Goal: Task Accomplishment & Management: Manage account settings

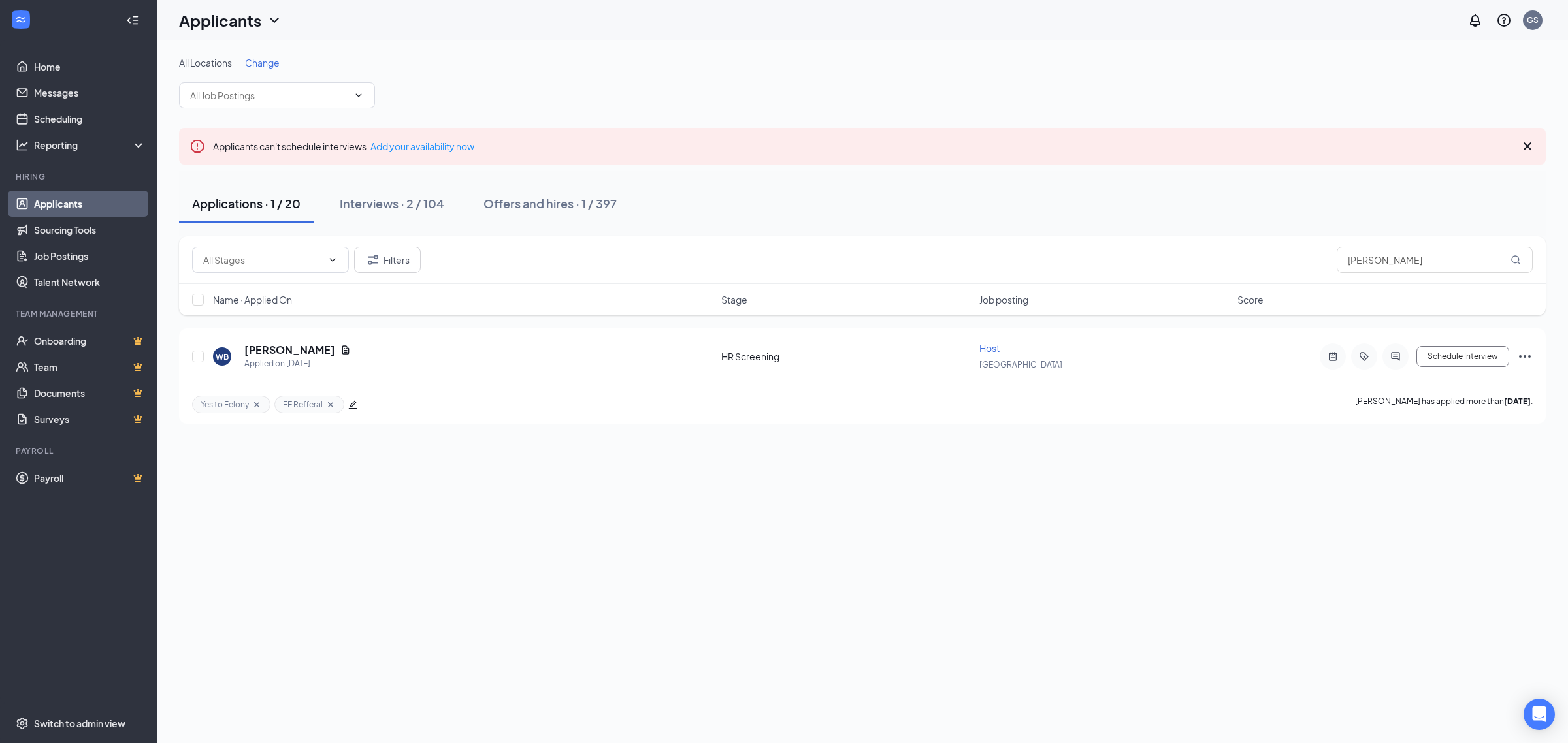
click at [244, 196] on div "Applications · 1 / 20" at bounding box center [247, 203] width 109 height 16
click at [1367, 265] on input "william" at bounding box center [1434, 259] width 196 height 26
click at [1396, 263] on input "william" at bounding box center [1434, 259] width 196 height 26
type input "william brown"
click at [283, 341] on div "WB William Brown Applied on Sep 13 HR Screening Host Tampa Schedule Interview Y…" at bounding box center [862, 376] width 1366 height 96
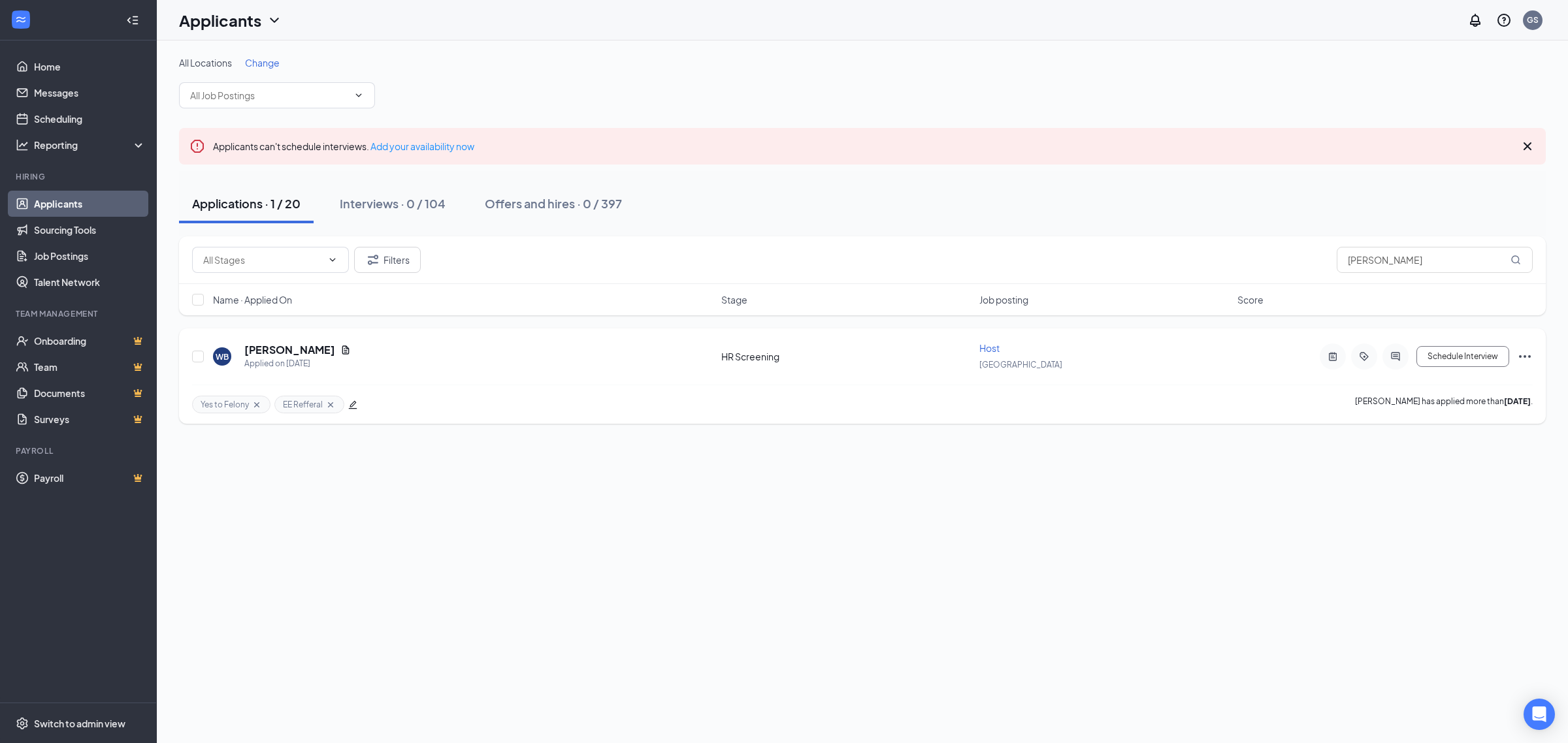
click at [279, 344] on h5 "[PERSON_NAME]" at bounding box center [289, 350] width 91 height 15
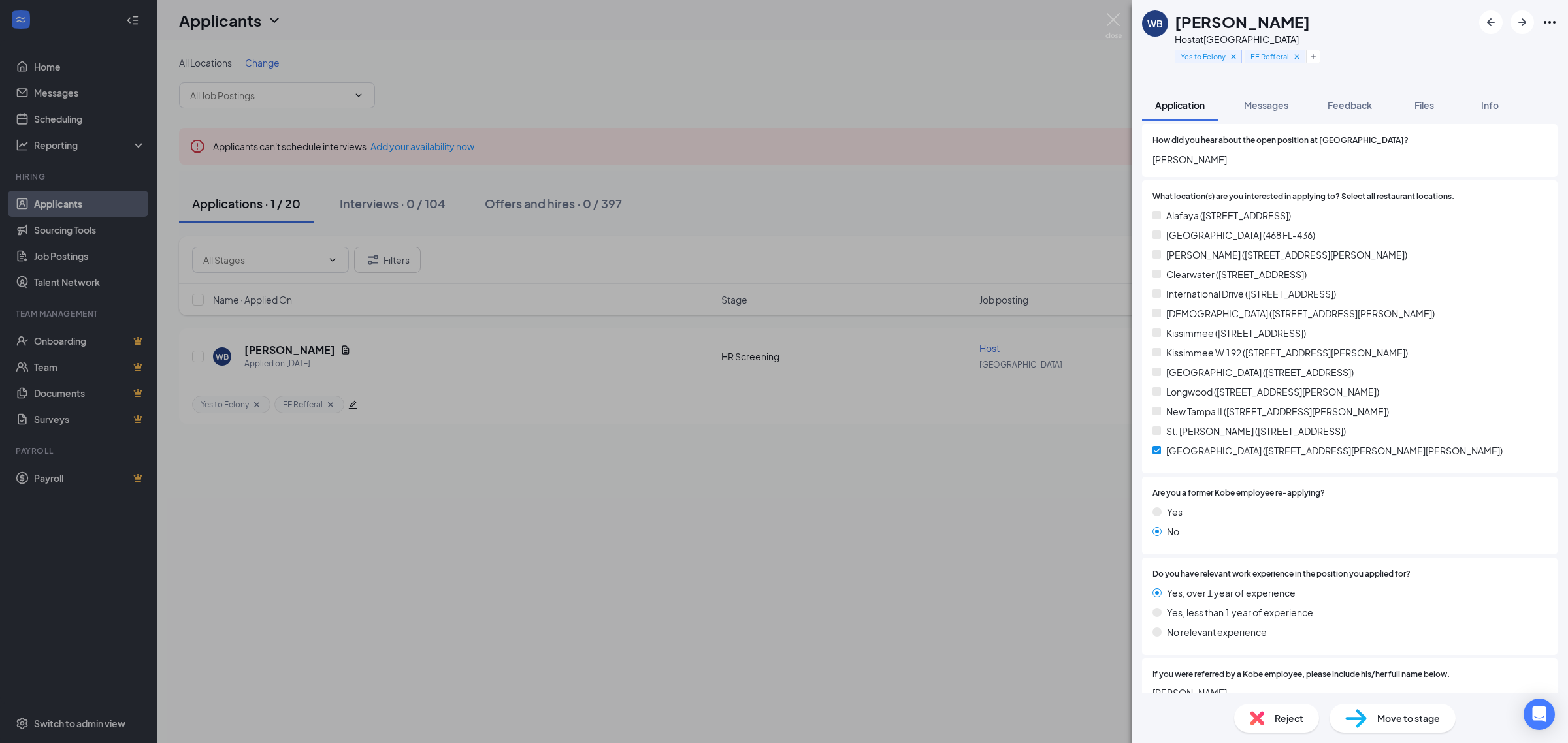
scroll to position [327, 0]
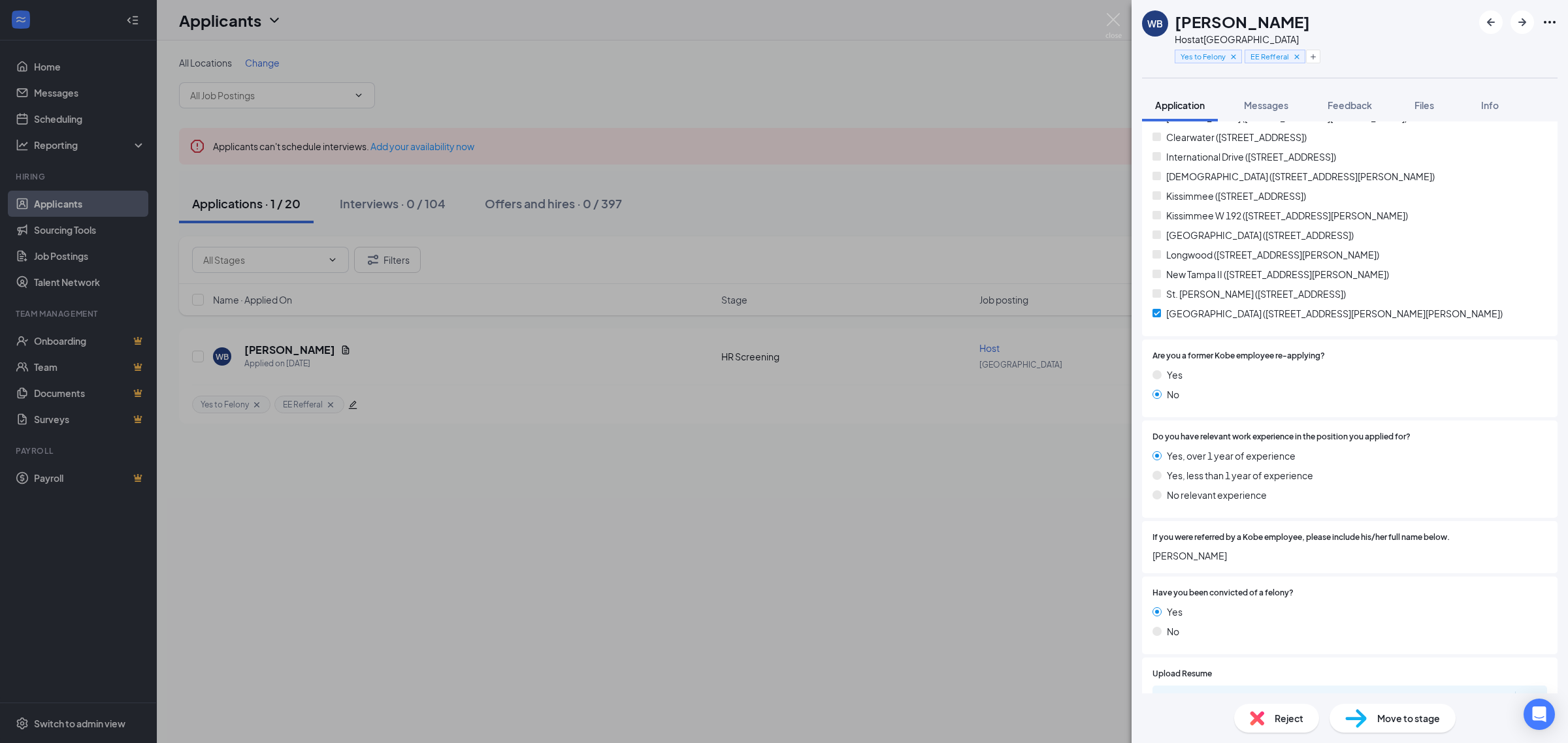
click at [1213, 557] on span "Steve Matuese" at bounding box center [1350, 556] width 395 height 15
copy span "Steve Matuese"
click at [1115, 9] on div "WB William Brown Host at Tampa Yes to Felony EE Refferal Application Messages F…" at bounding box center [784, 372] width 1568 height 743
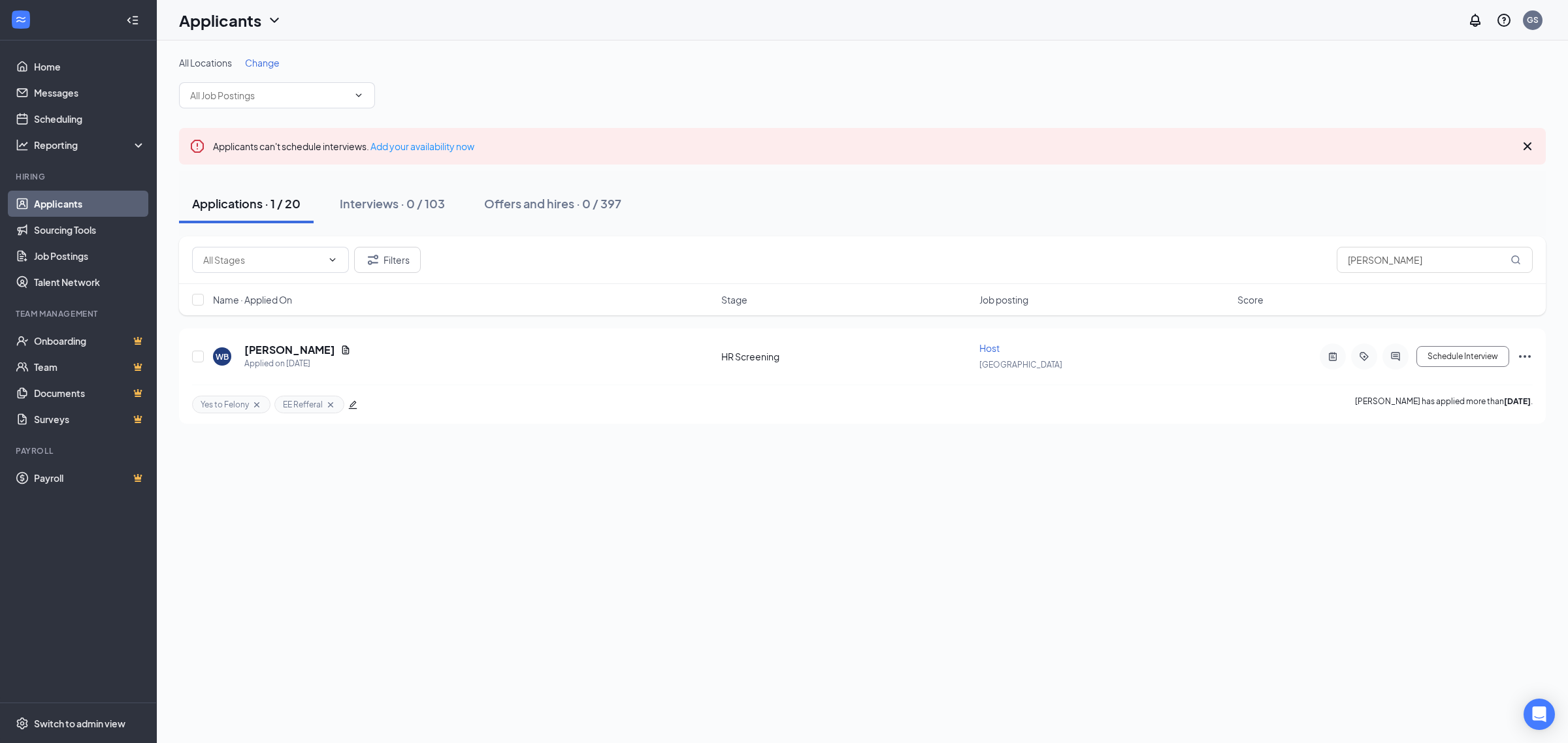
click at [268, 213] on button "Applications · 1 / 20" at bounding box center [247, 203] width 134 height 39
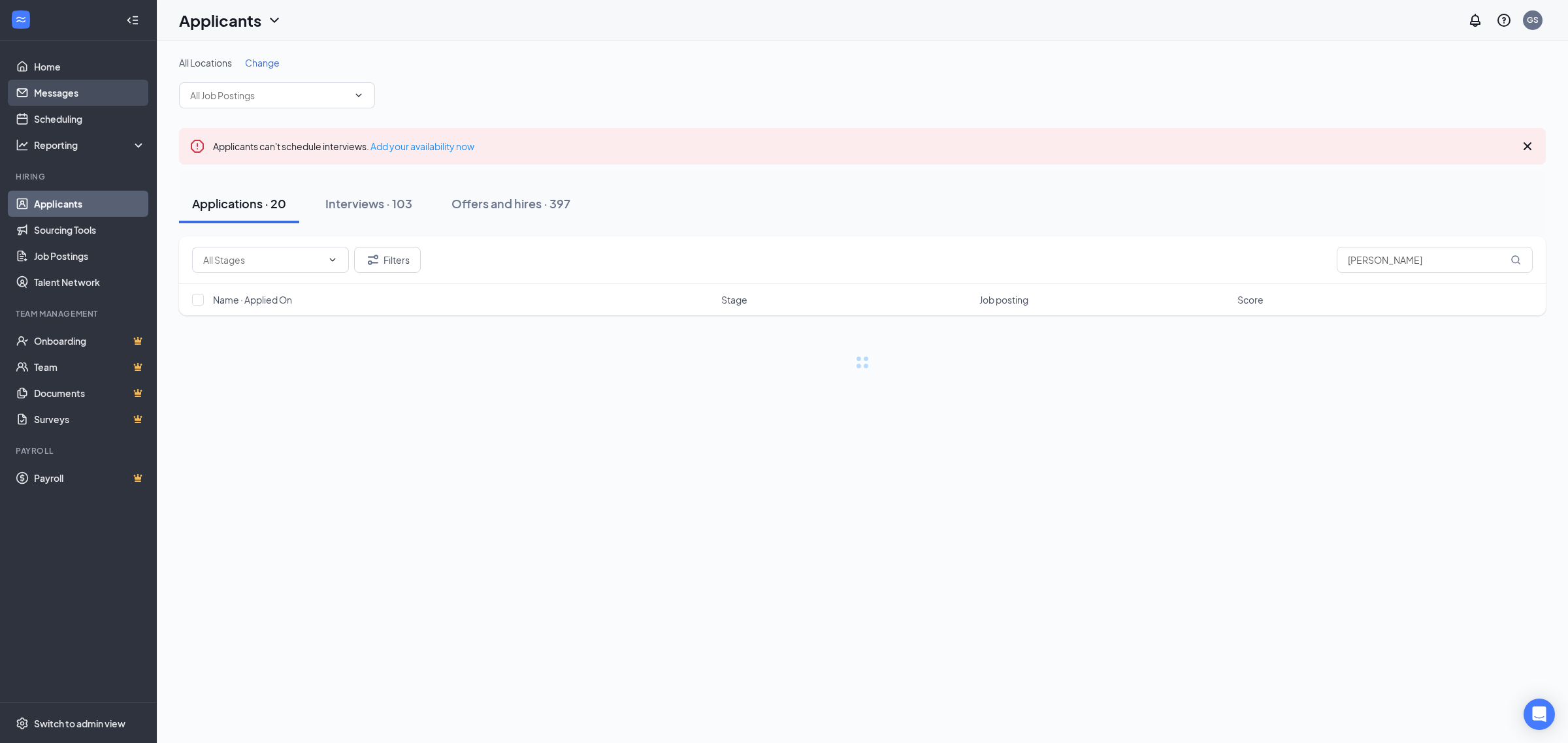
click at [67, 103] on link "Messages" at bounding box center [90, 92] width 112 height 26
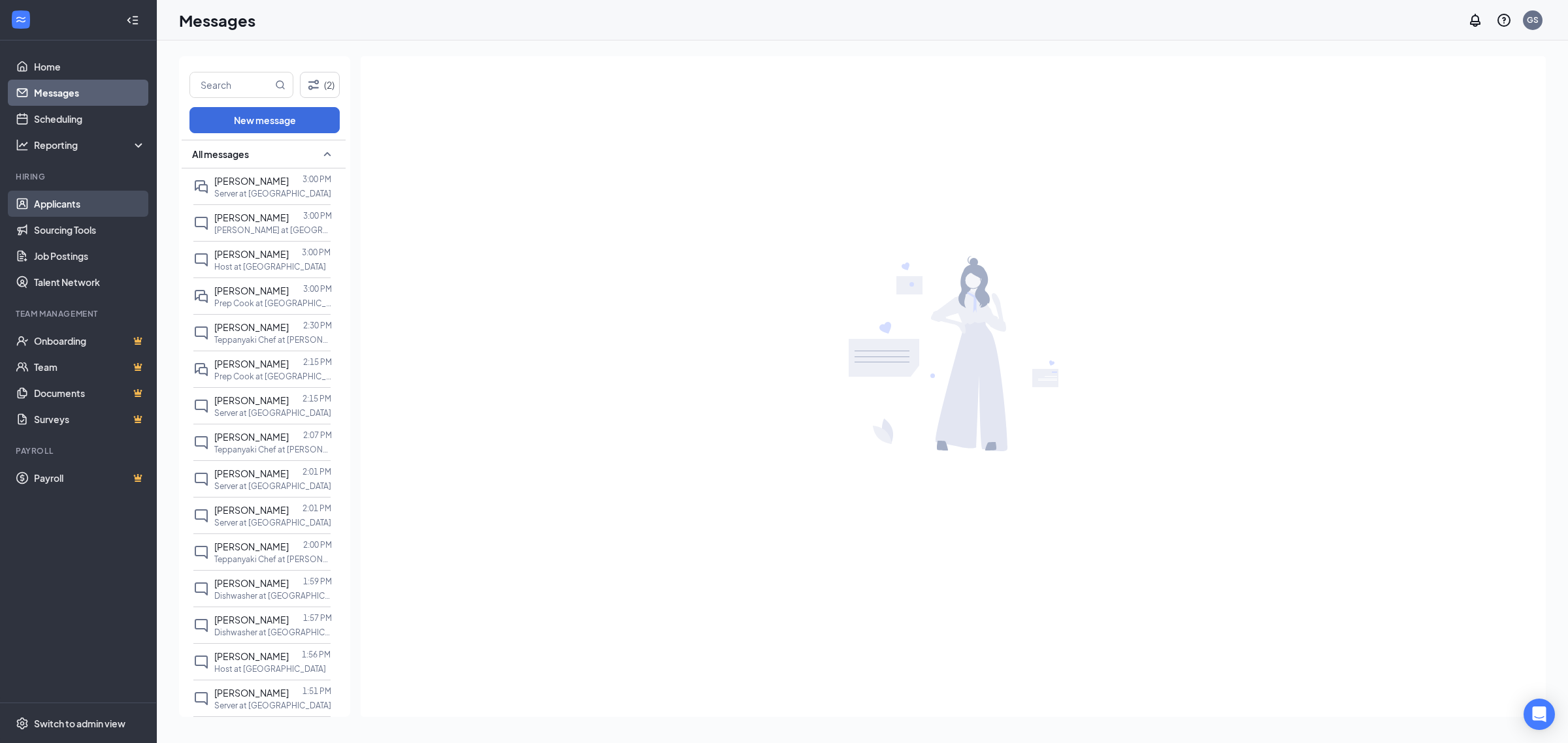
click at [92, 203] on link "Applicants" at bounding box center [90, 203] width 112 height 26
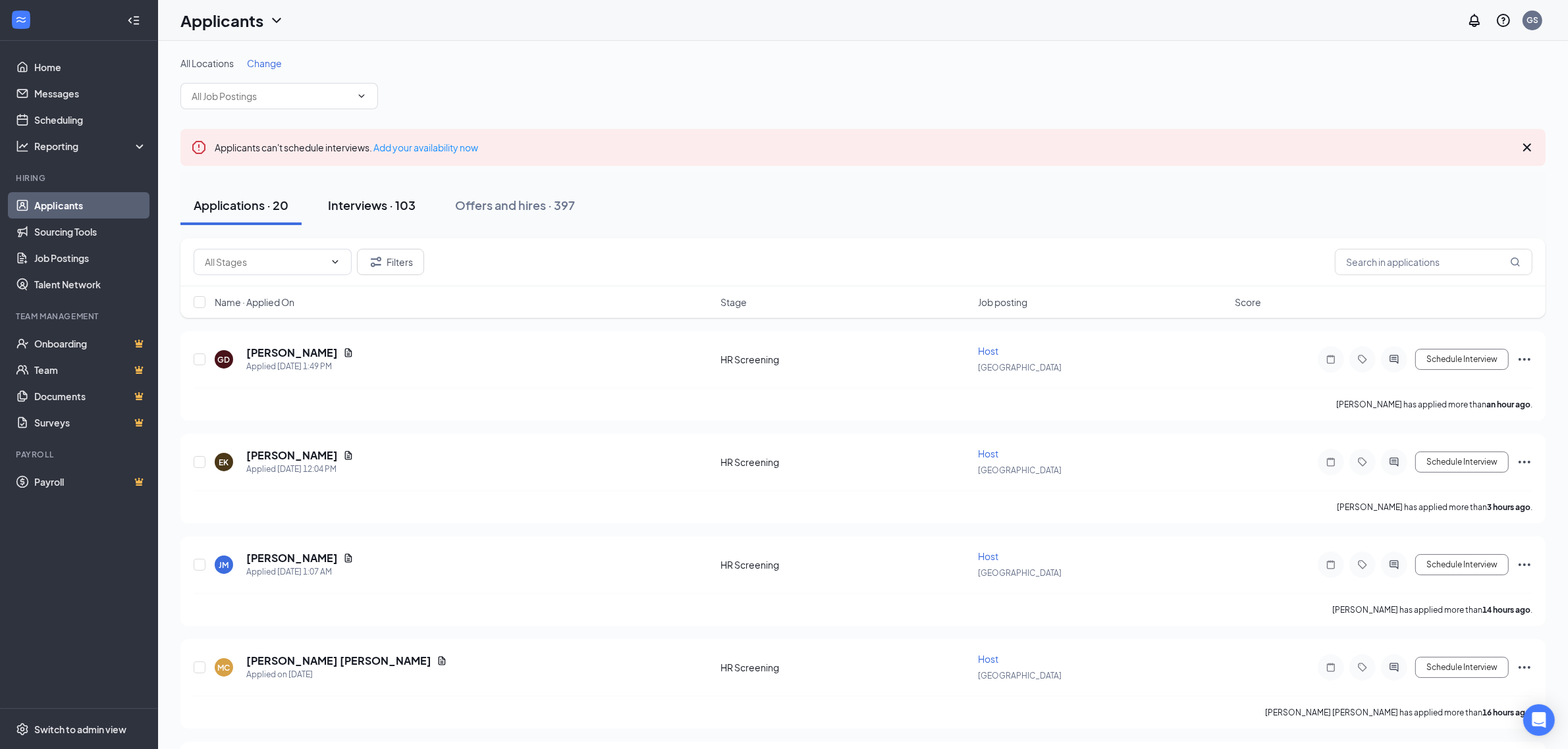
click at [405, 213] on div "Interviews · 103" at bounding box center [371, 205] width 88 height 17
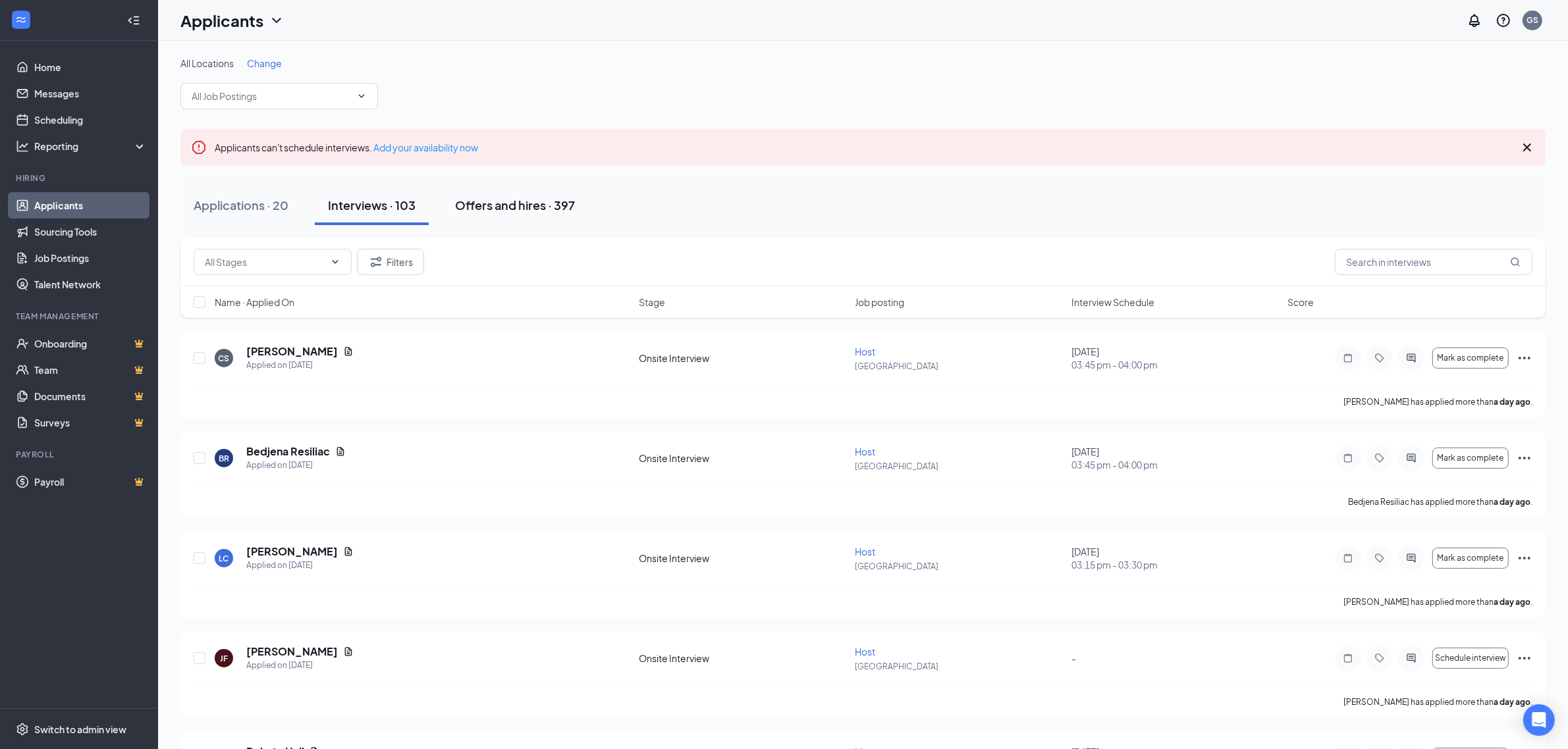
click at [480, 206] on div "Offers and hires · 397" at bounding box center [515, 205] width 120 height 17
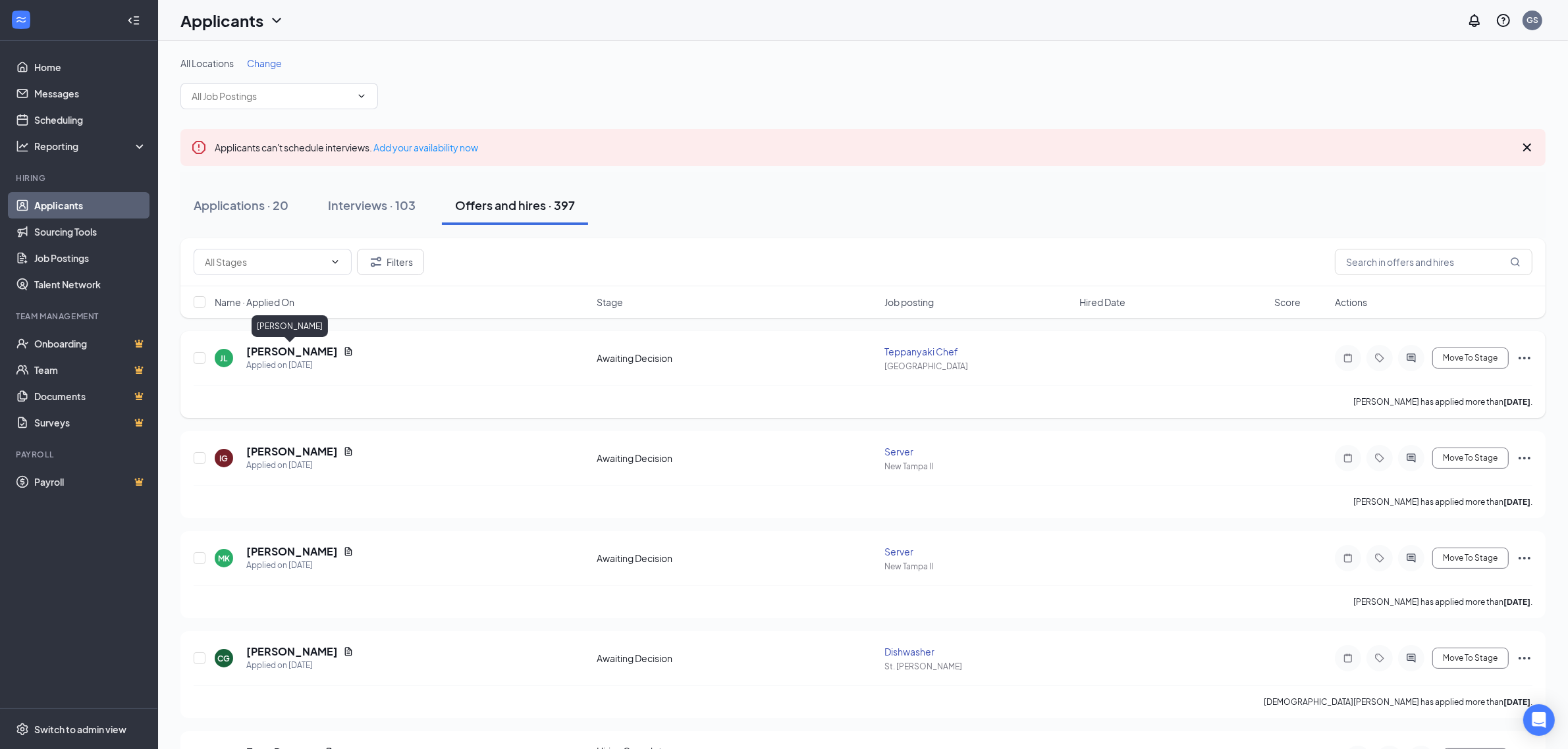
click at [294, 352] on h5 "Jarrod Lankford" at bounding box center [291, 351] width 91 height 15
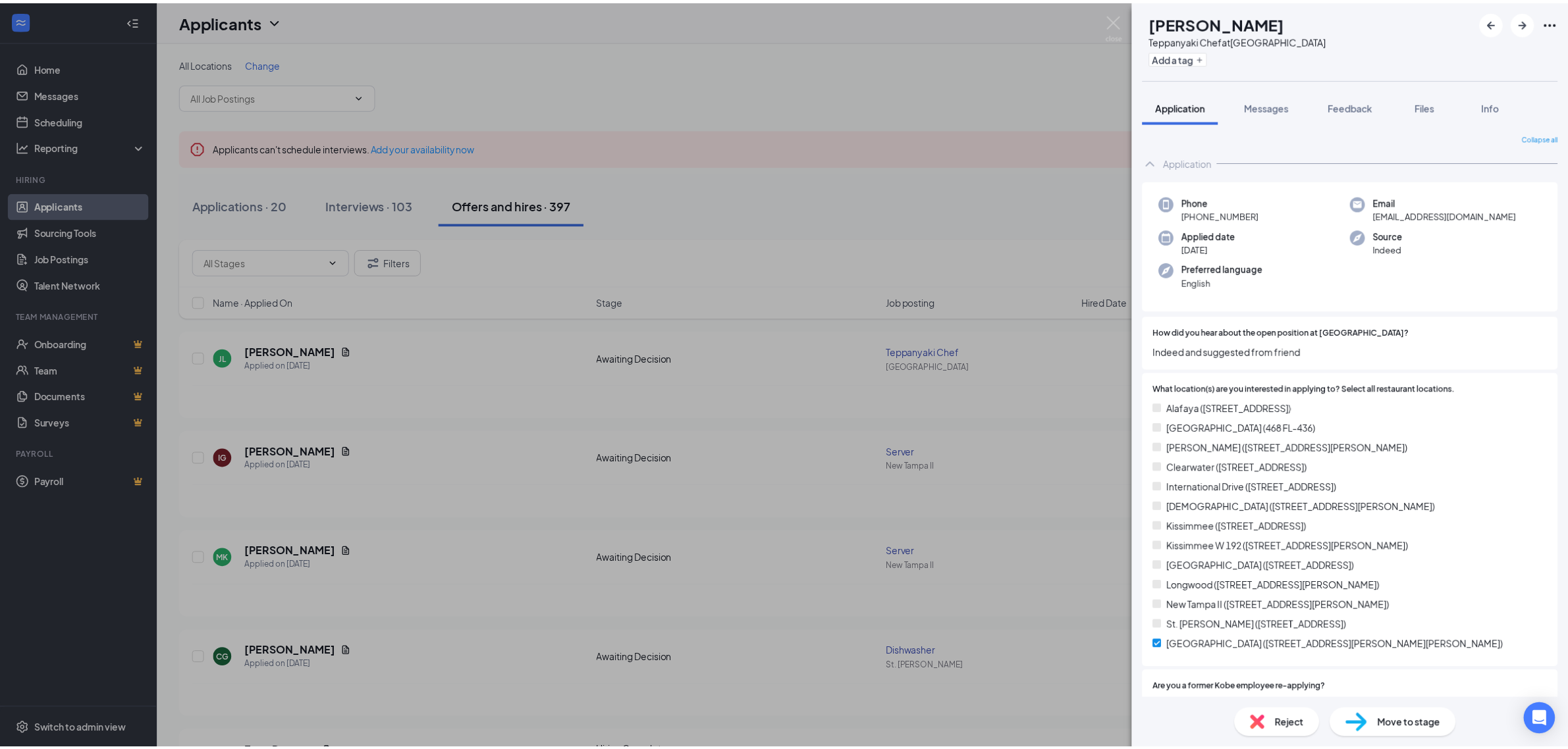
scroll to position [412, 0]
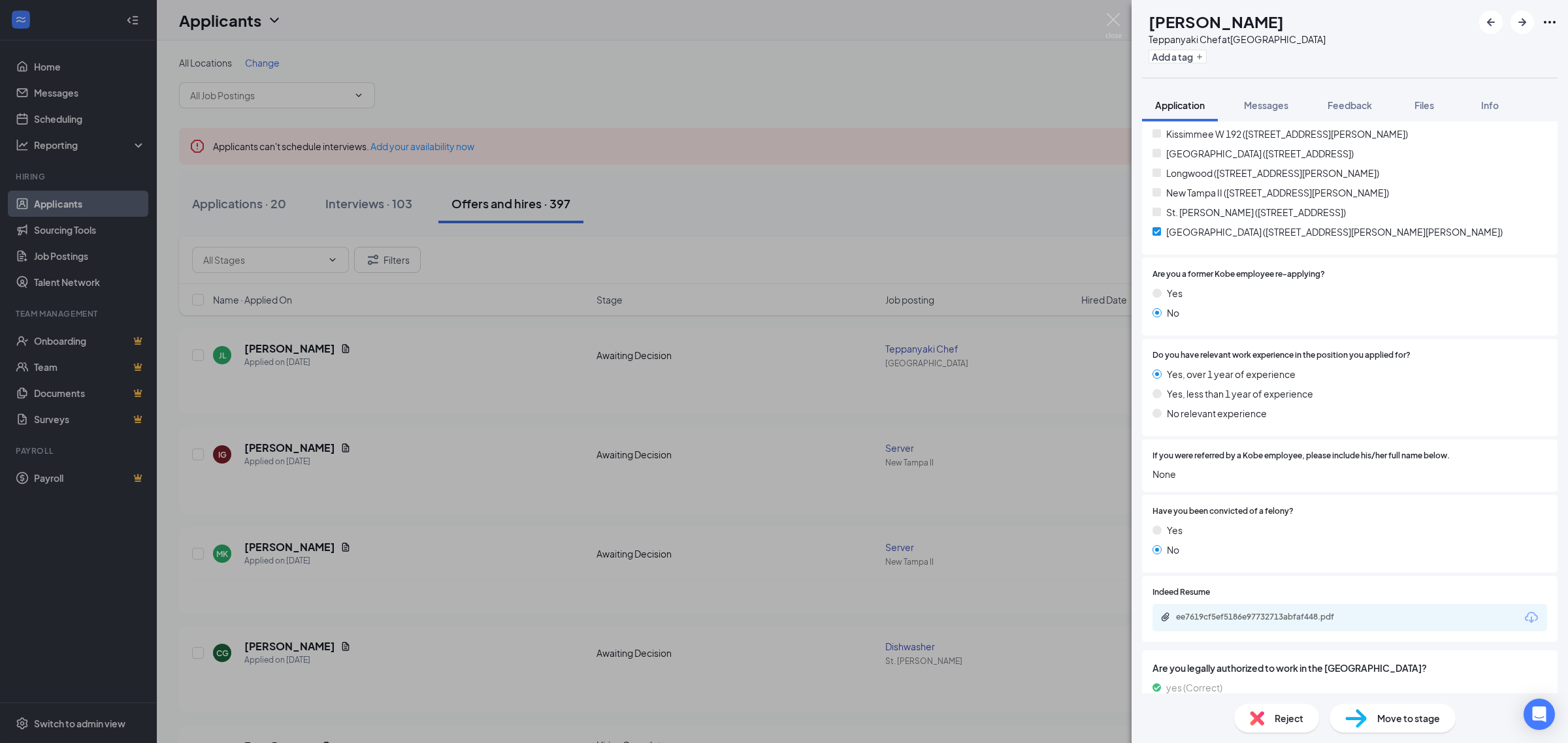
click at [1258, 615] on div "ee7619cf5ef5186e97732713abfaf448.pdf" at bounding box center [1267, 617] width 183 height 10
click at [1104, 23] on div "JL Jarrod Lankford Teppanyaki Chef at Tampa Add a tag Application Messages Feed…" at bounding box center [784, 372] width 1568 height 743
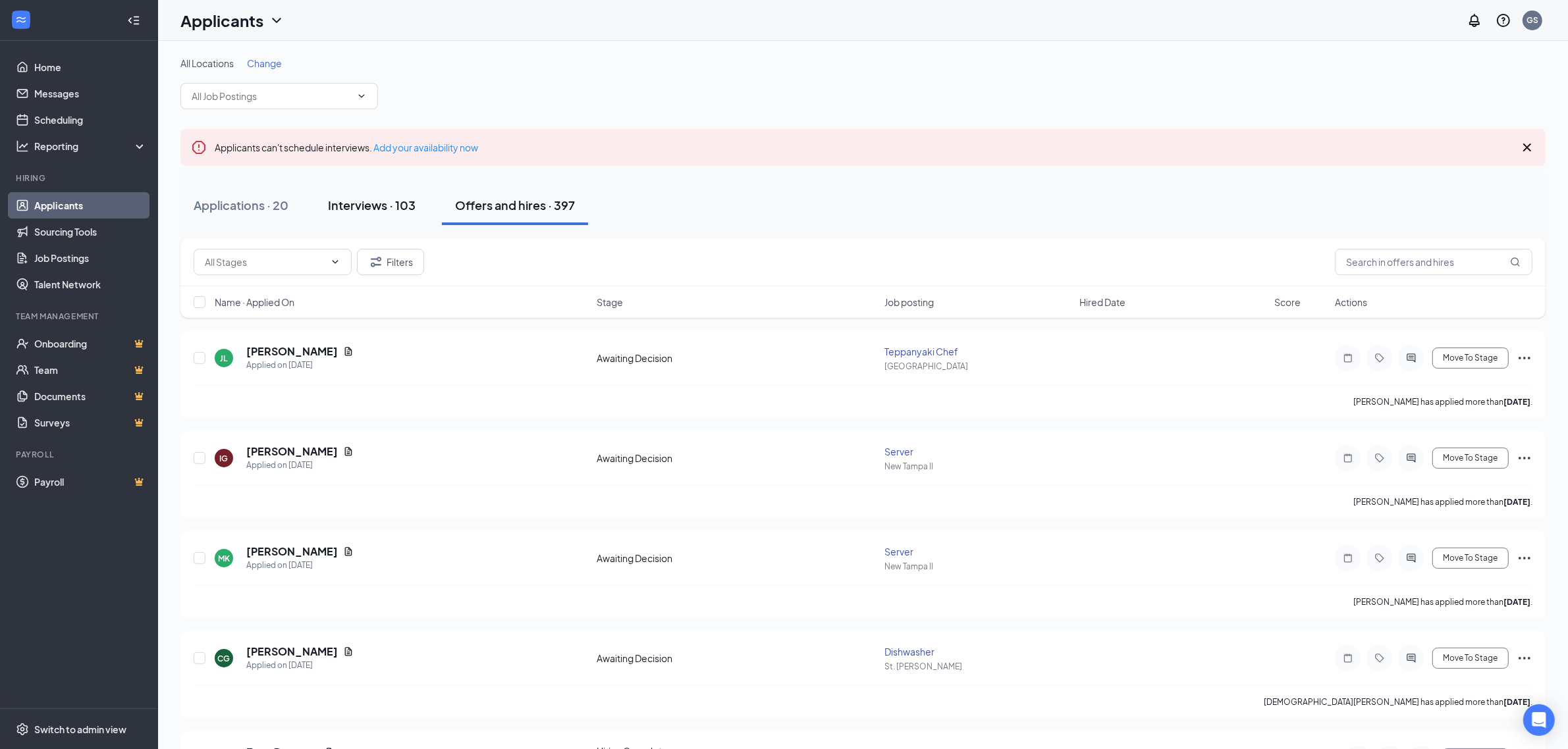
click at [399, 213] on div "Interviews · 103" at bounding box center [371, 205] width 88 height 17
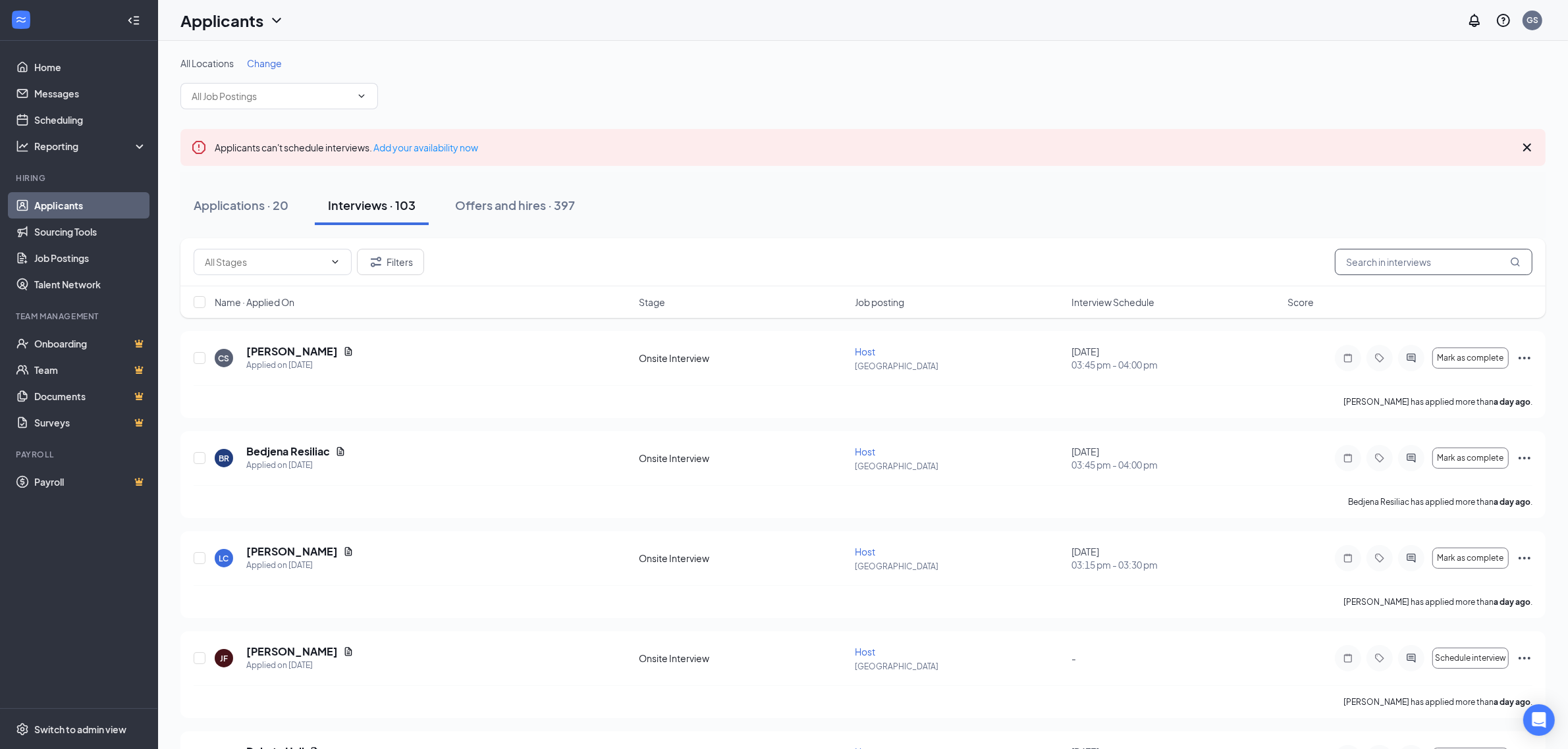
click at [1395, 262] on input "text" at bounding box center [1433, 262] width 197 height 26
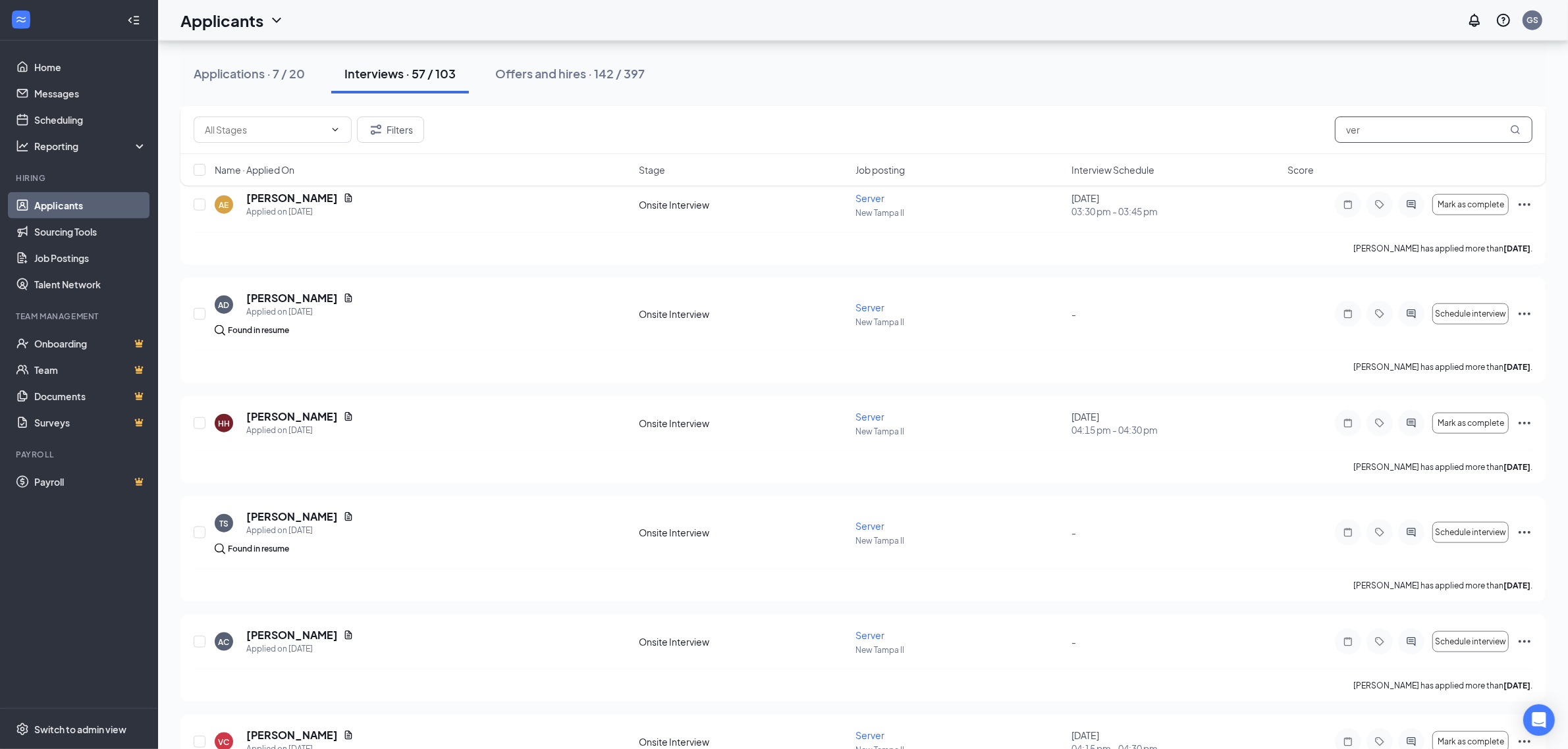
scroll to position [1600, 0]
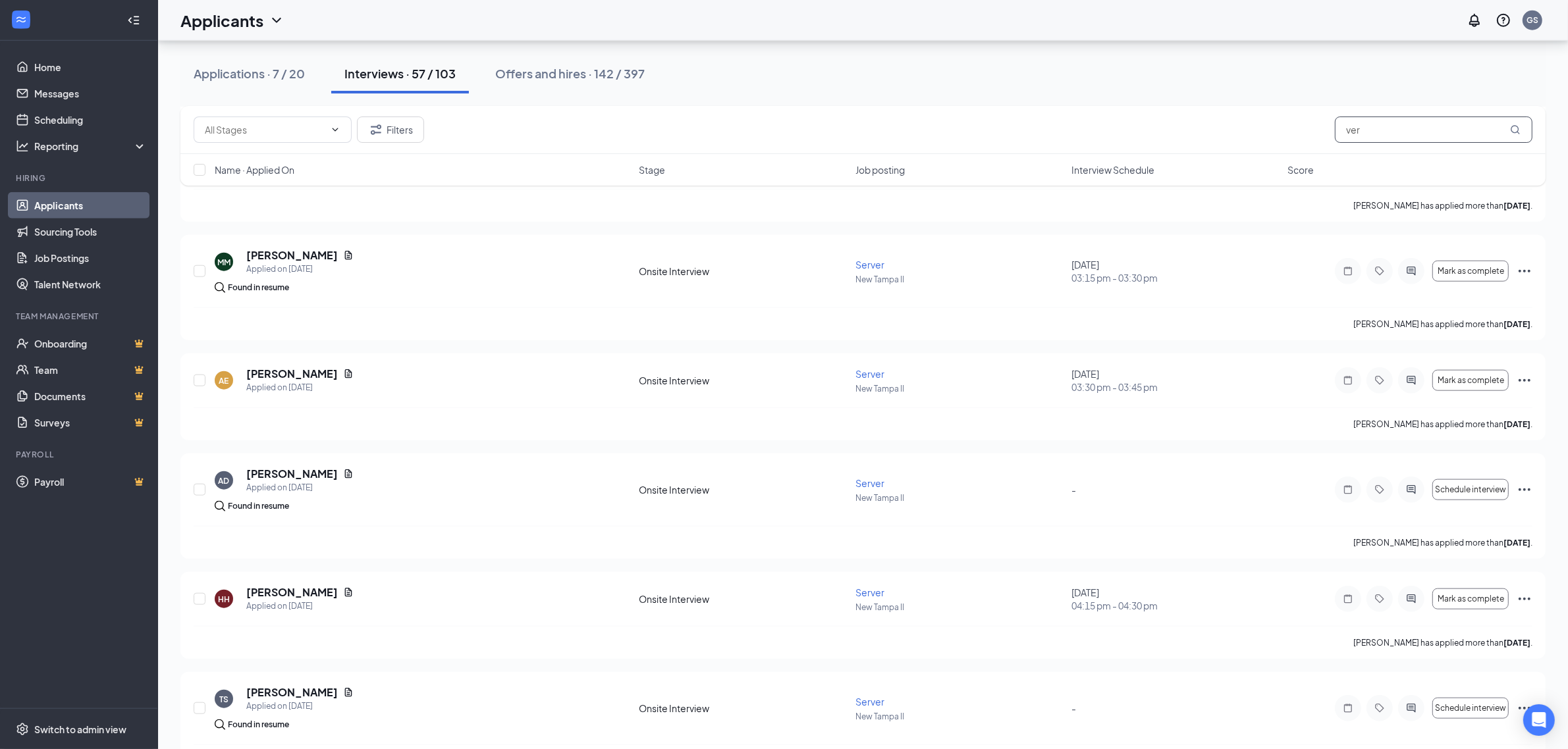
click at [1365, 133] on input "ver" at bounding box center [1433, 129] width 197 height 26
click at [1365, 134] on input "ver" at bounding box center [1433, 129] width 197 height 26
paste input "Veraann Saturn"
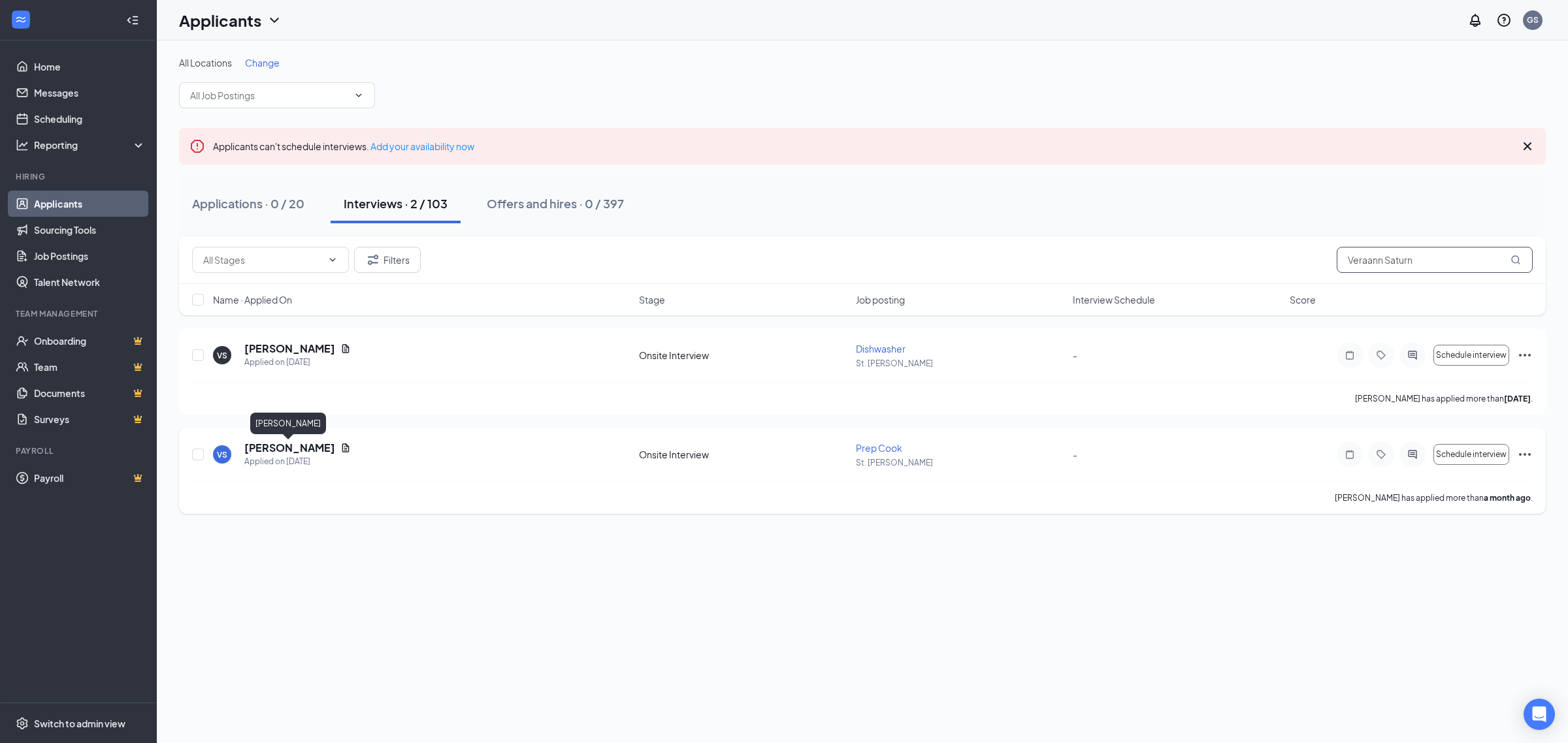
type input "Veraann Saturn"
click at [317, 446] on h5 "Veraann Saturno" at bounding box center [289, 448] width 91 height 15
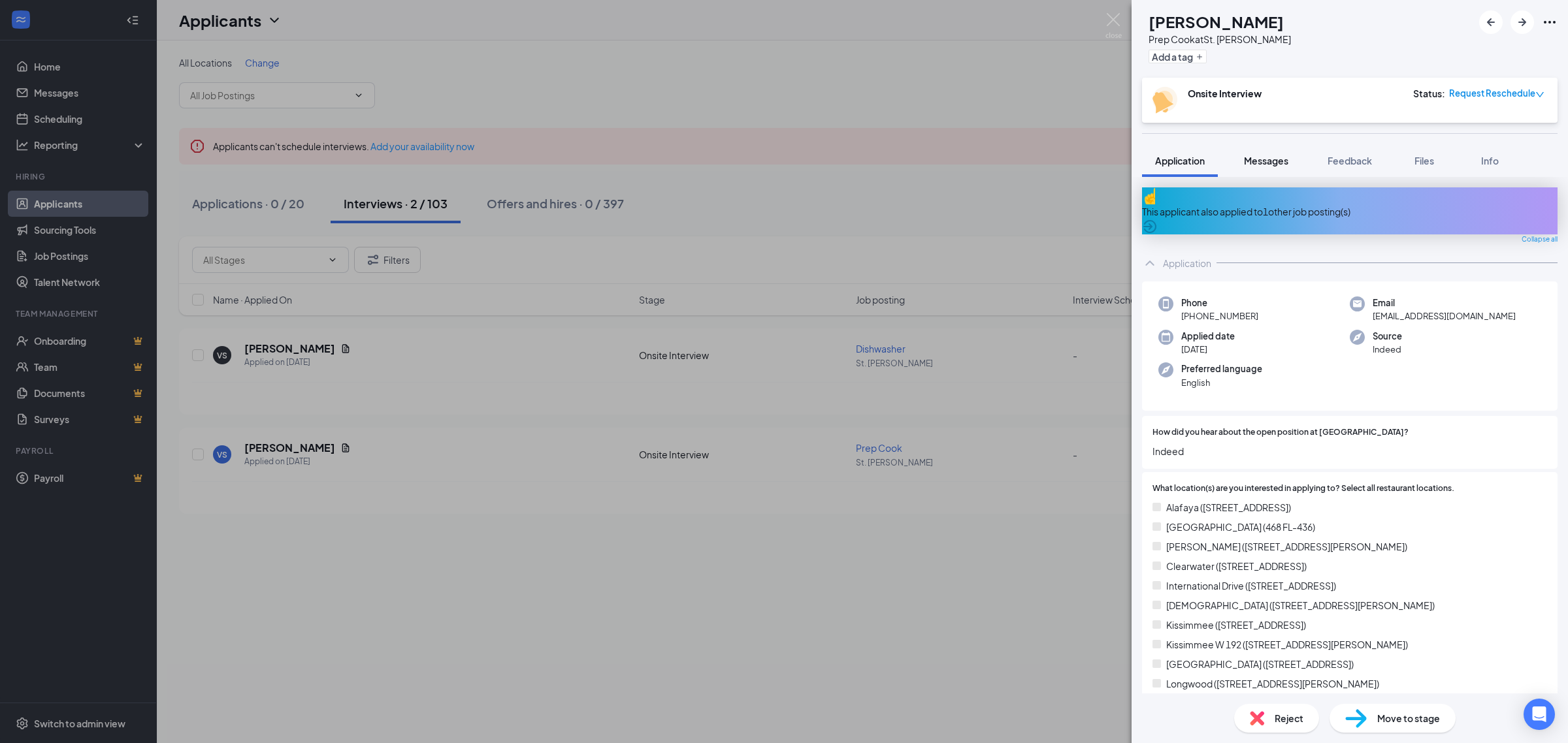
click at [1252, 165] on span "Messages" at bounding box center [1266, 161] width 45 height 12
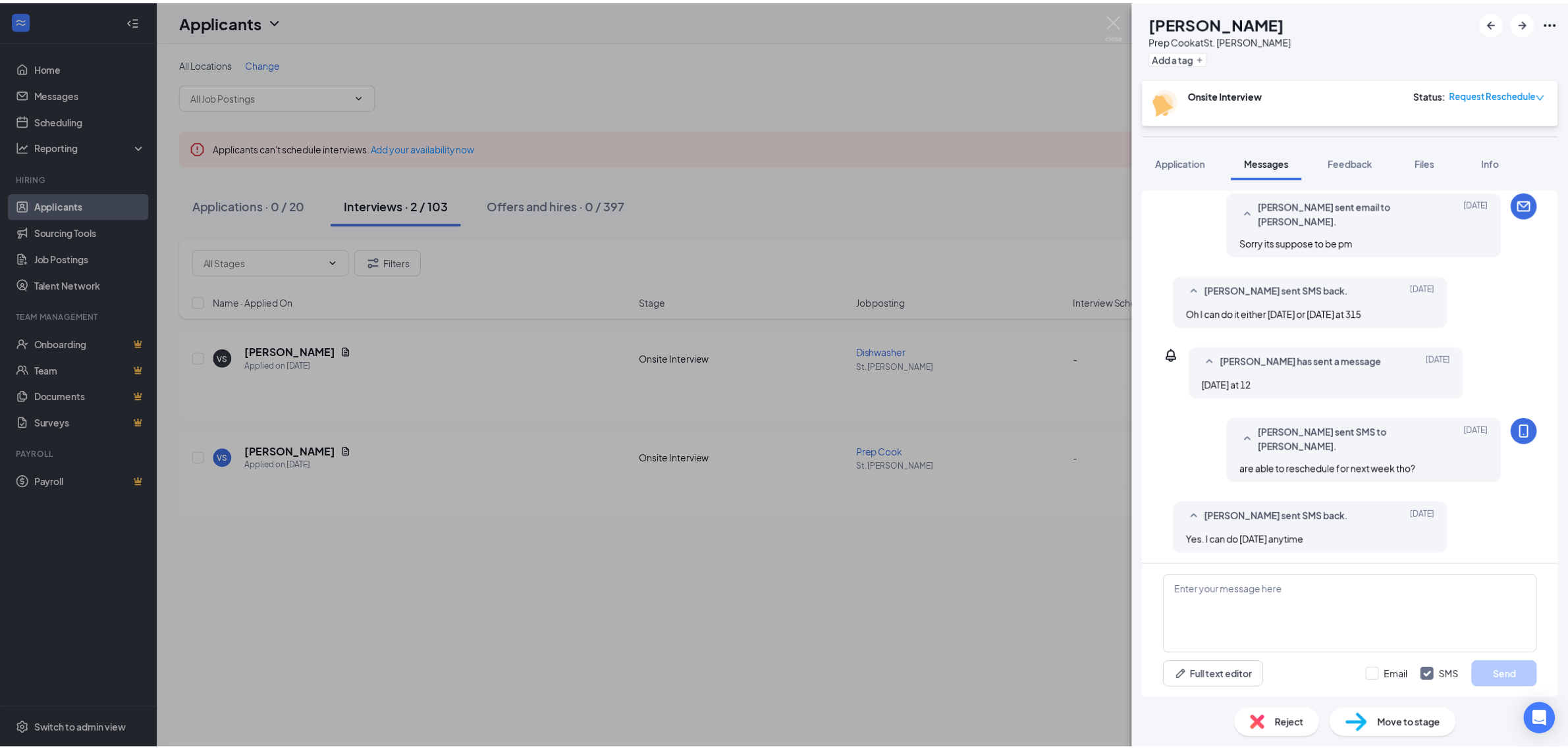
scroll to position [447, 0]
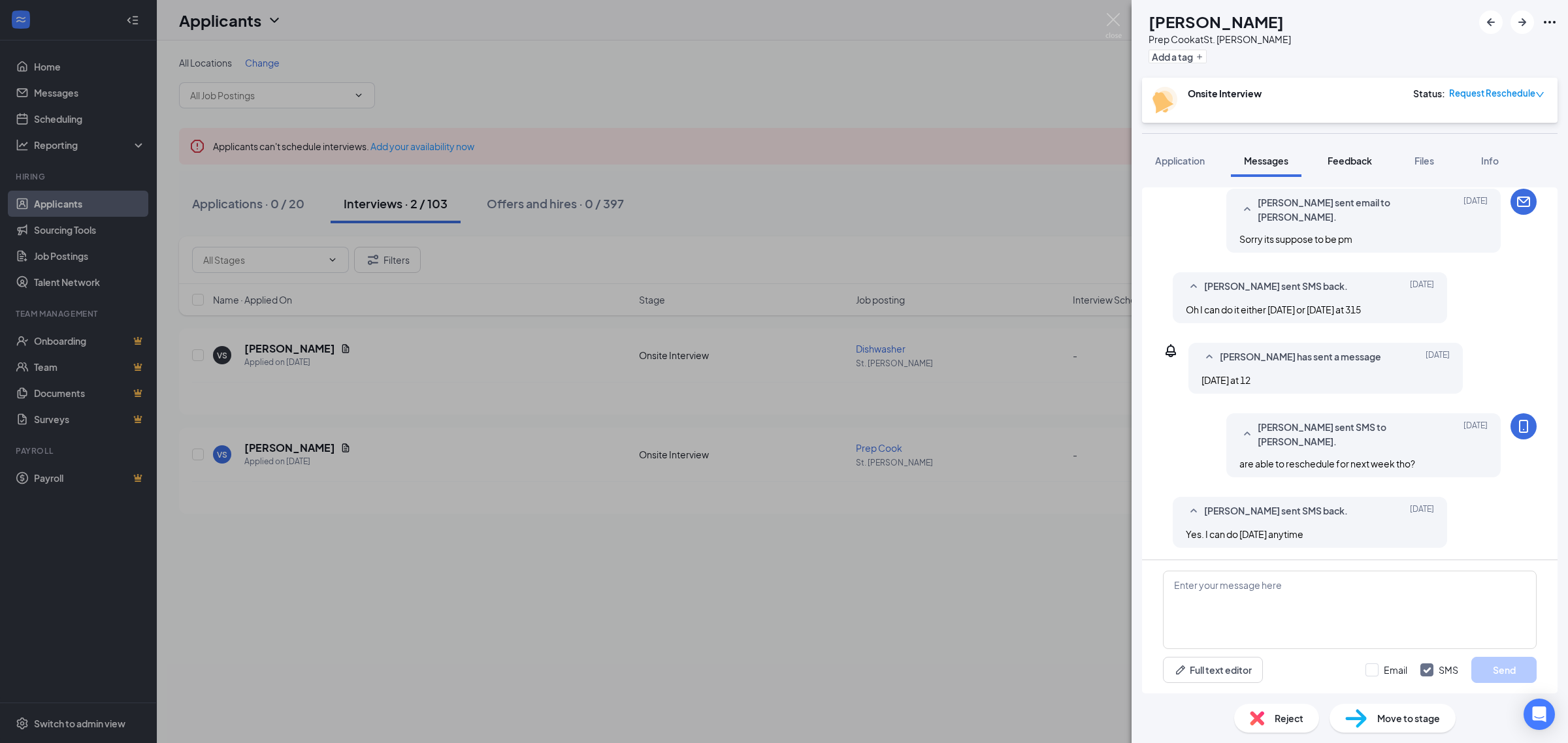
click at [1347, 160] on span "Feedback" at bounding box center [1350, 161] width 45 height 12
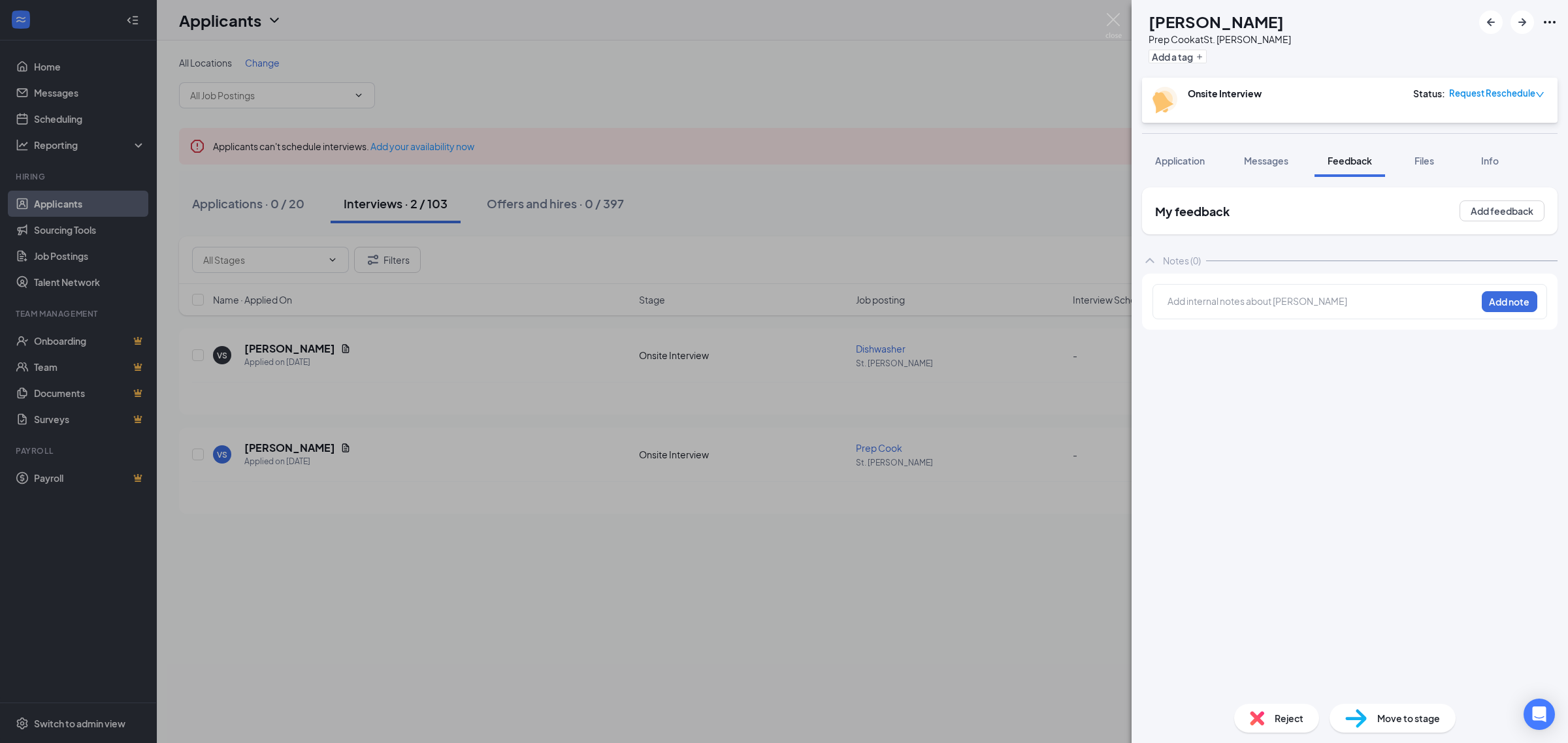
click at [1255, 301] on div at bounding box center [1321, 302] width 308 height 14
click at [1511, 312] on div "position filled Add note" at bounding box center [1350, 302] width 395 height 35
click at [1501, 303] on button "Add note" at bounding box center [1509, 302] width 55 height 21
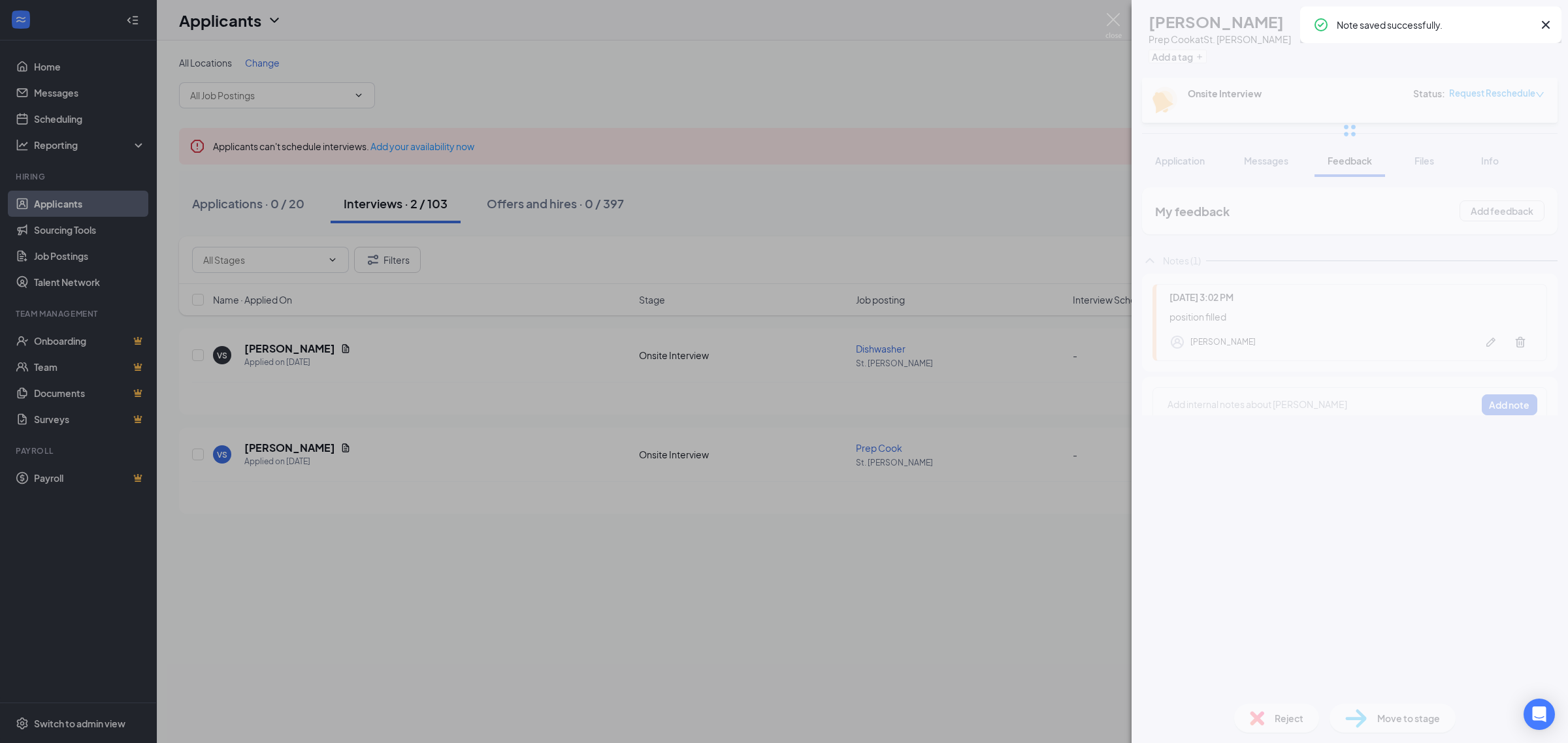
click at [1215, 318] on div "VS Veraann Saturno Prep Cook at St. Pete Add a tag Onsite Interview Status : Re…" at bounding box center [1350, 372] width 436 height 743
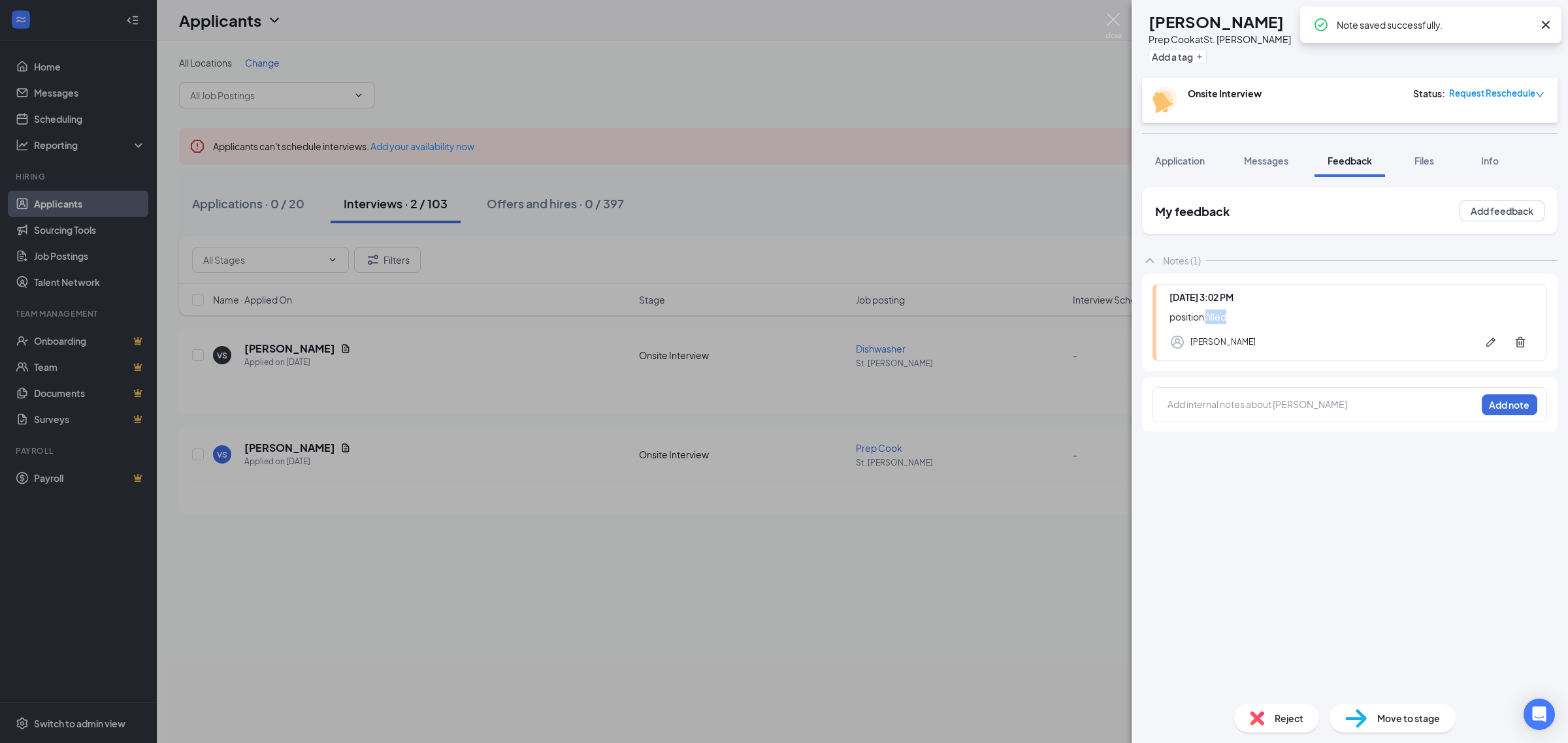
click at [1215, 318] on div "position filled" at bounding box center [1351, 316] width 364 height 15
click at [1215, 317] on div "position filled" at bounding box center [1351, 316] width 364 height 15
copy div "position filled"
click at [1269, 716] on div "Reject" at bounding box center [1276, 718] width 85 height 28
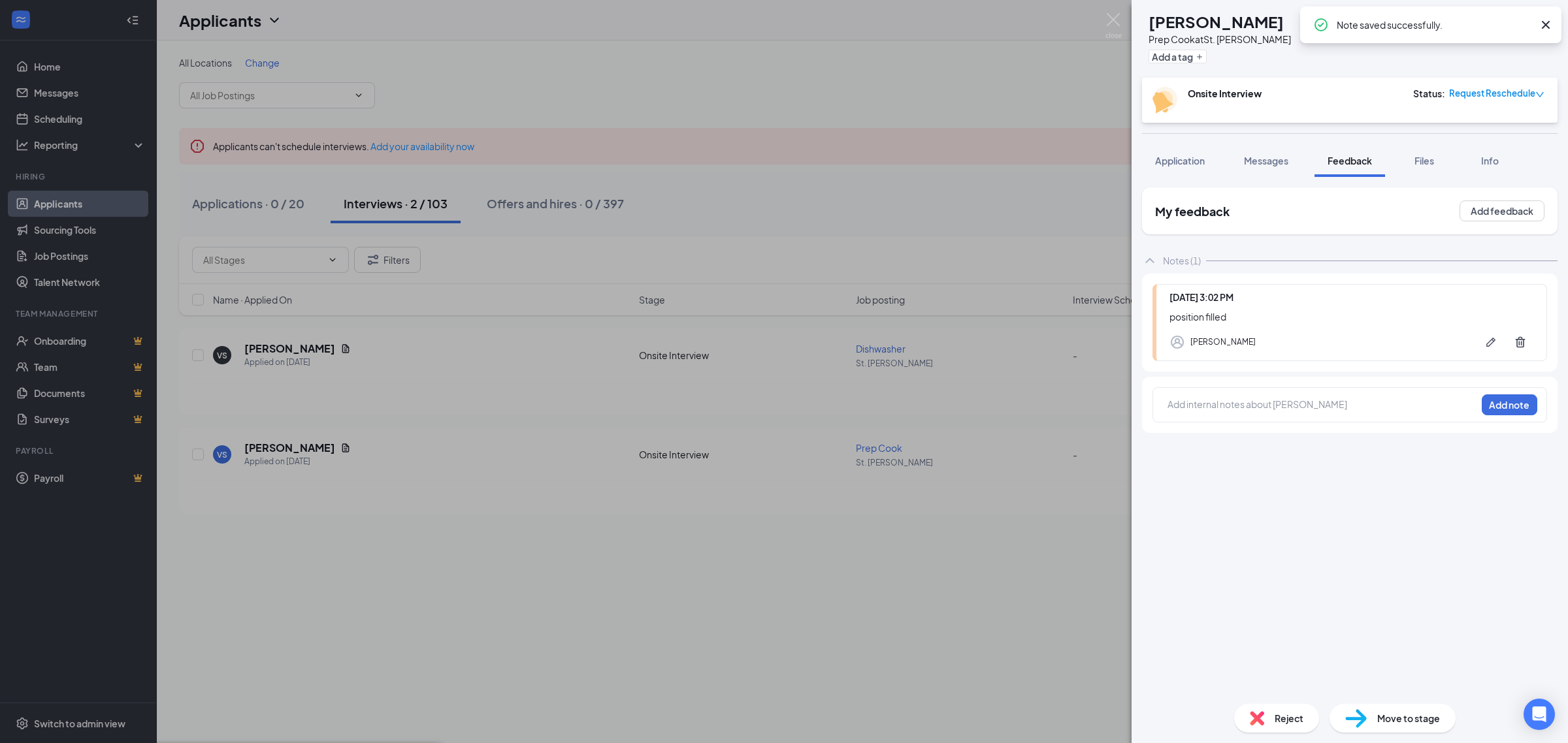
paste textarea "position filled"
type textarea "position filled"
checkbox input "true"
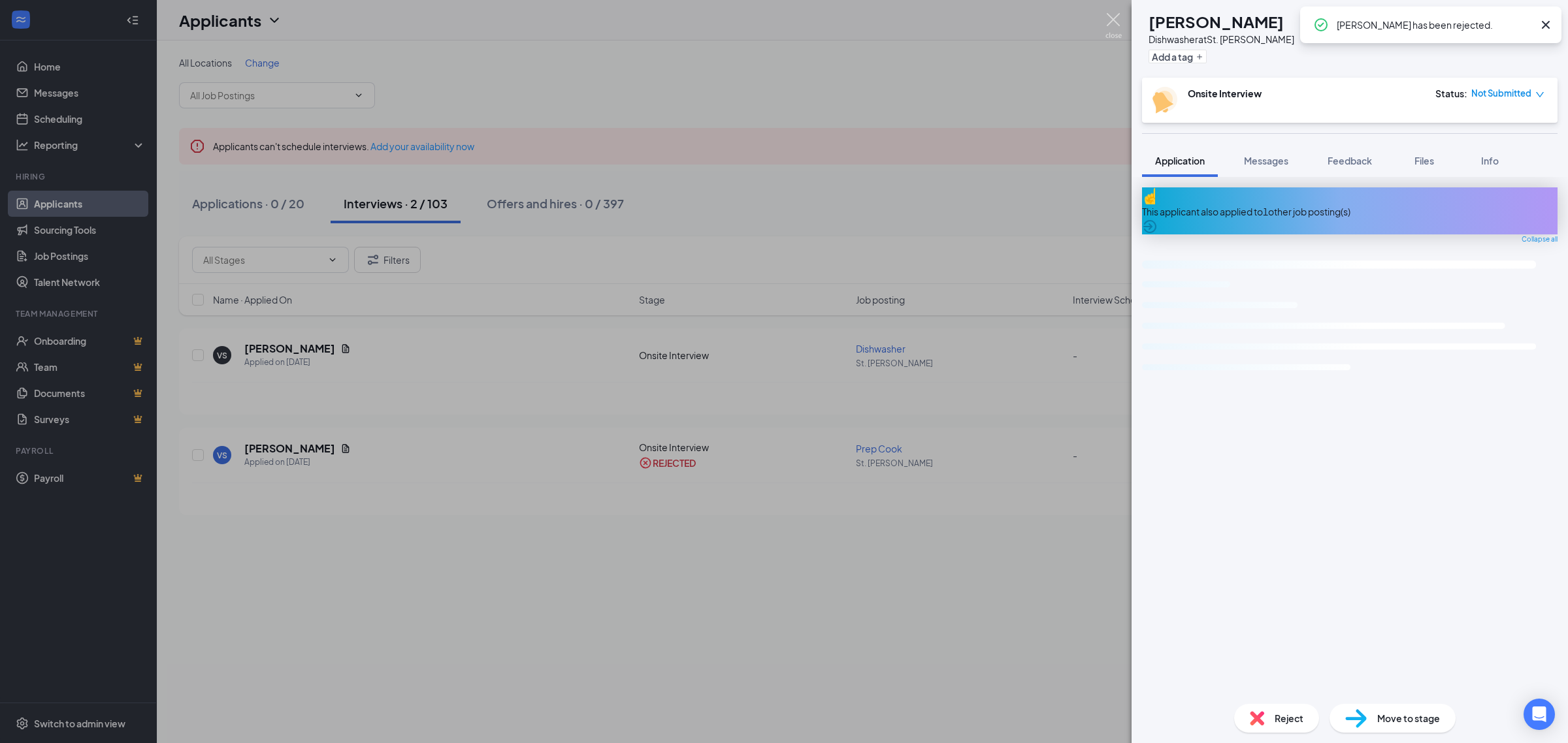
click at [1110, 28] on img at bounding box center [1113, 26] width 16 height 26
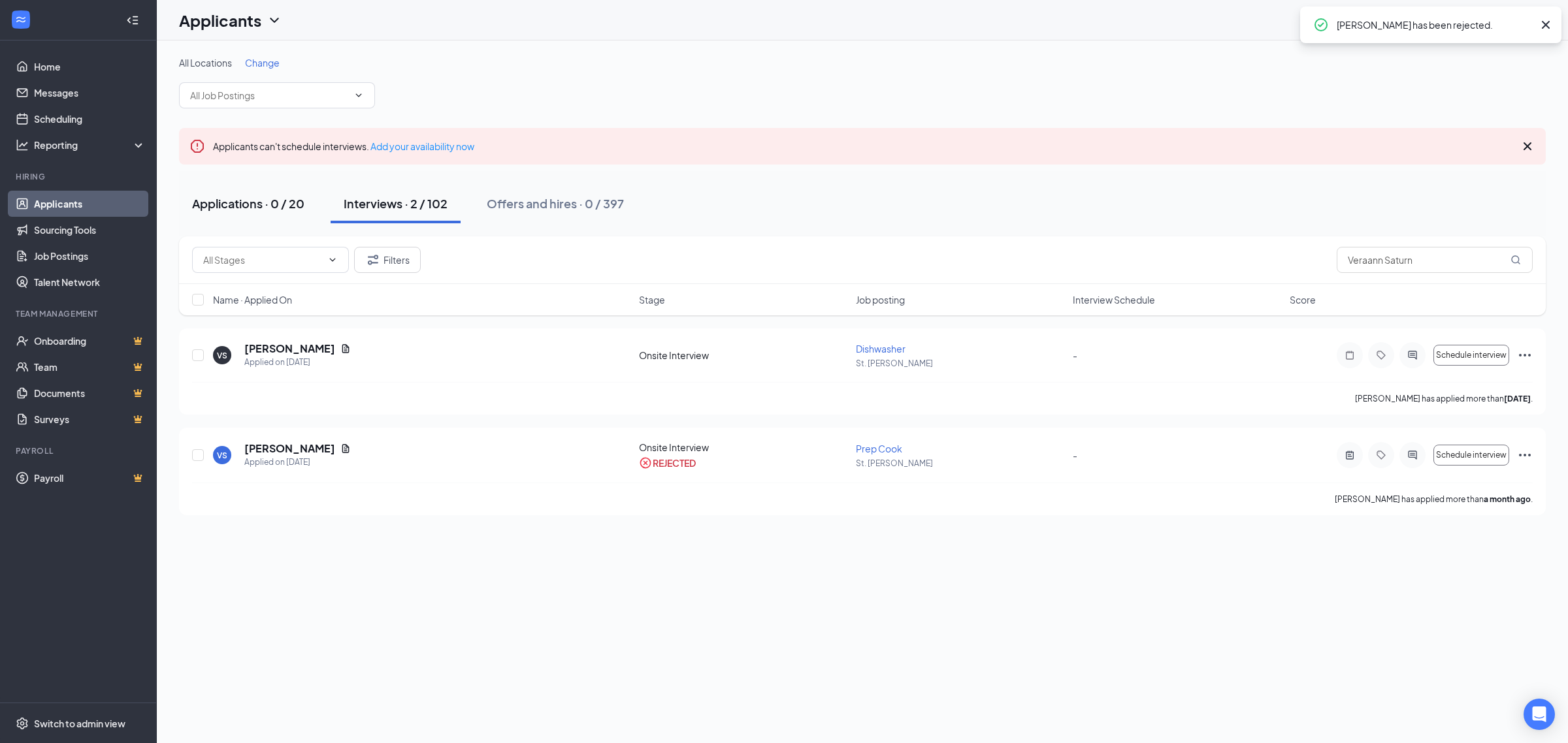
click at [256, 208] on div "Applications · 0 / 20" at bounding box center [248, 203] width 112 height 16
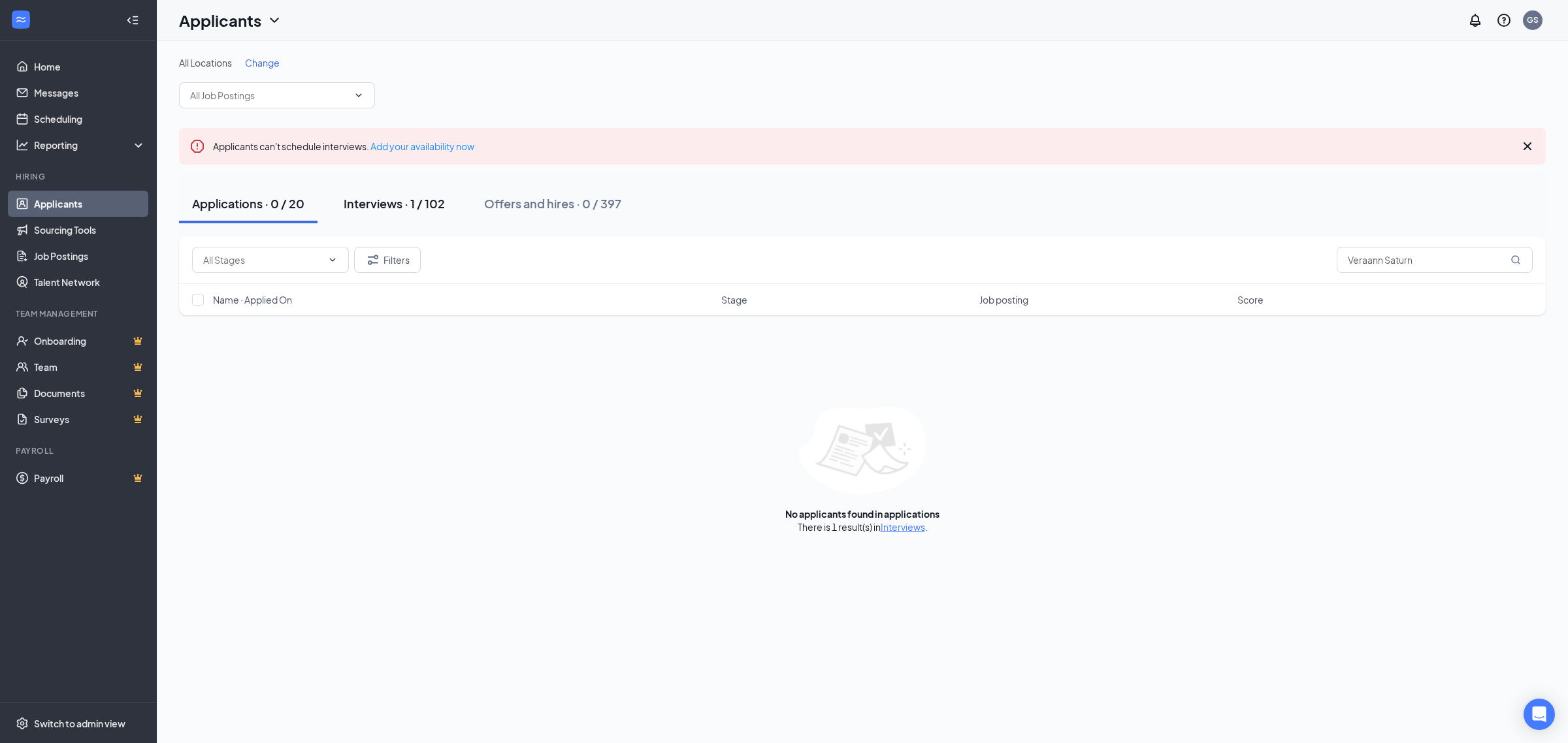
drag, startPoint x: 345, startPoint y: 194, endPoint x: 354, endPoint y: 194, distance: 9.0
click at [350, 194] on button "Interviews · 1 / 102" at bounding box center [394, 203] width 128 height 39
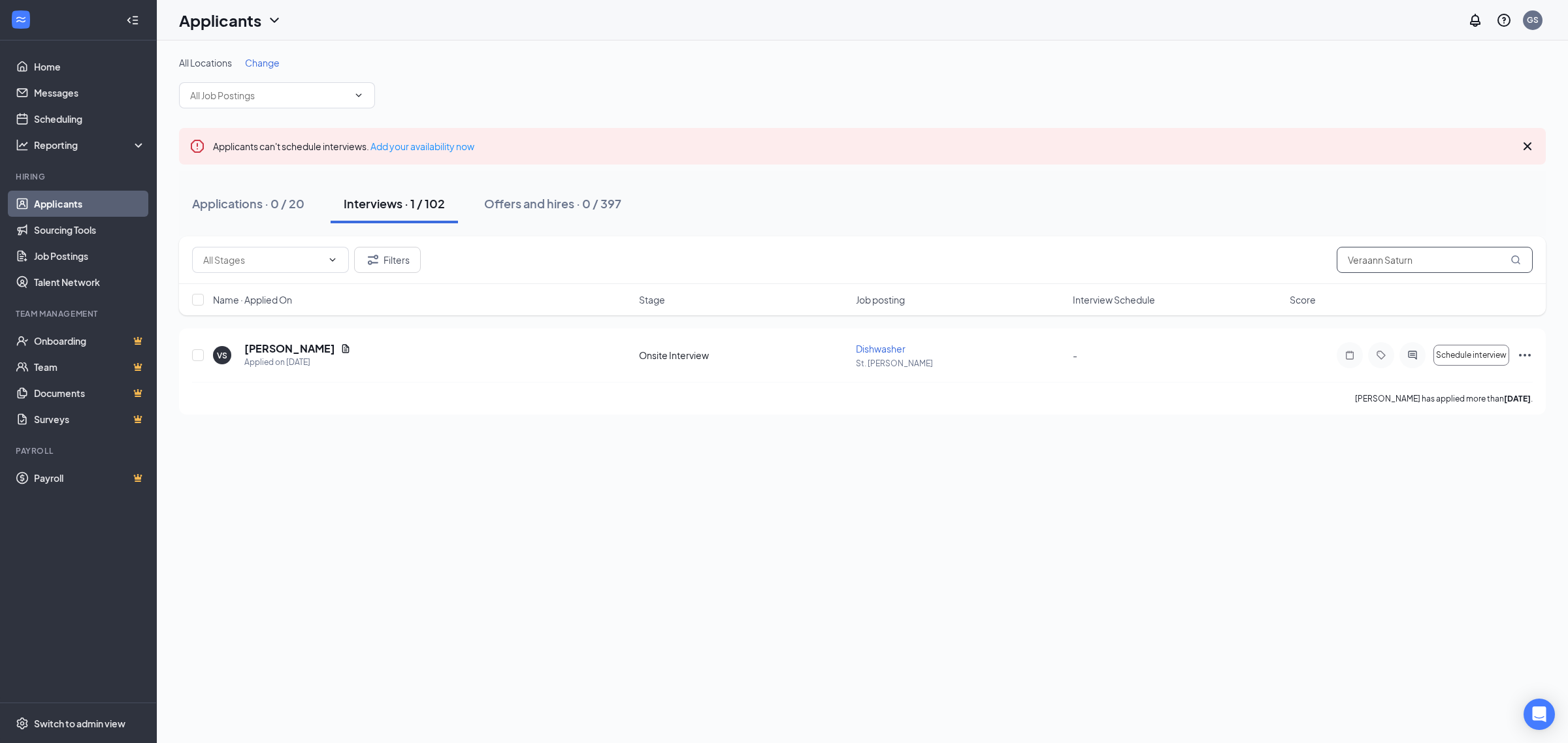
click at [1404, 269] on input "Veraann Saturn" at bounding box center [1434, 259] width 196 height 26
click at [1402, 271] on input "Veraann Saturn" at bounding box center [1434, 259] width 196 height 26
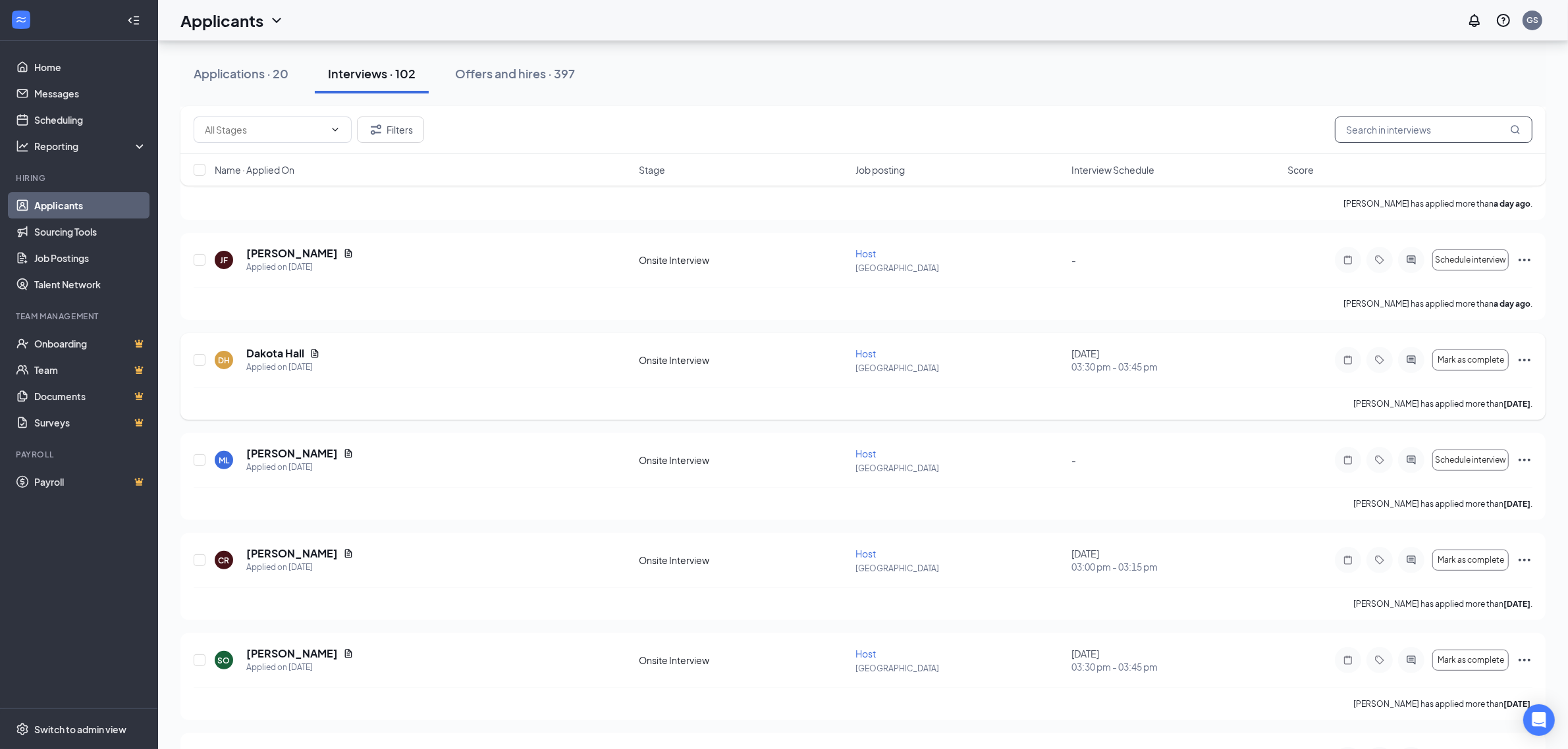
scroll to position [576, 0]
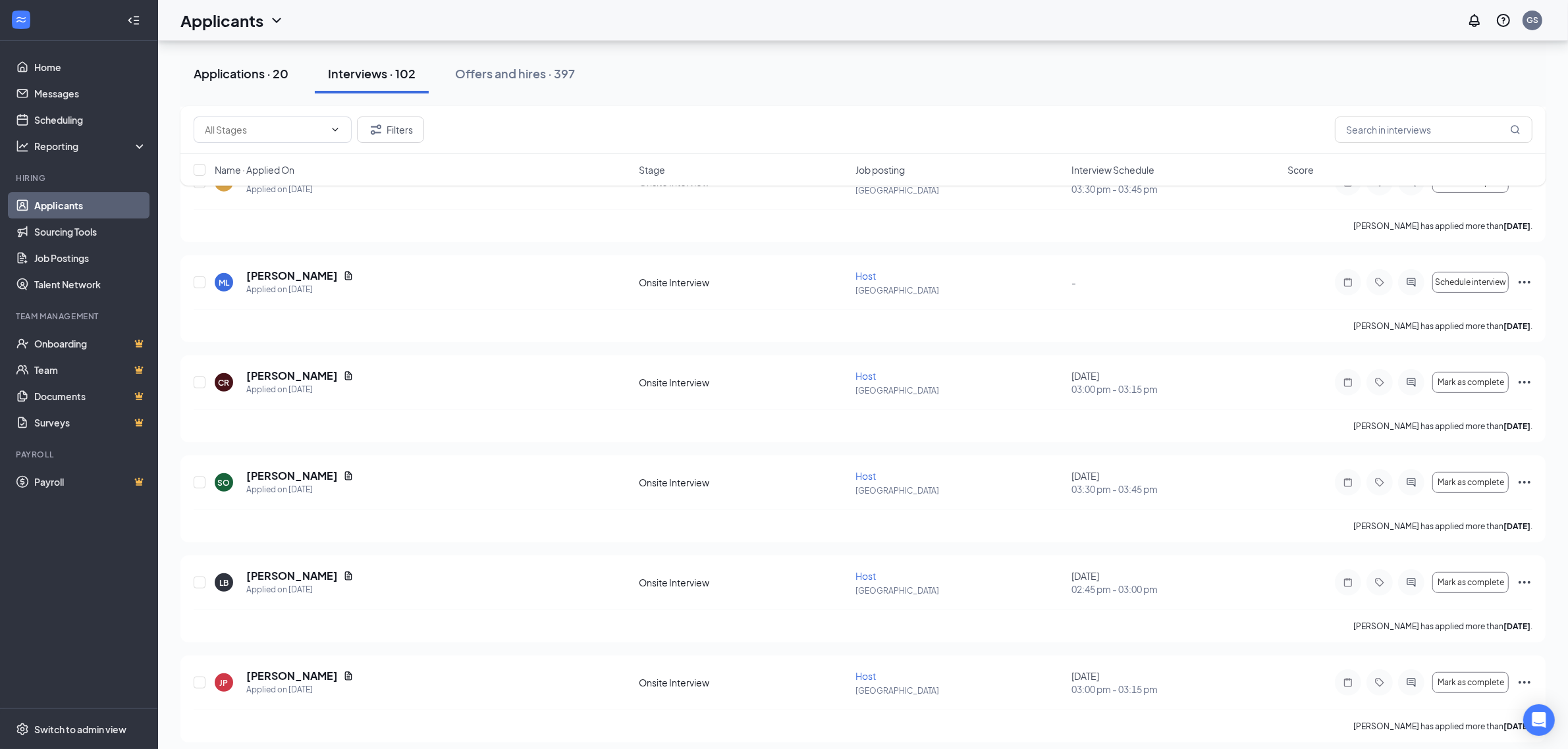
click at [284, 76] on div "Applications · 20" at bounding box center [241, 73] width 95 height 17
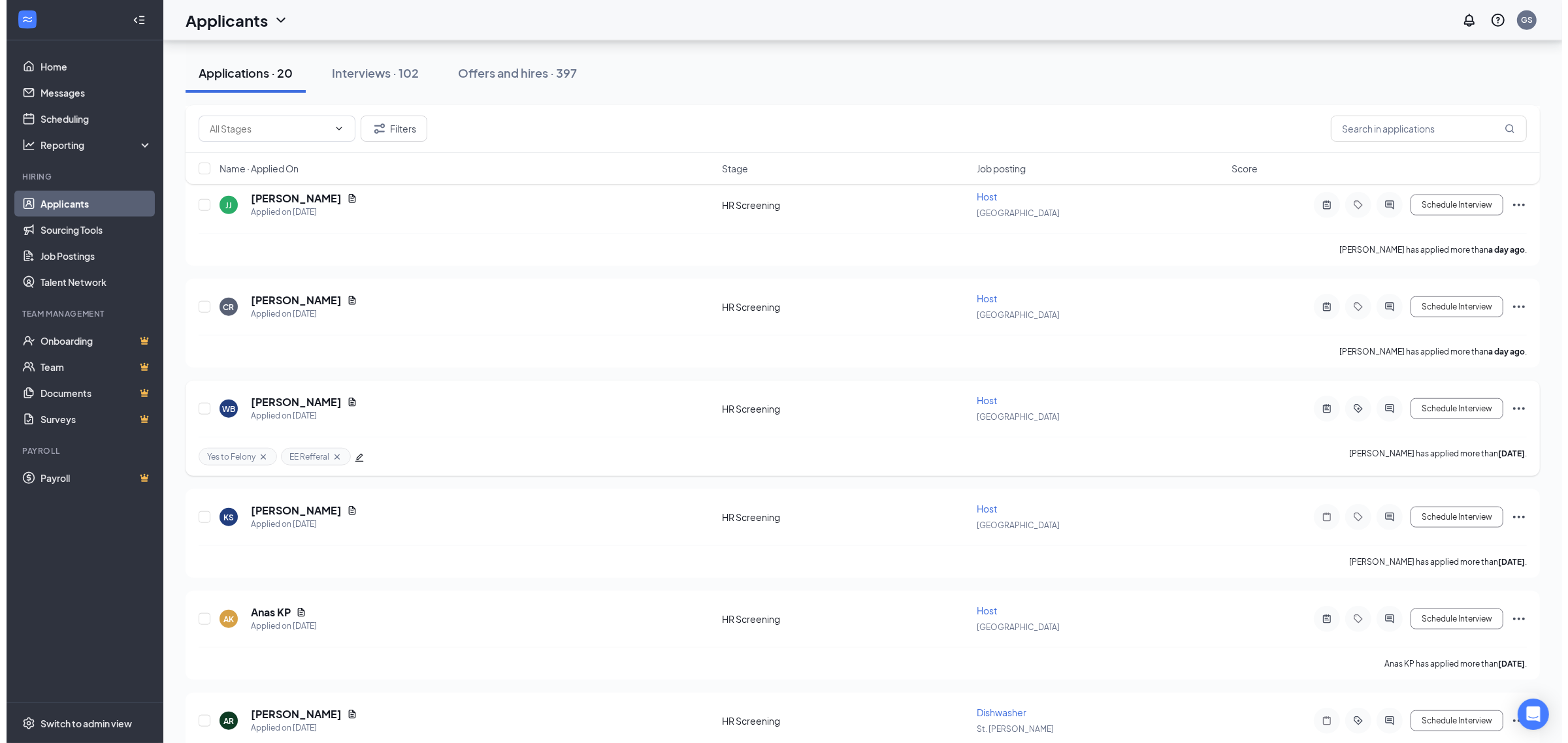
scroll to position [1633, 0]
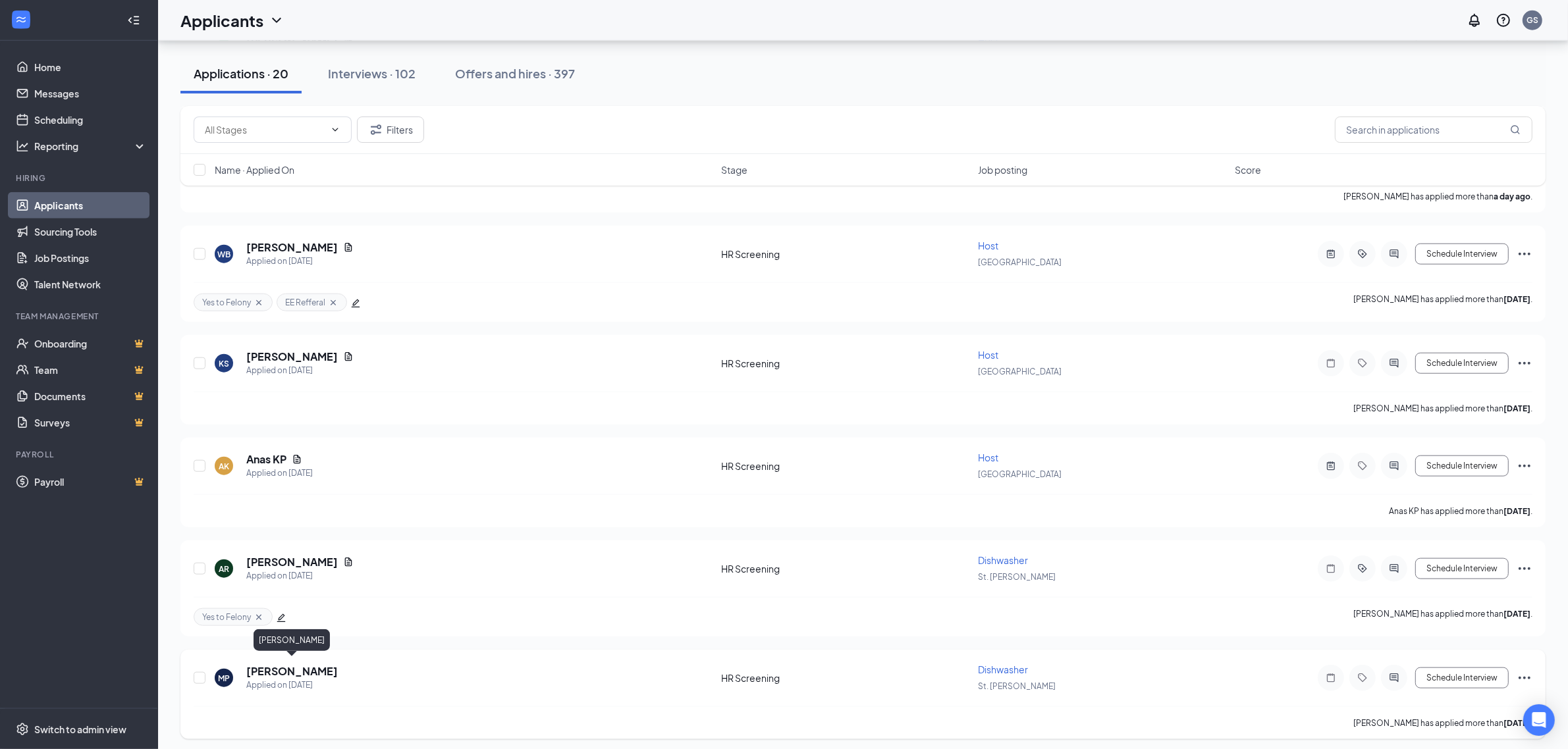
click at [295, 666] on h5 "MANUEL POLANCO" at bounding box center [291, 672] width 91 height 15
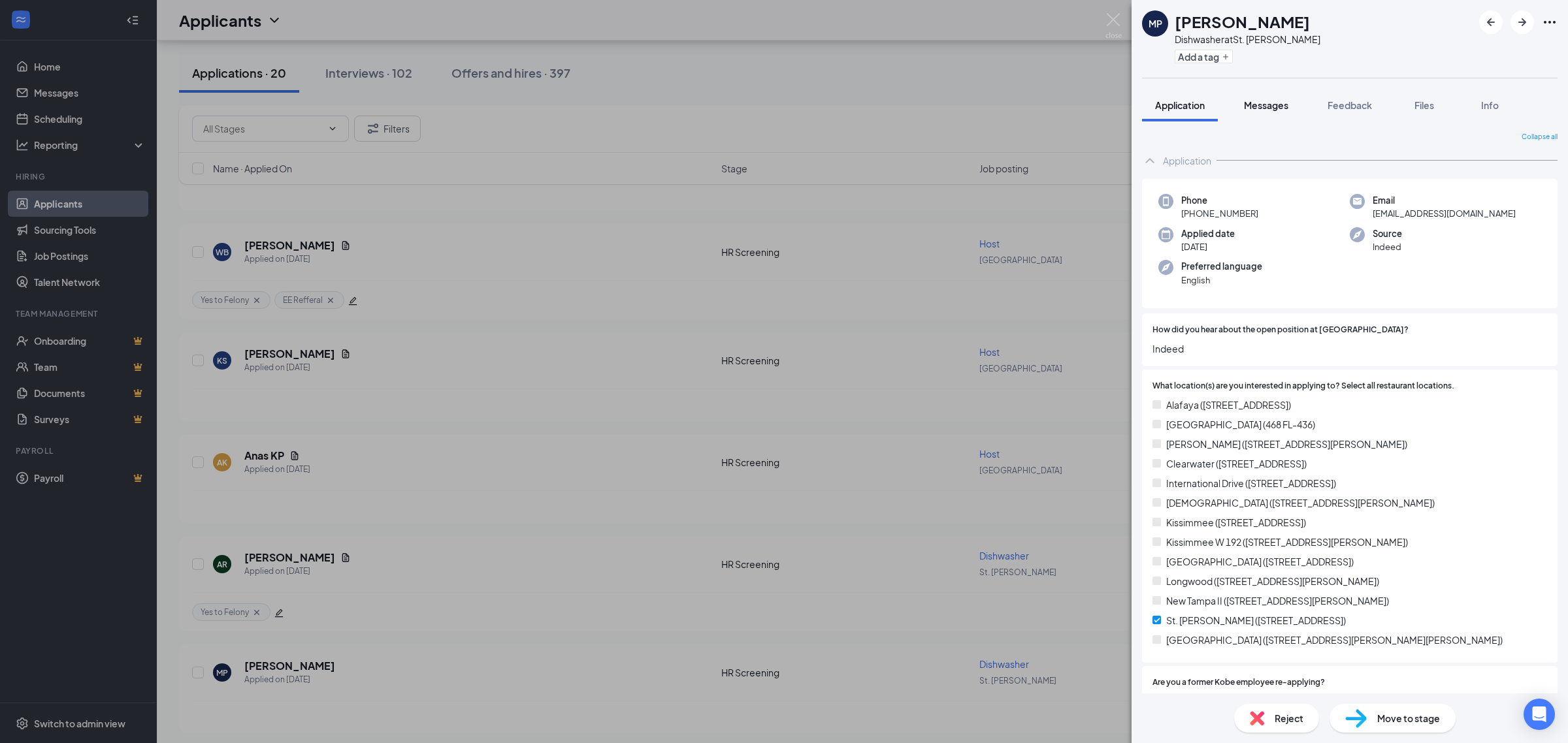
click at [1282, 115] on button "Messages" at bounding box center [1266, 105] width 71 height 33
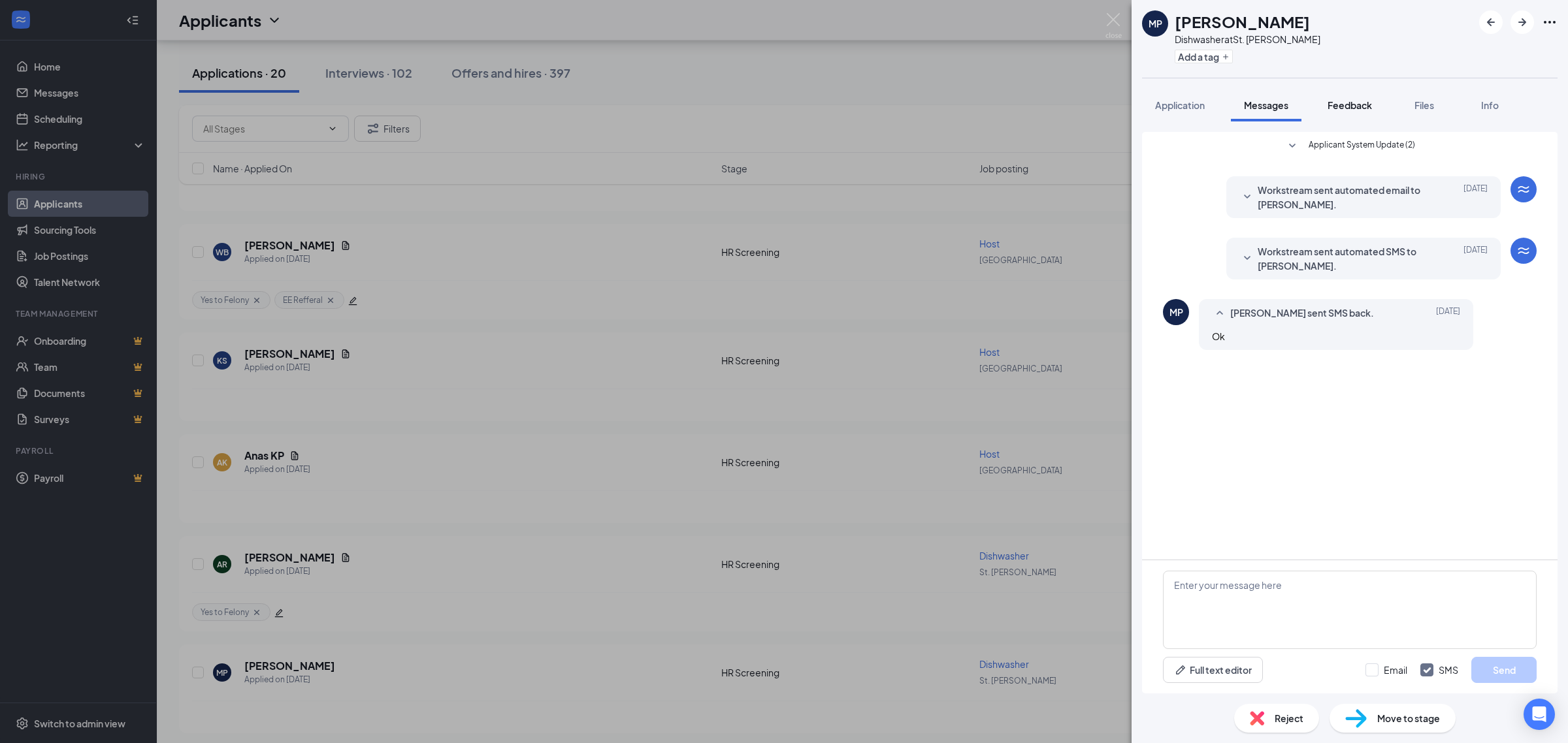
click at [1327, 104] on button "Feedback" at bounding box center [1350, 105] width 71 height 33
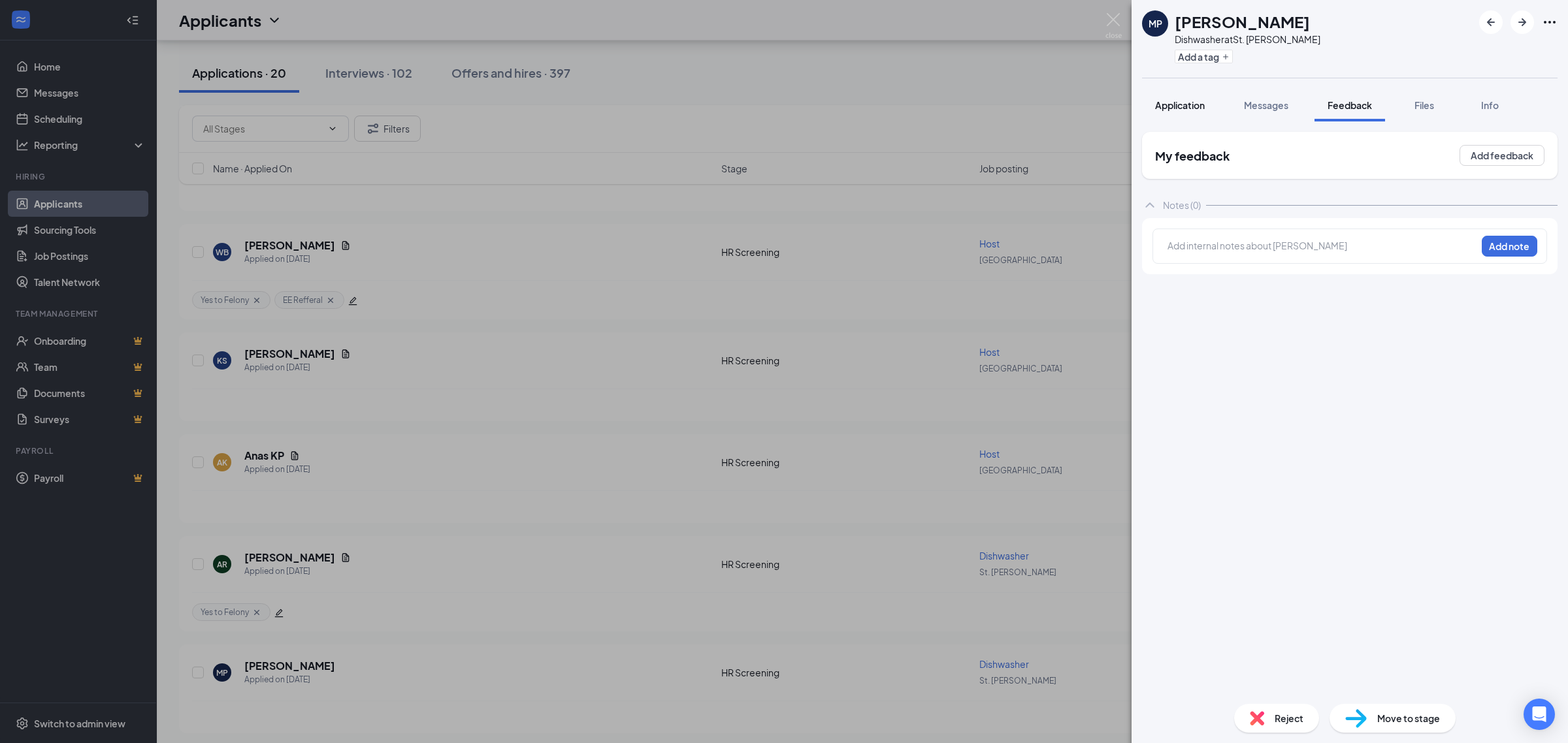
click at [1217, 105] on button "Application" at bounding box center [1180, 105] width 76 height 33
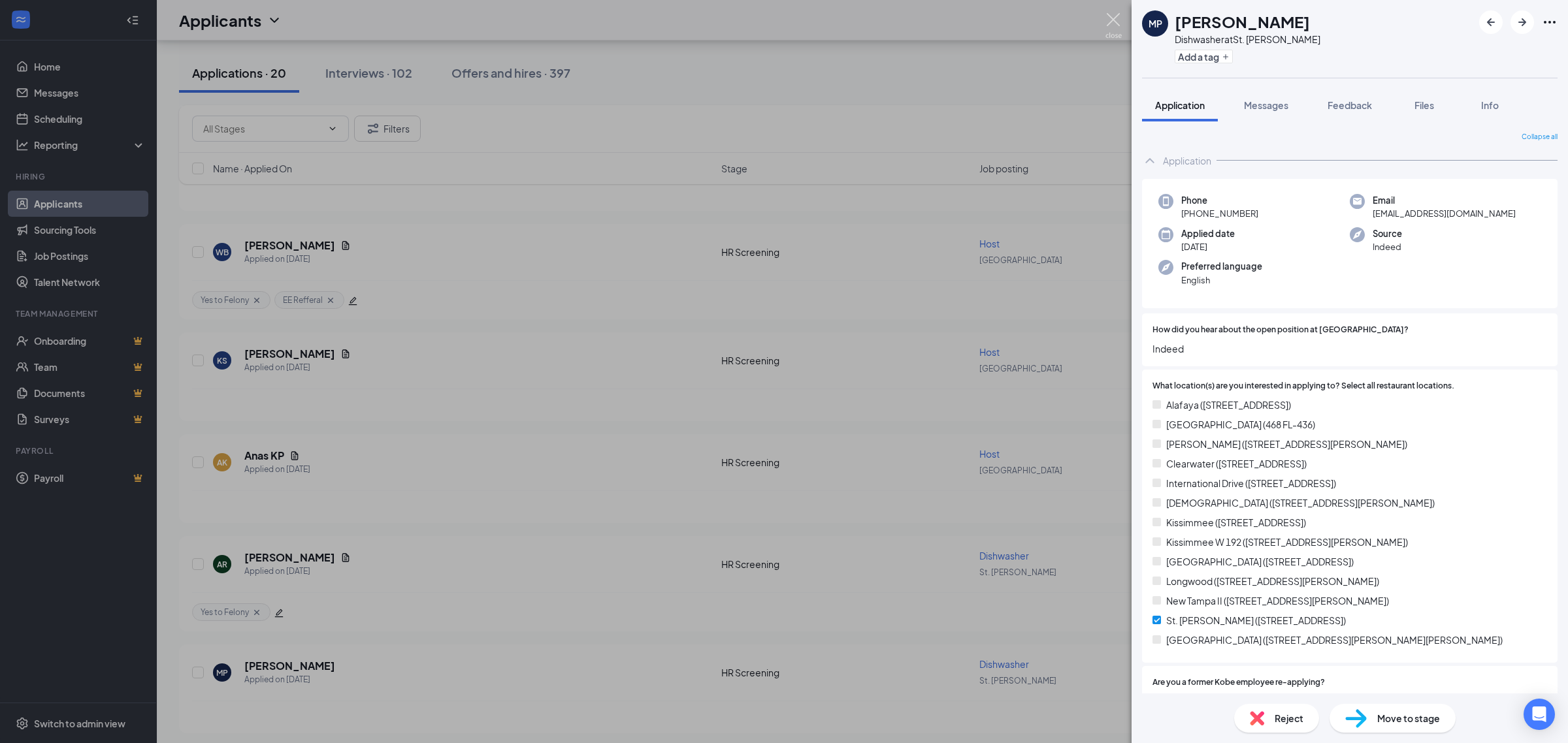
click at [1118, 25] on img at bounding box center [1113, 26] width 16 height 26
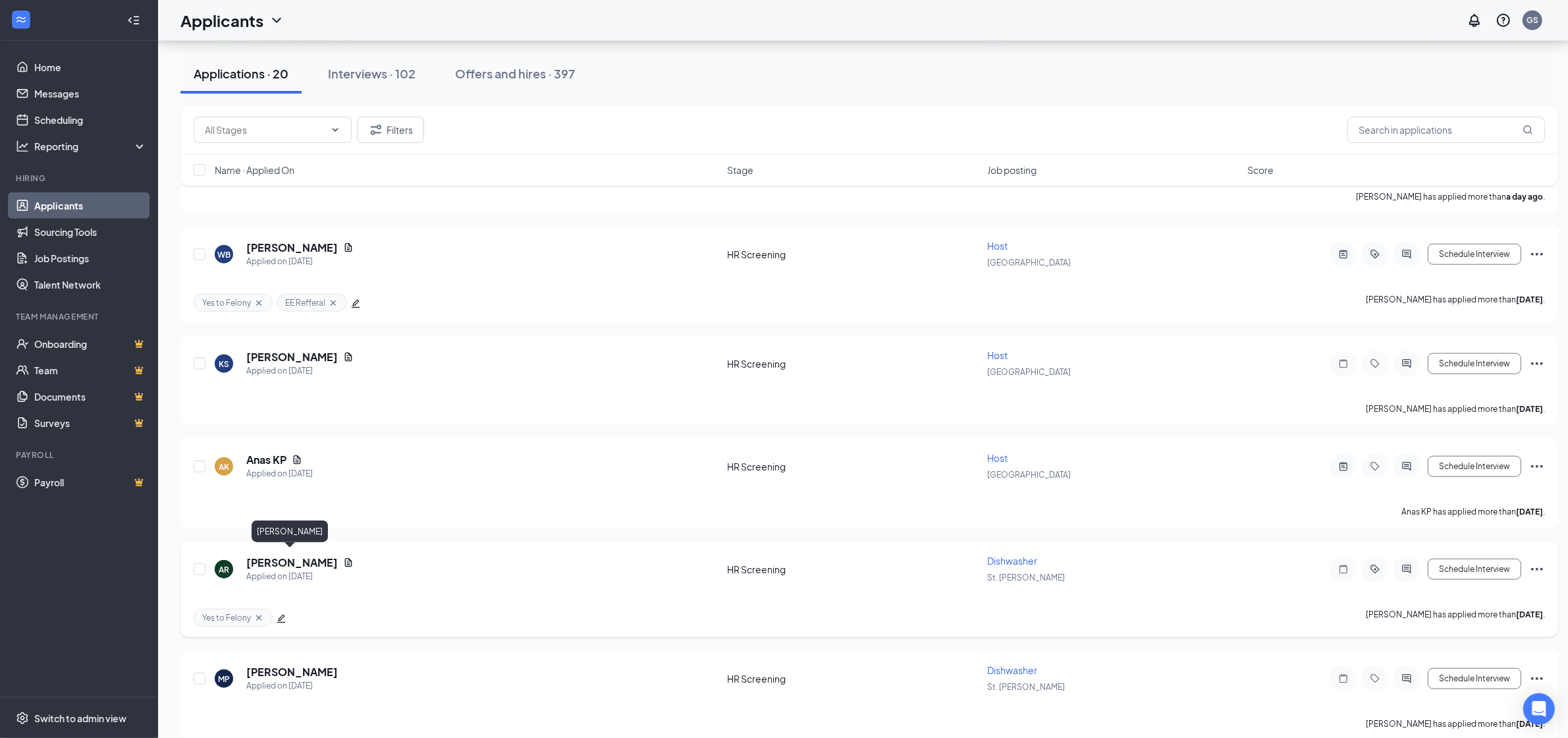
click at [309, 555] on h5 "[PERSON_NAME]" at bounding box center [291, 562] width 91 height 15
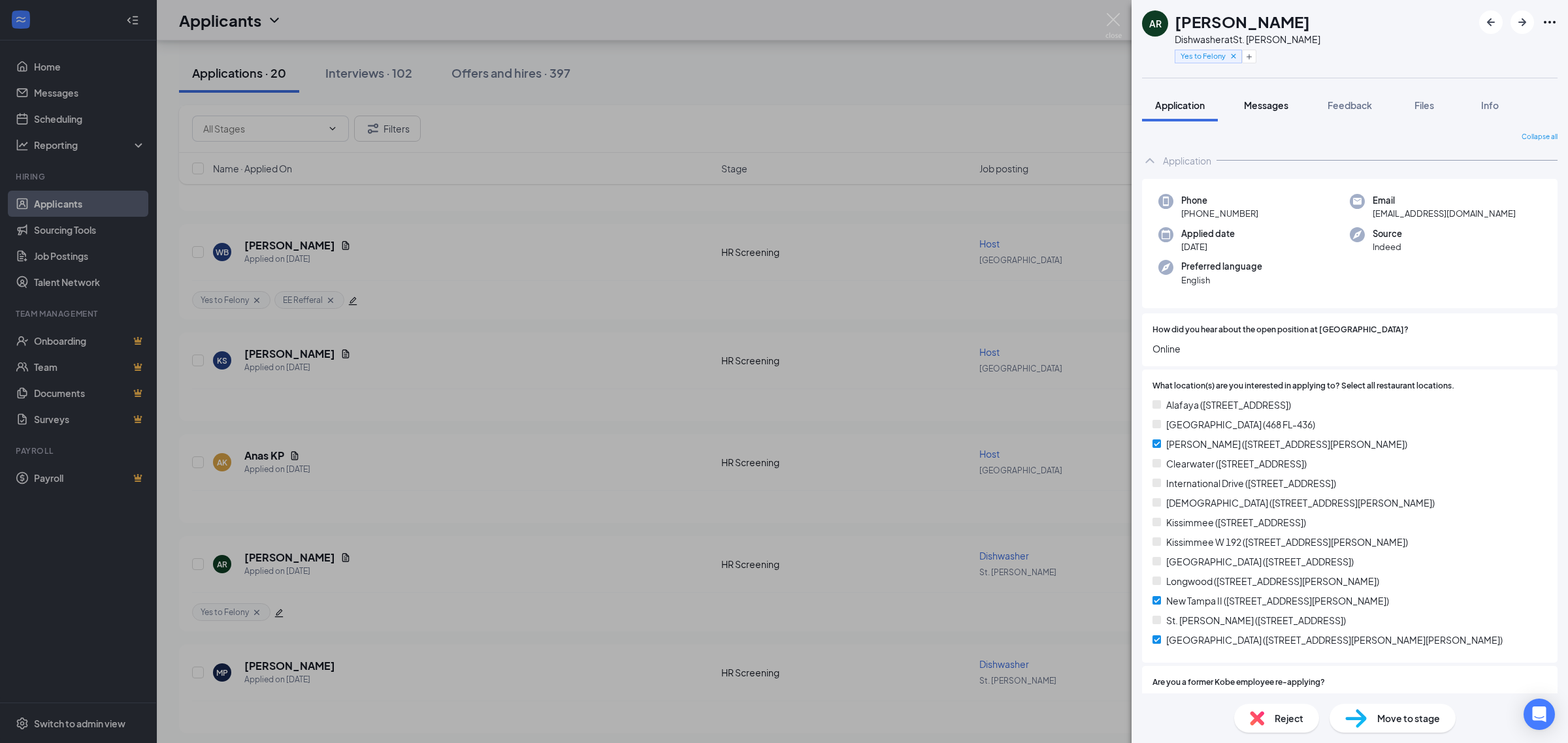
click at [1269, 107] on span "Messages" at bounding box center [1266, 105] width 45 height 12
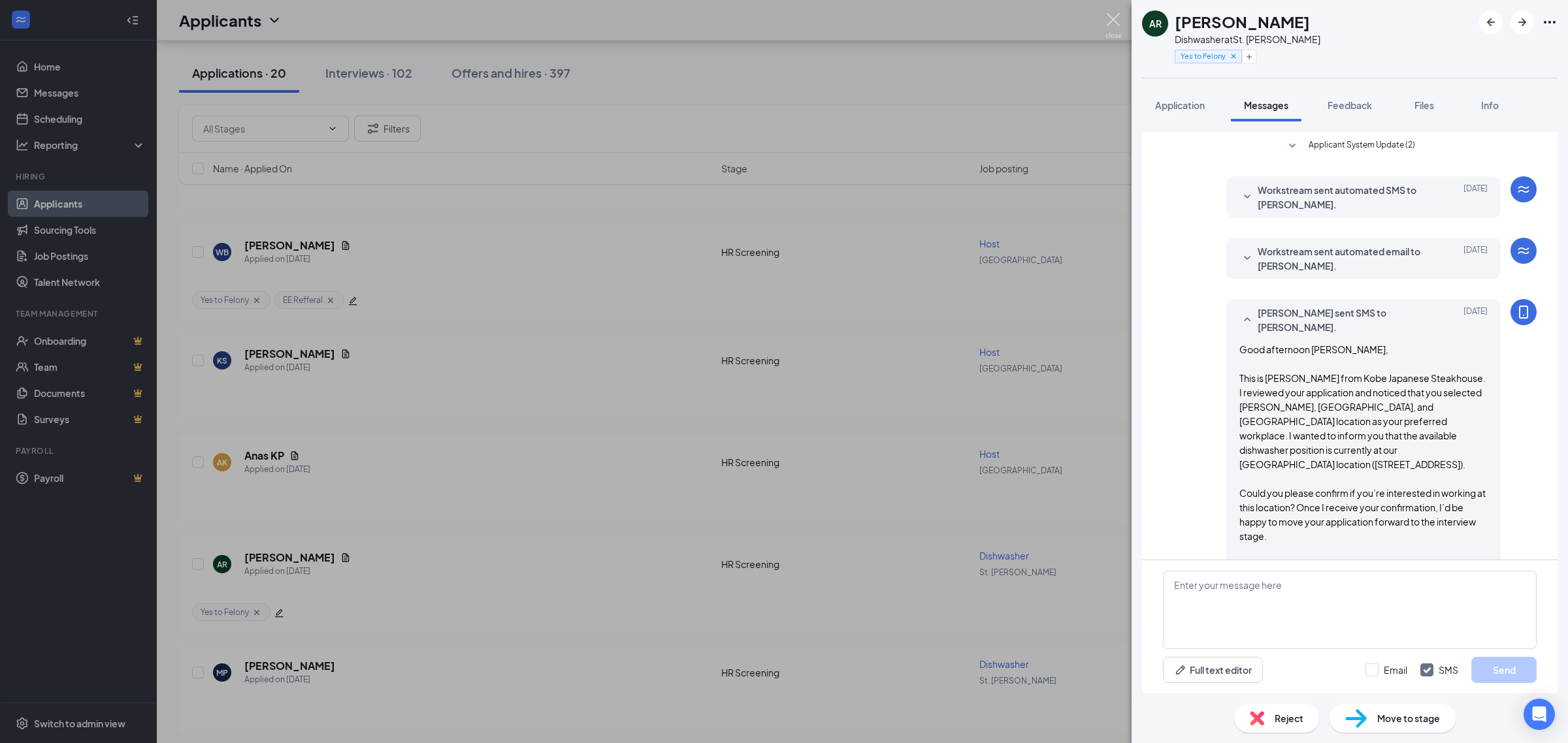
click at [1110, 28] on img at bounding box center [1113, 26] width 16 height 26
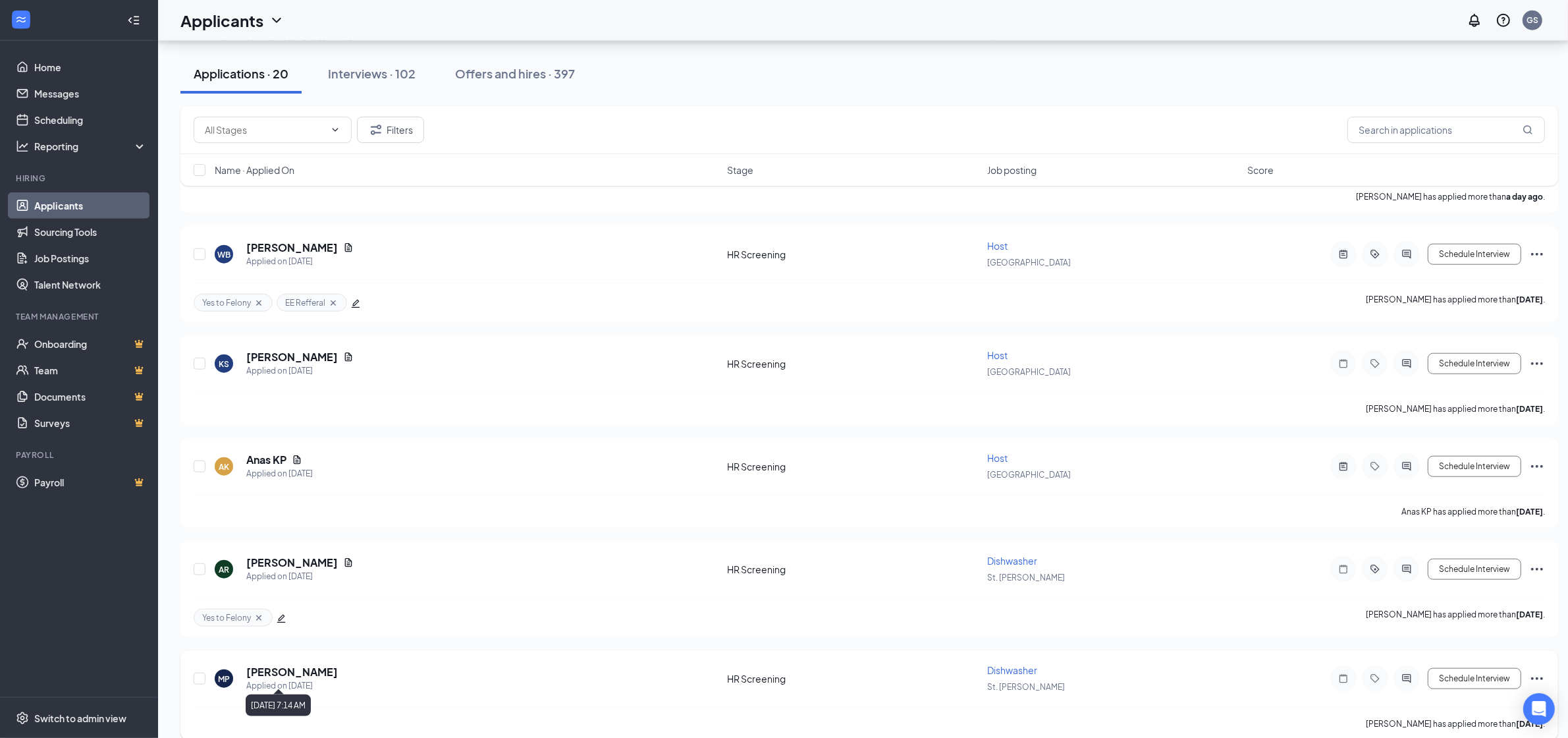
click at [328, 665] on h5 "MANUEL POLANCO" at bounding box center [291, 672] width 91 height 15
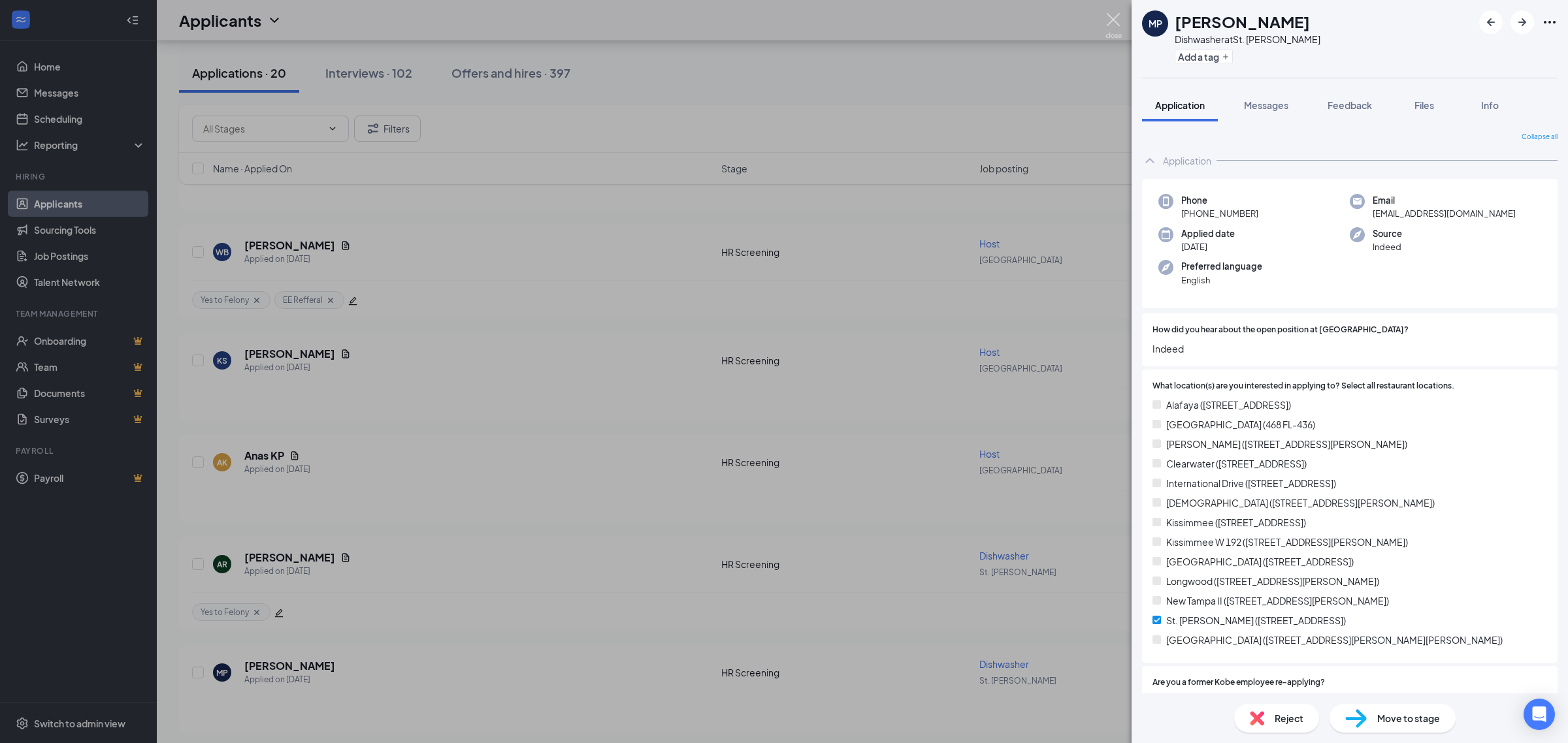
click at [1108, 29] on img at bounding box center [1113, 26] width 16 height 26
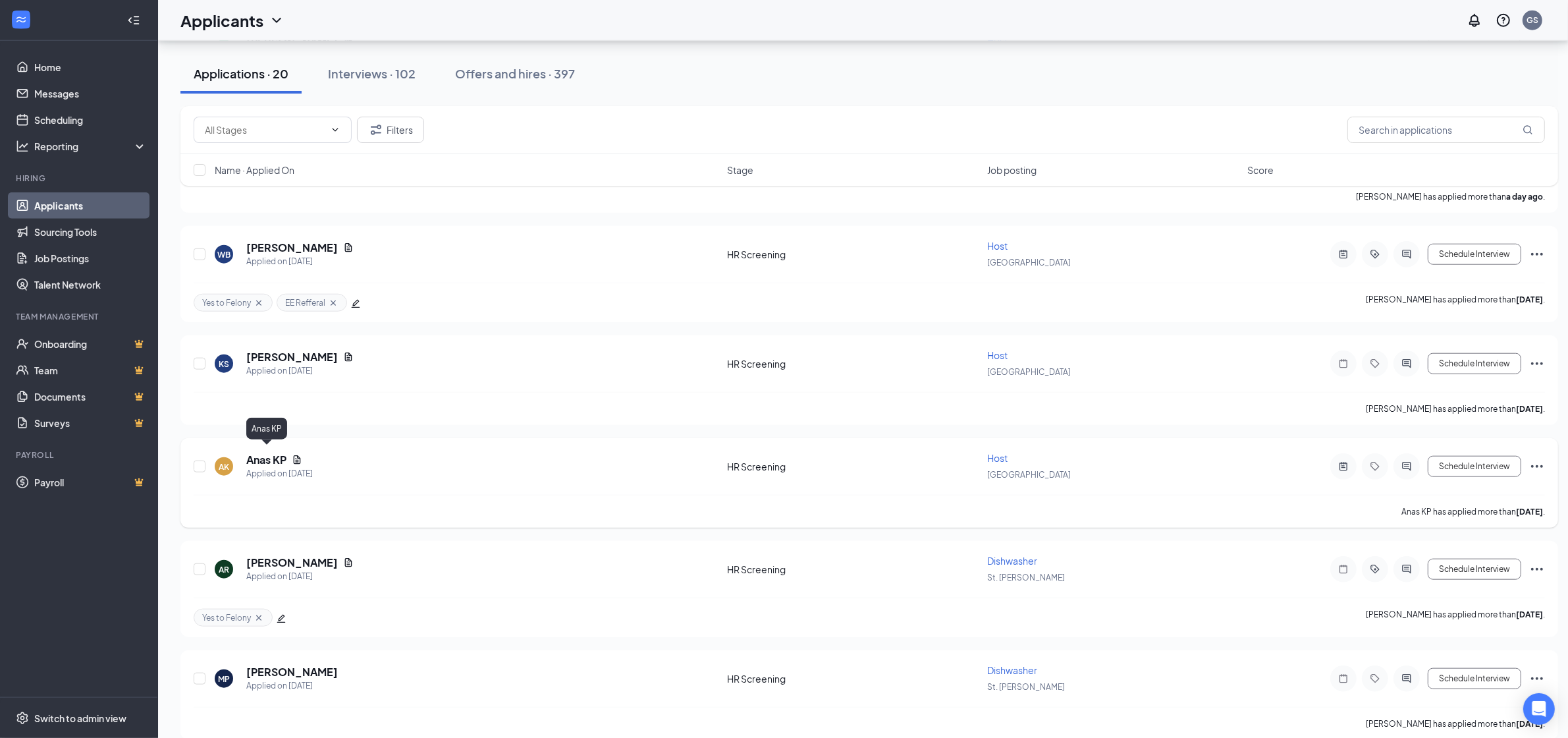
click at [264, 456] on h5 "Anas KP" at bounding box center [266, 460] width 40 height 15
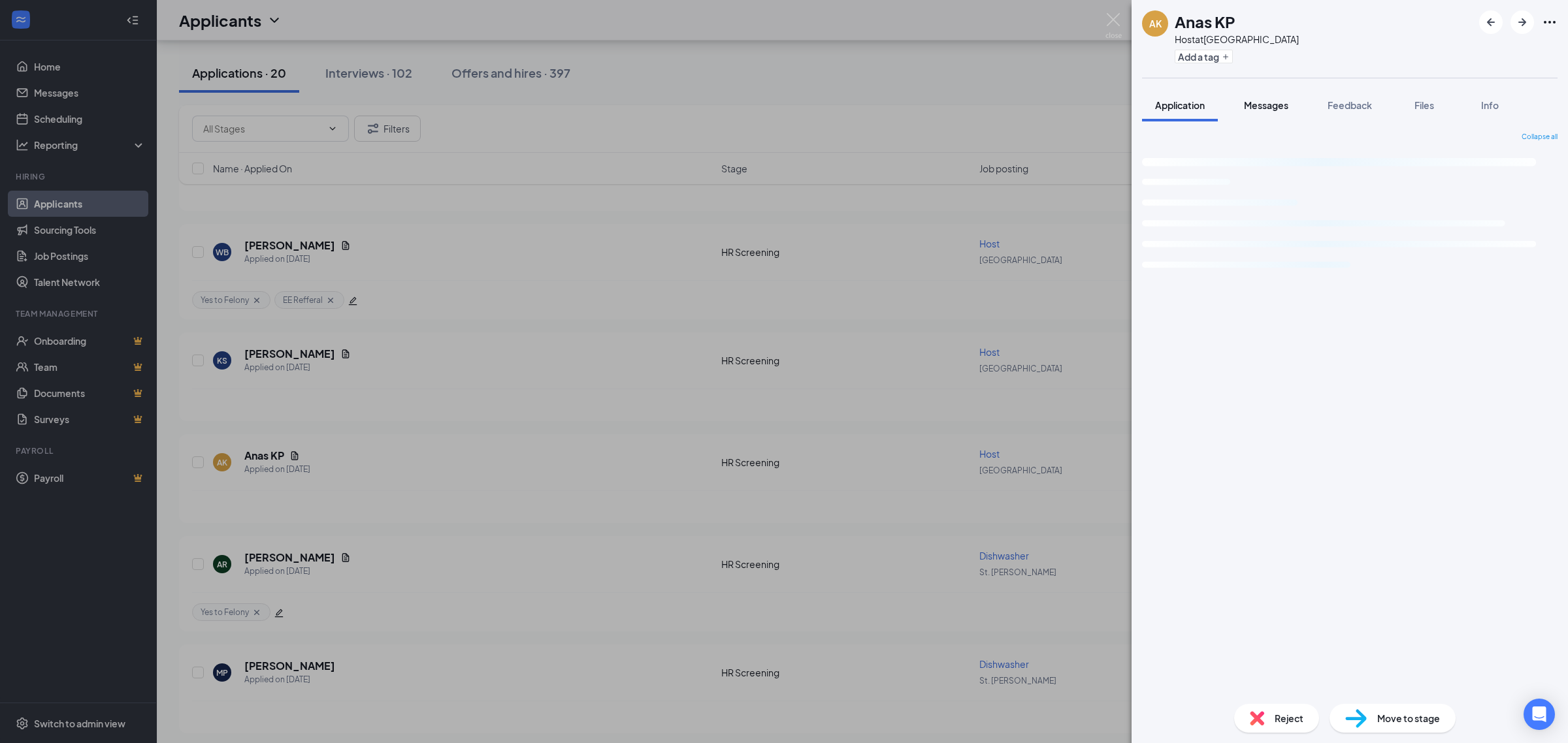
click at [1247, 109] on span "Messages" at bounding box center [1266, 105] width 45 height 12
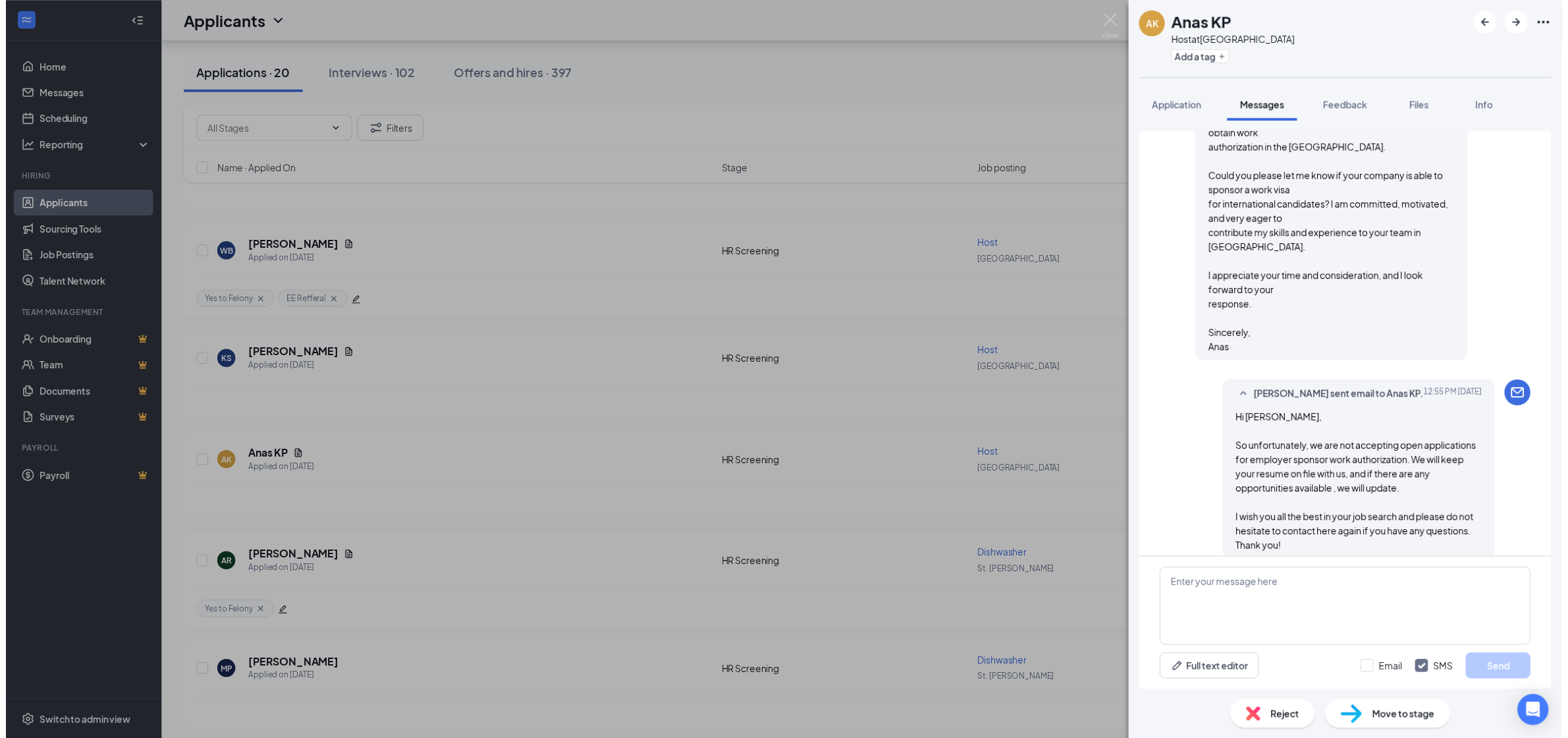
scroll to position [420, 0]
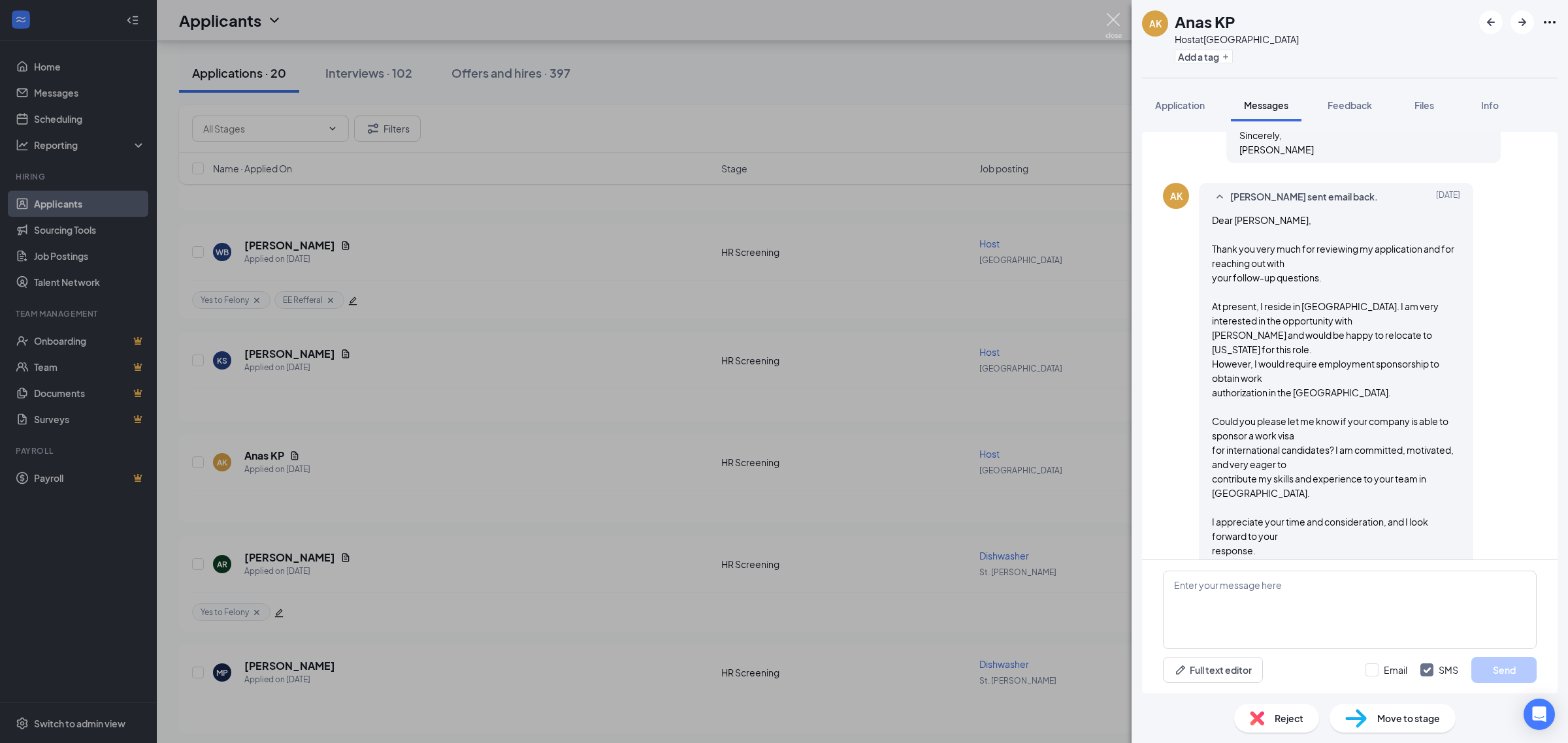
click at [1108, 21] on img at bounding box center [1113, 26] width 16 height 26
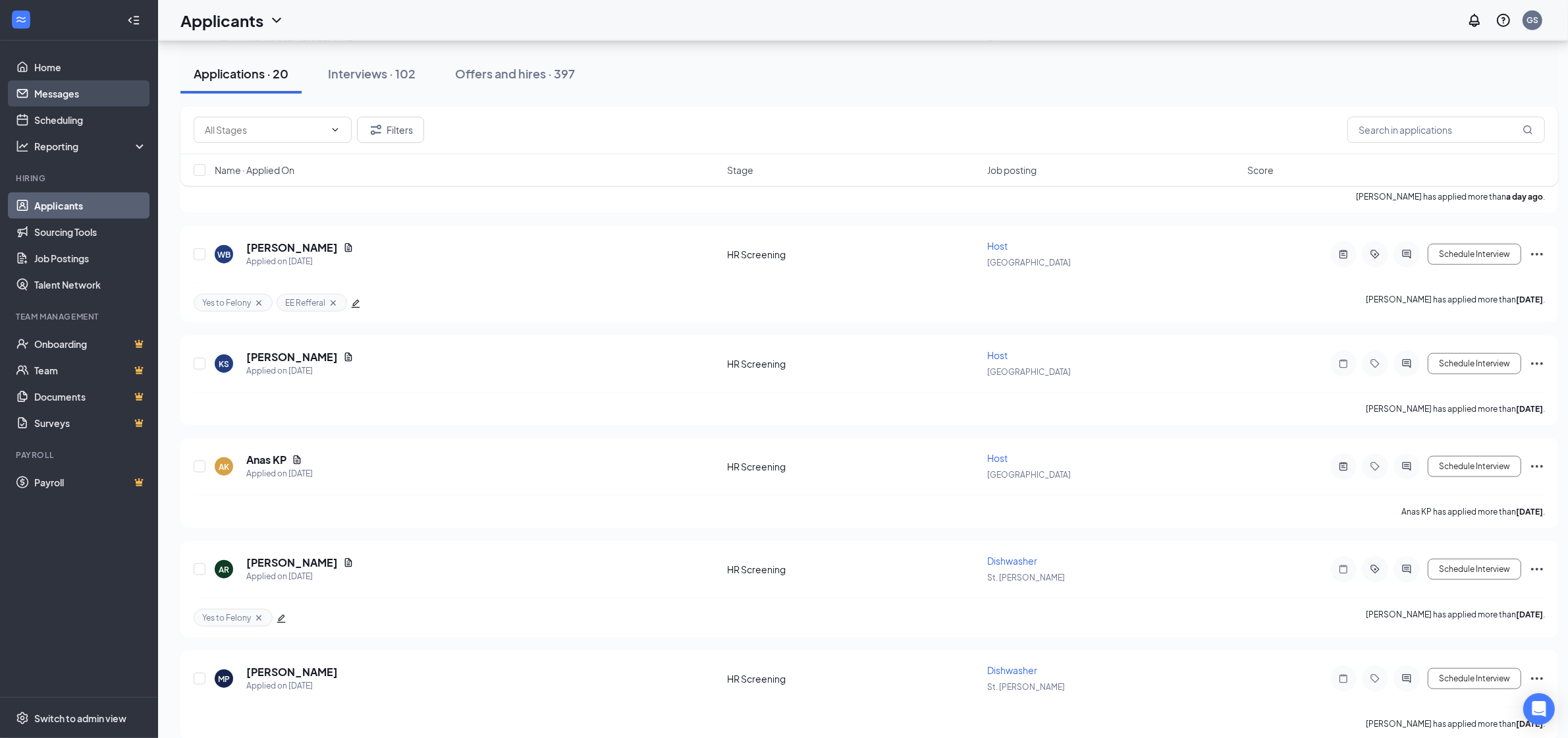
click at [76, 102] on link "Messages" at bounding box center [90, 93] width 113 height 26
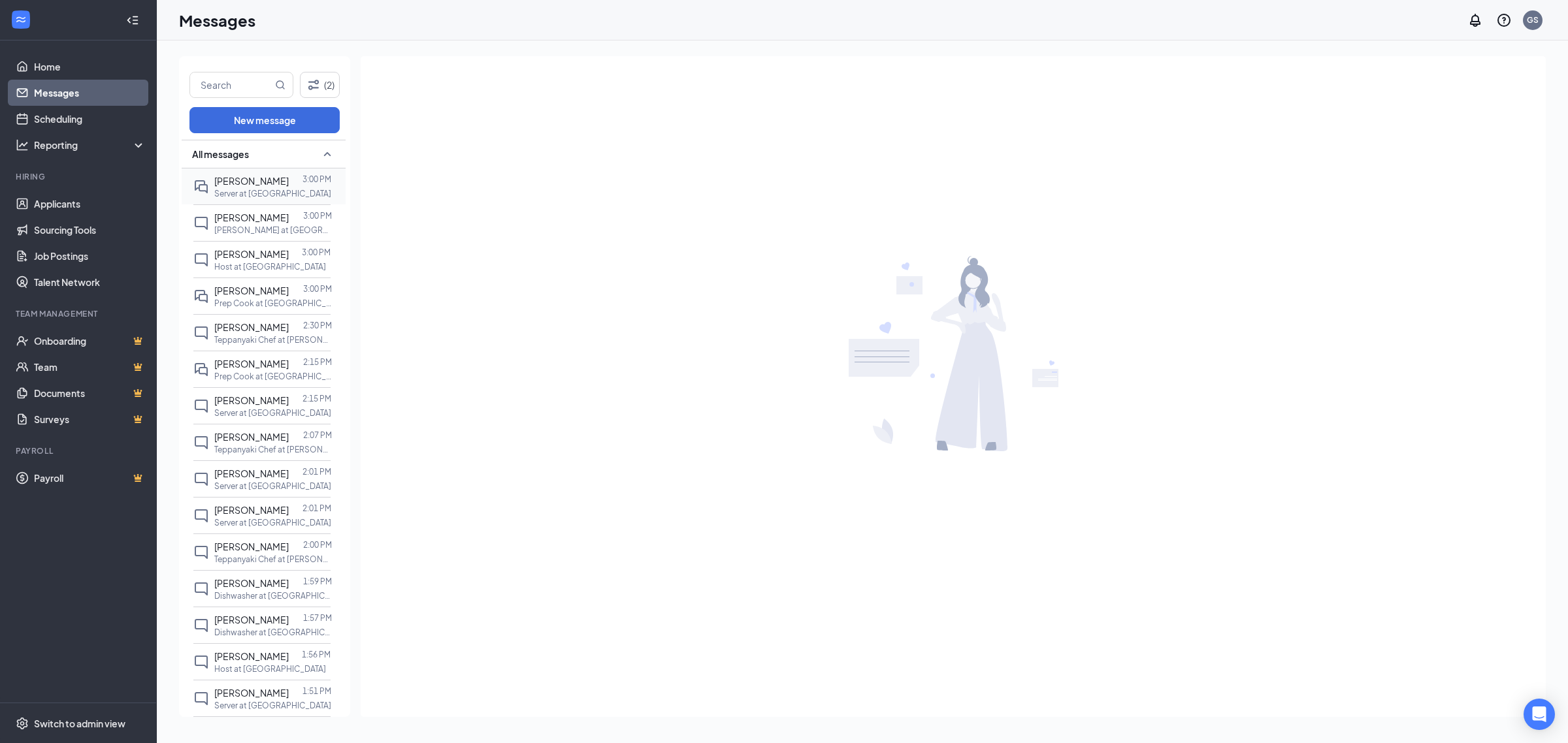
click at [237, 180] on span "Ava Johnny" at bounding box center [252, 181] width 74 height 12
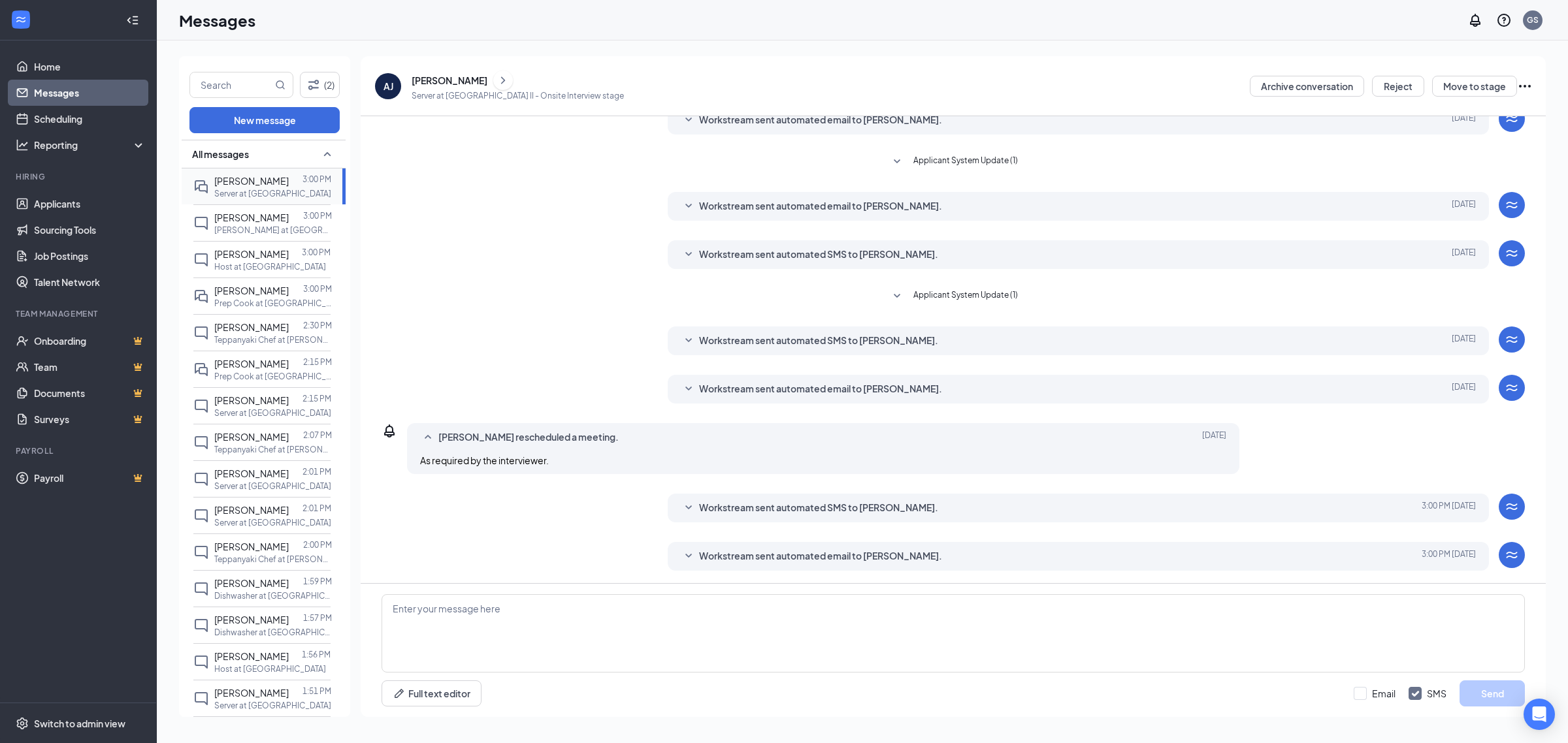
scroll to position [59, 0]
click at [752, 515] on span "Workstream sent automated SMS to Ava Johnny." at bounding box center [818, 508] width 239 height 16
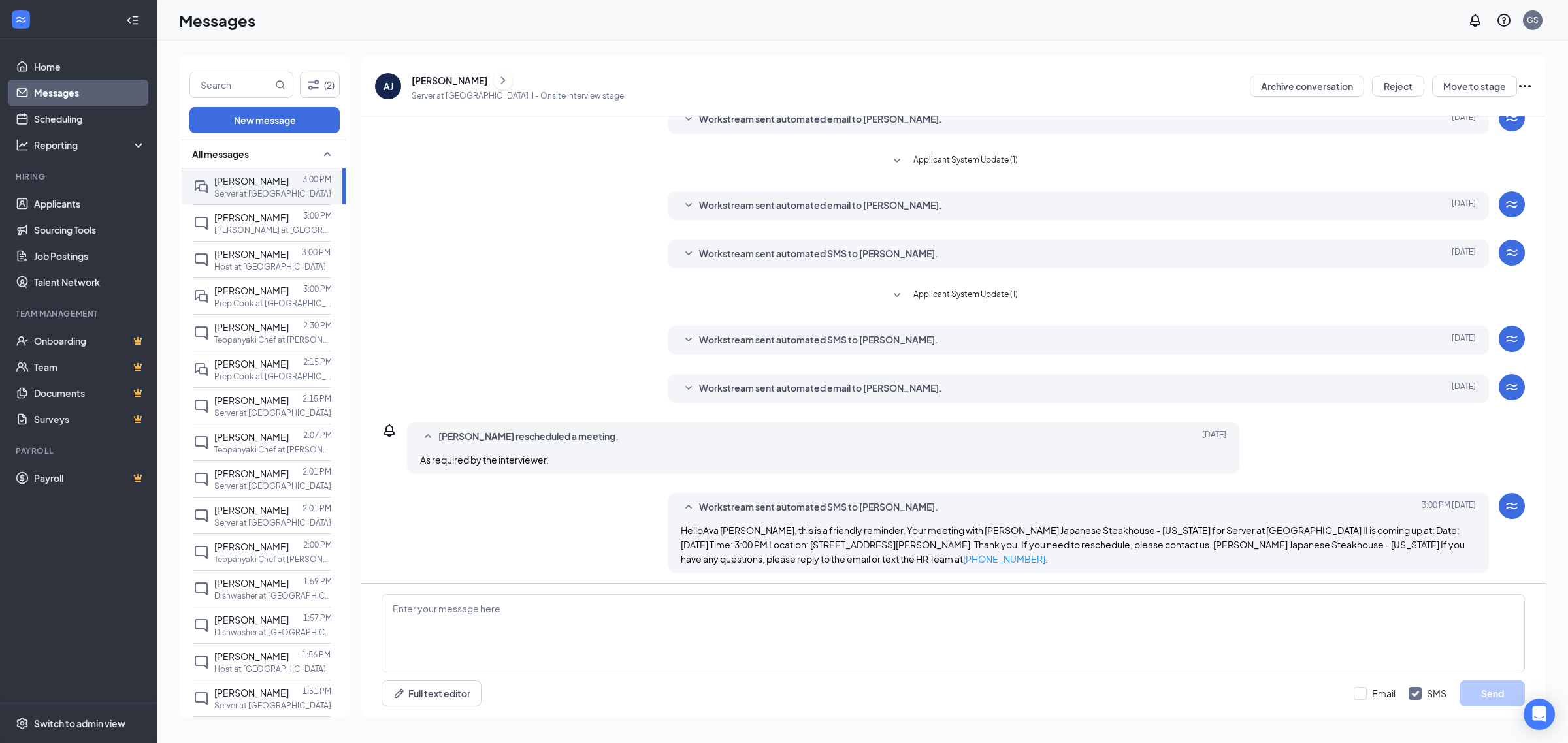
click at [748, 309] on div "Load earlier interactions (about 10 more) Workstream sent automated email to Av…" at bounding box center [953, 346] width 1143 height 578
click at [749, 330] on div "Workstream sent automated SMS to Ava Johnny. Sep 11 Hi Ava. Congratulations, yo…" at bounding box center [1078, 340] width 821 height 28
click at [743, 349] on div "Workstream sent automated SMS to Ava Johnny. Sep 11 Hi Ava. Congratulations, yo…" at bounding box center [1078, 340] width 821 height 28
click at [252, 225] on p "Busser at International Drive" at bounding box center [273, 230] width 117 height 11
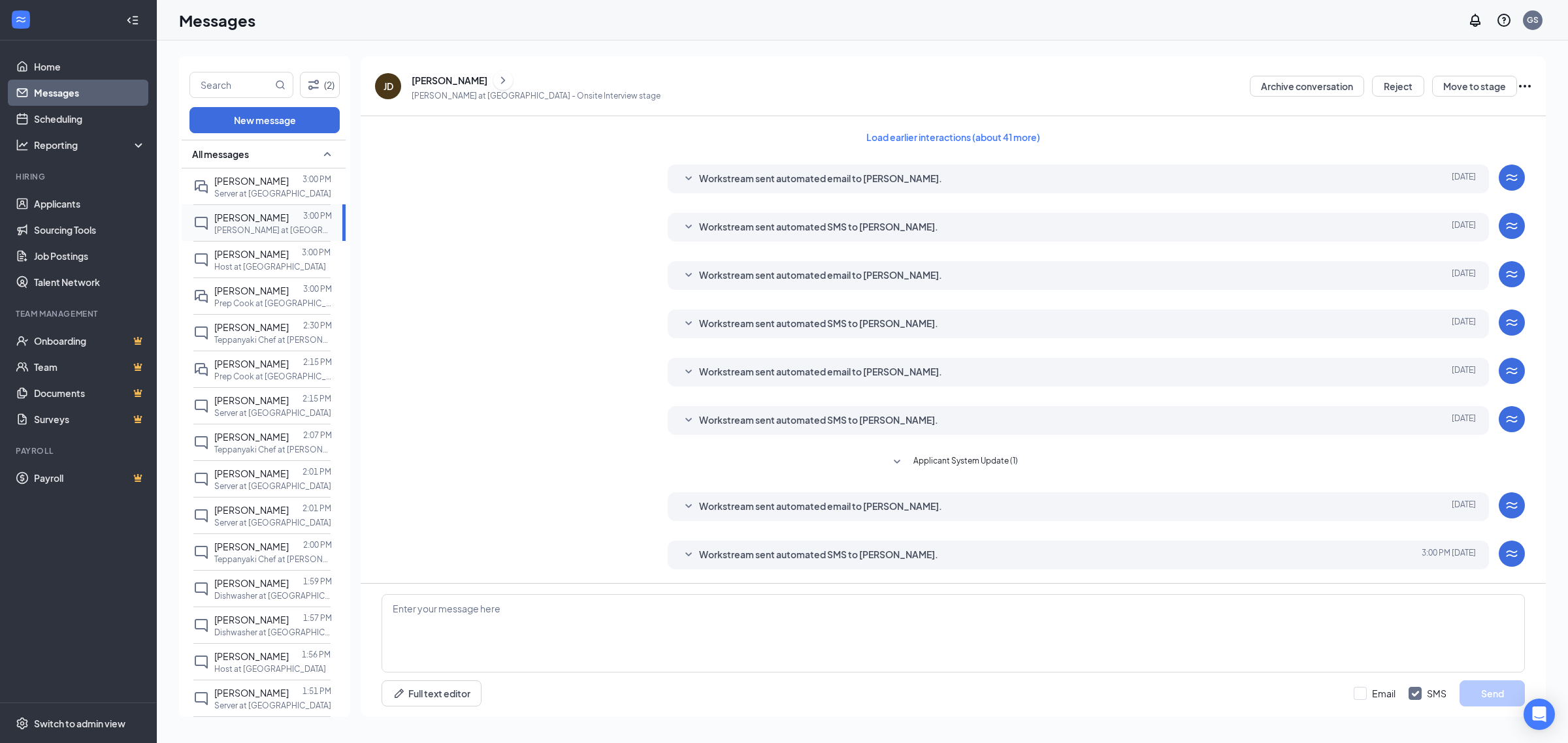
scroll to position [47, 0]
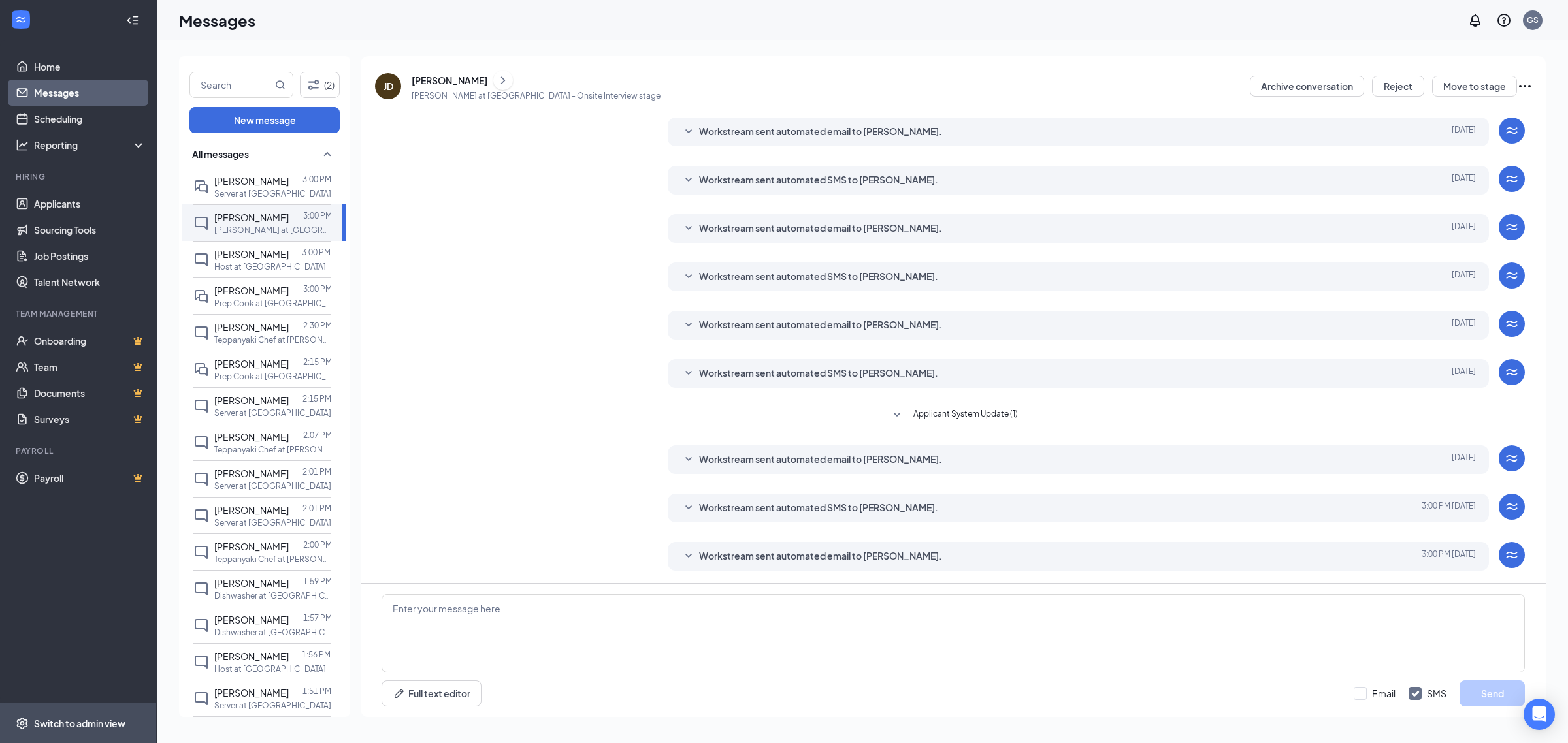
click at [64, 726] on div "Switch to admin view" at bounding box center [79, 723] width 91 height 13
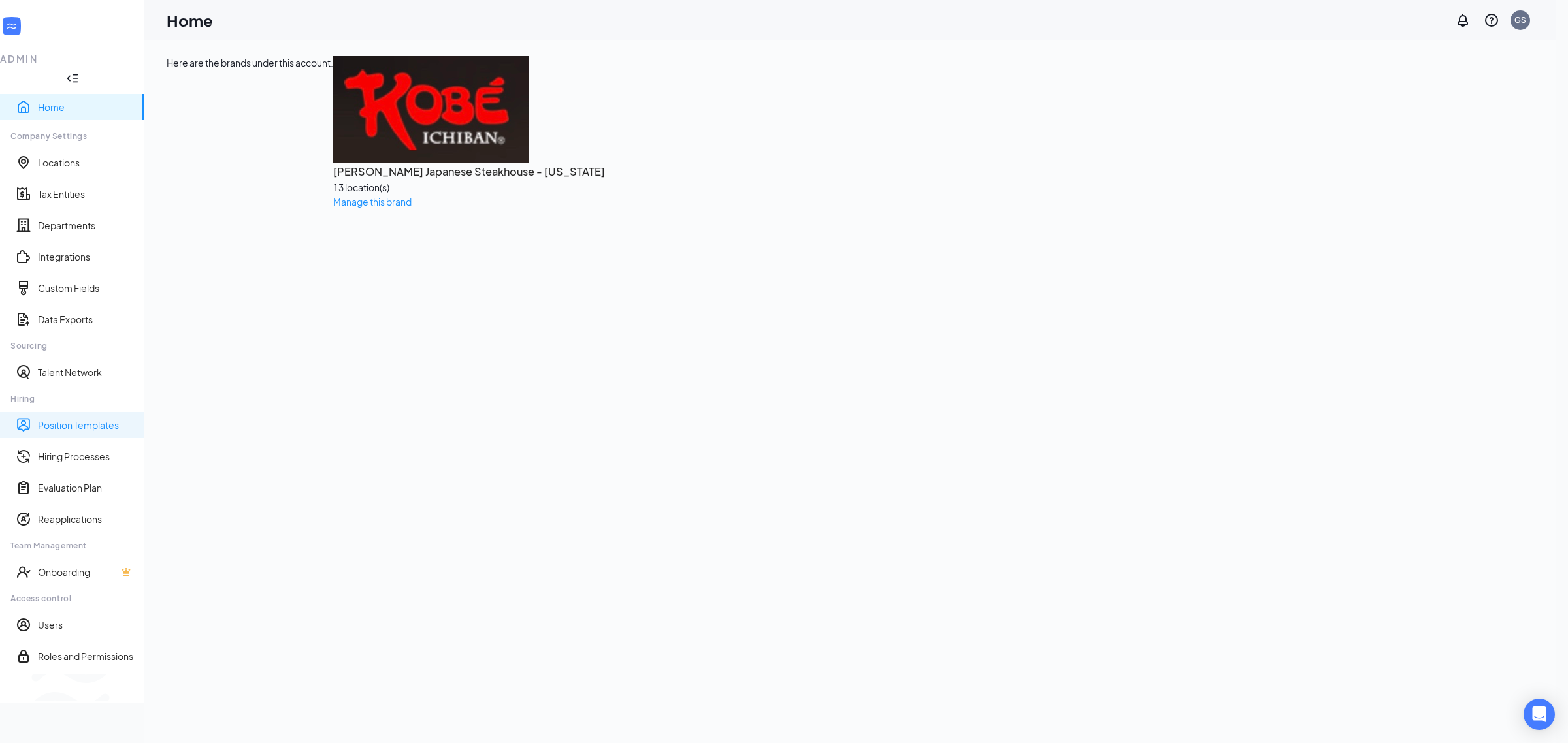
click at [89, 419] on link "Position Templates" at bounding box center [85, 425] width 96 height 13
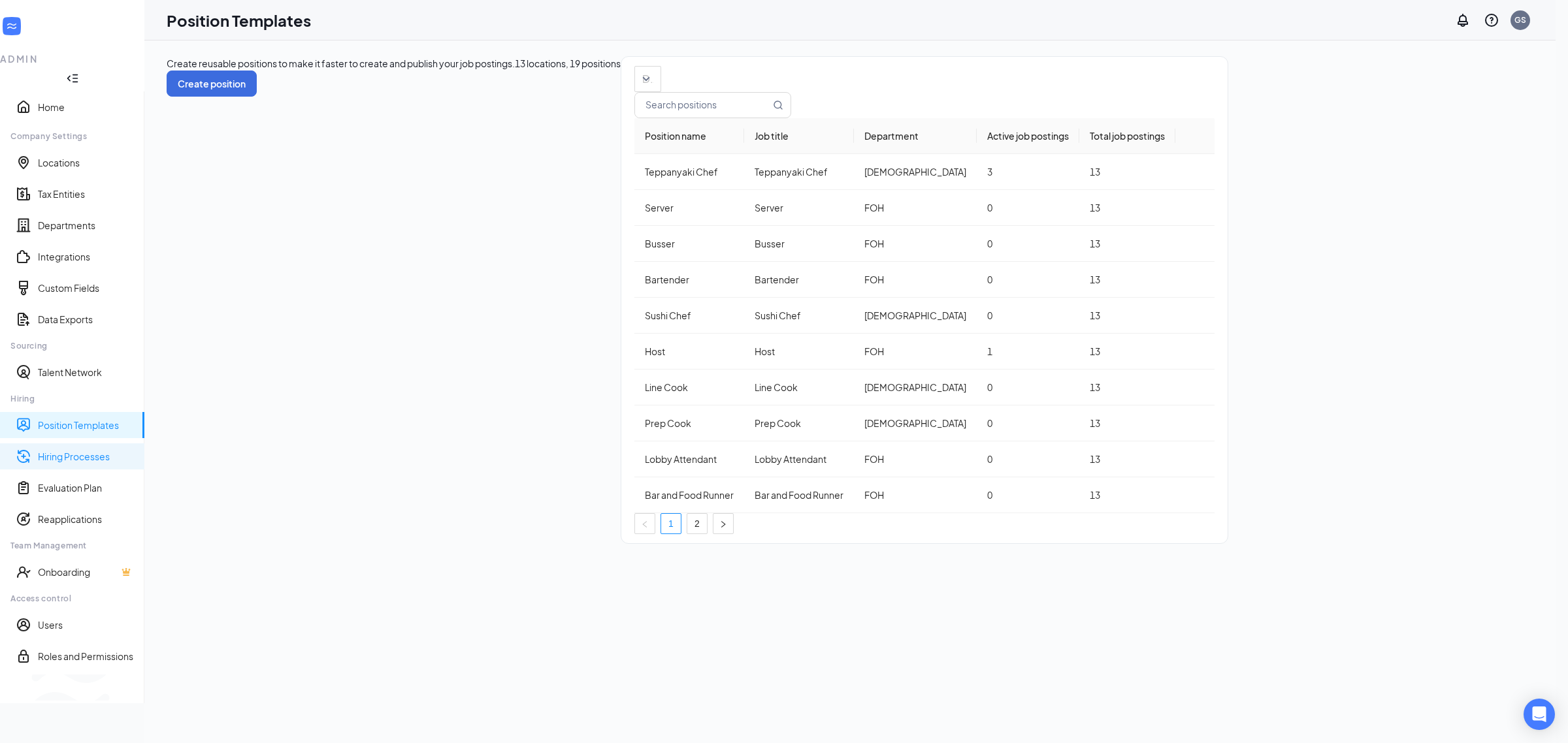
click at [82, 450] on link "Hiring Processes" at bounding box center [85, 456] width 96 height 13
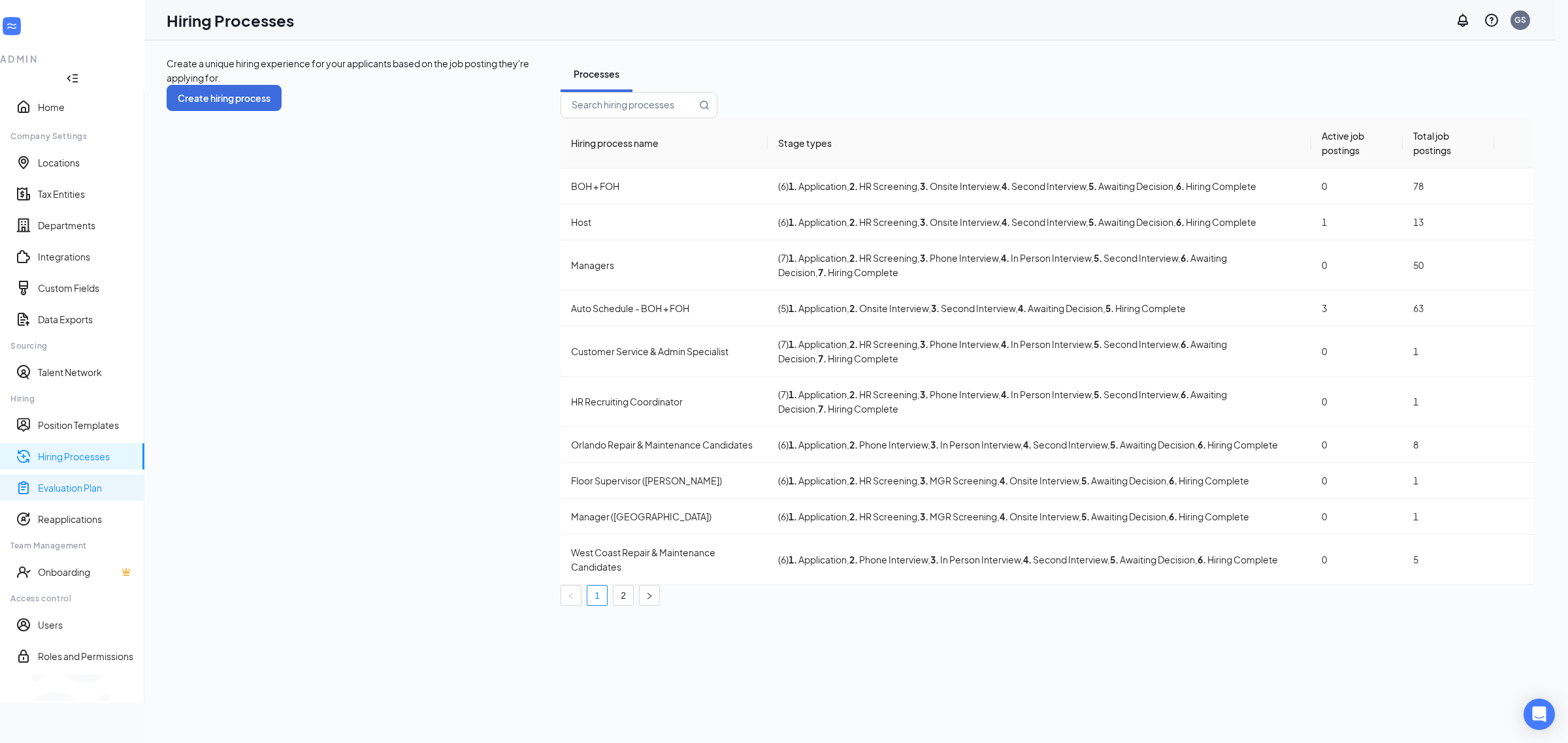
click at [85, 481] on link "Evaluation Plan" at bounding box center [85, 487] width 96 height 13
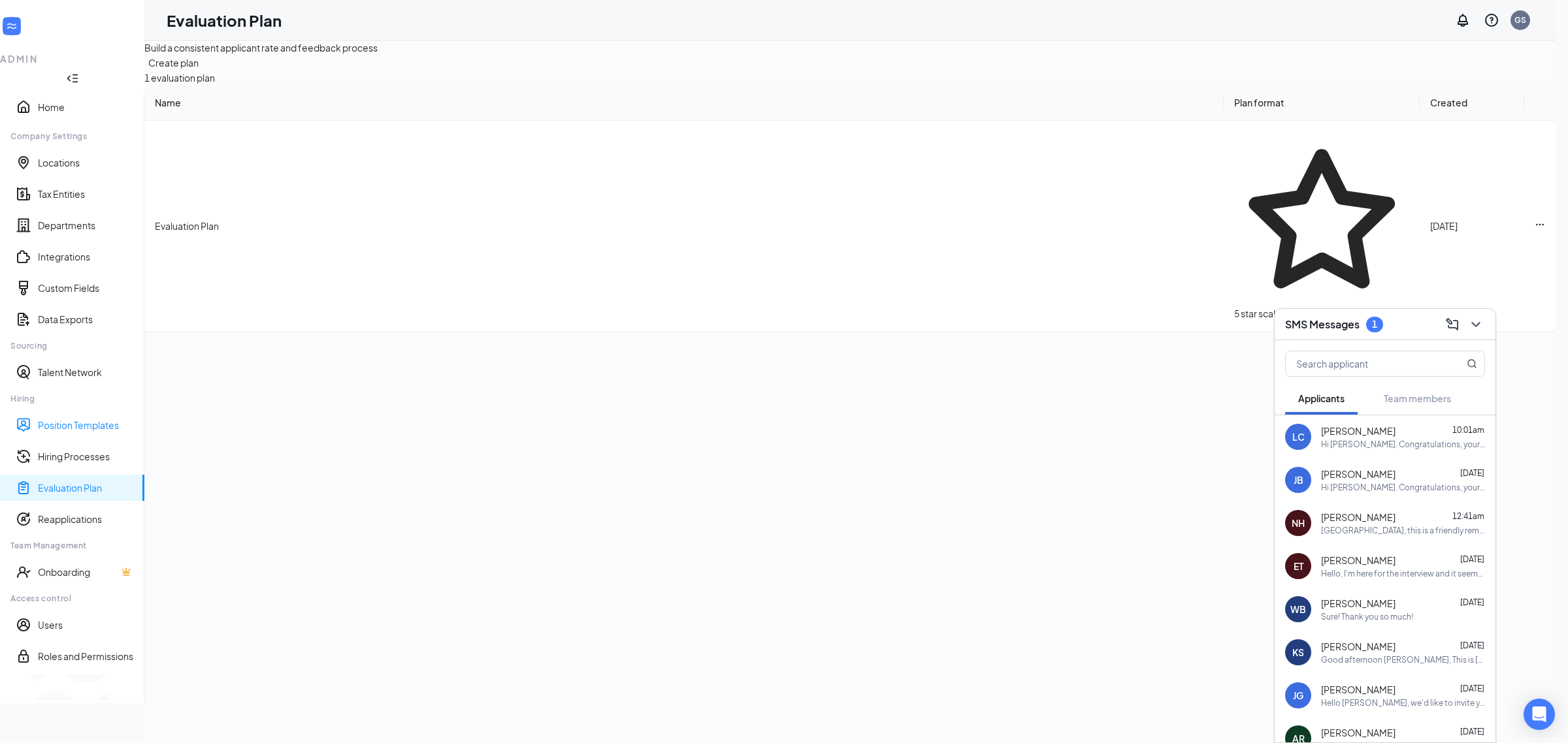
click at [83, 419] on link "Position Templates" at bounding box center [85, 425] width 96 height 13
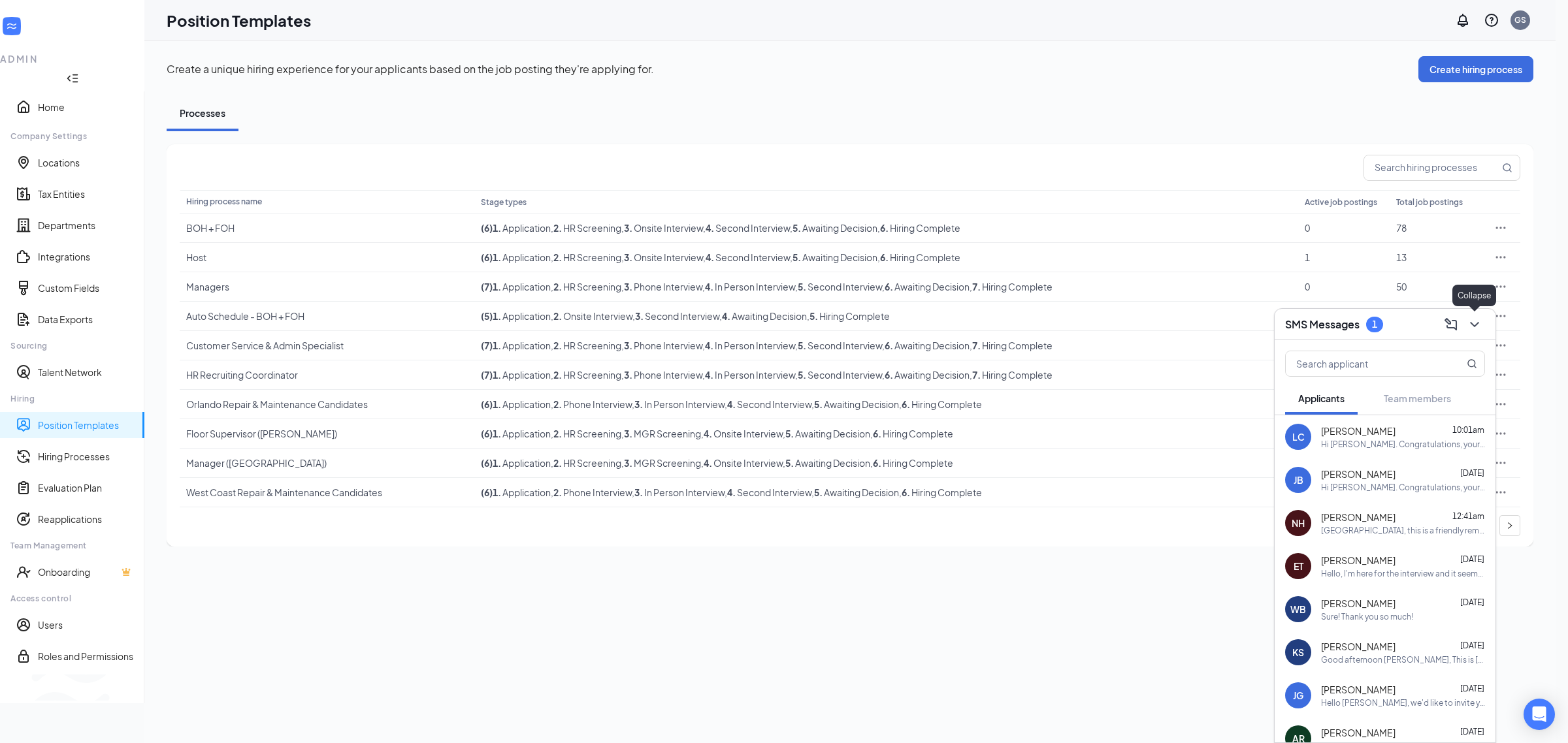
click at [1469, 317] on icon "ChevronDown" at bounding box center [1474, 325] width 16 height 16
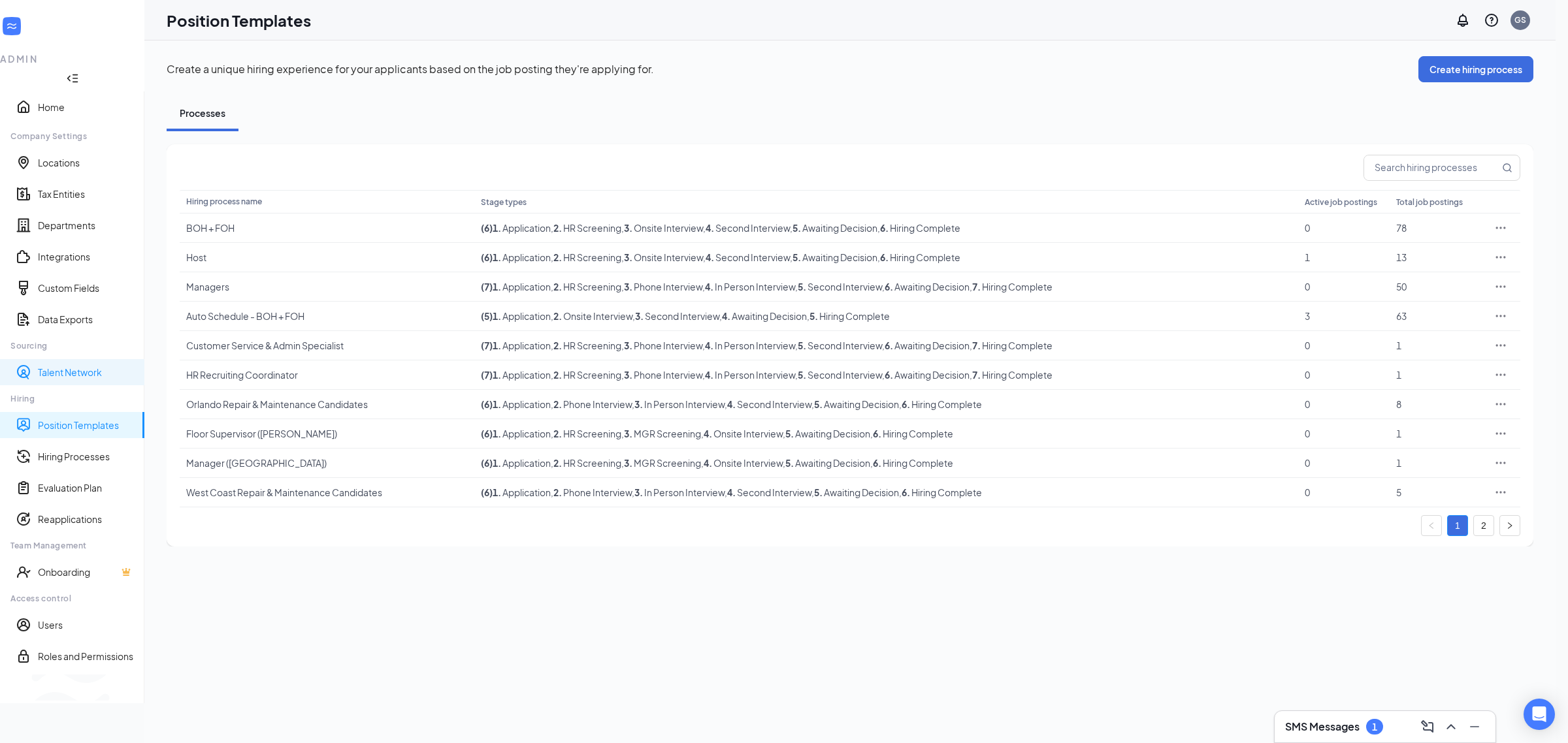
click at [82, 365] on link "Talent Network" at bounding box center [85, 372] width 96 height 13
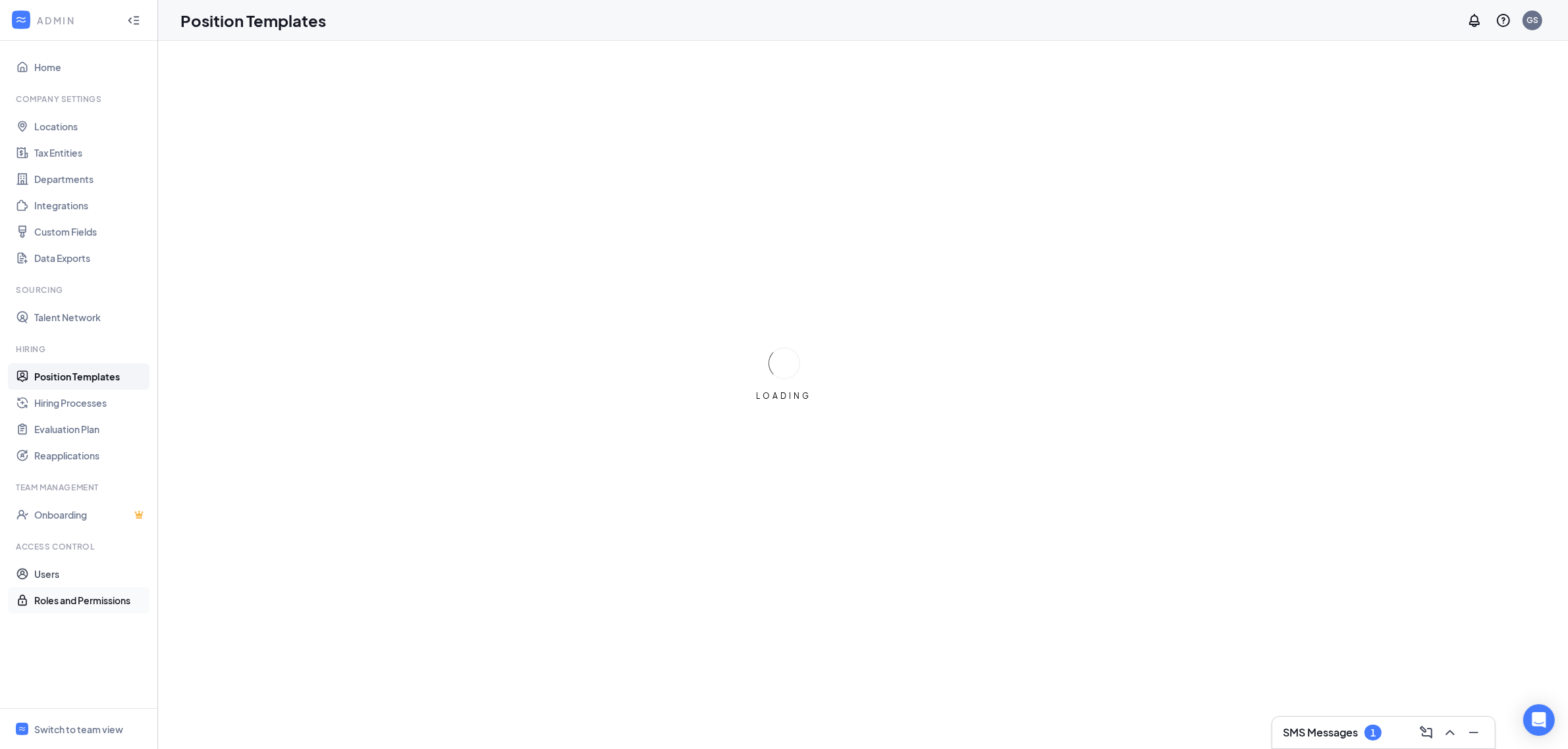
click at [73, 587] on link "Roles and Permissions" at bounding box center [90, 600] width 113 height 26
click at [74, 576] on link "Users" at bounding box center [90, 574] width 113 height 26
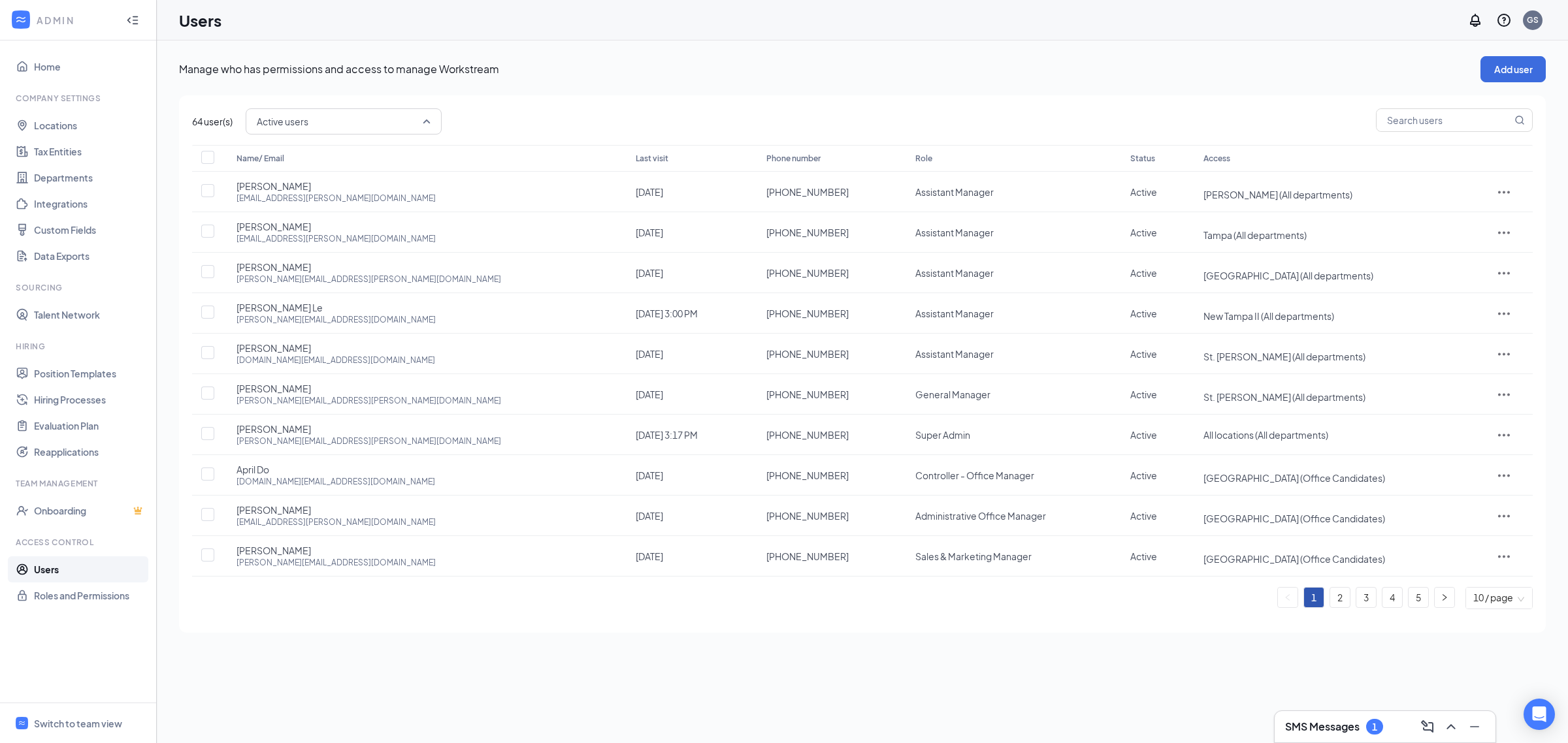
click at [385, 126] on span "Active users" at bounding box center [338, 122] width 162 height 20
click at [330, 181] on span "Active users" at bounding box center [344, 187] width 175 height 16
click at [1346, 597] on link "2" at bounding box center [1340, 597] width 20 height 20
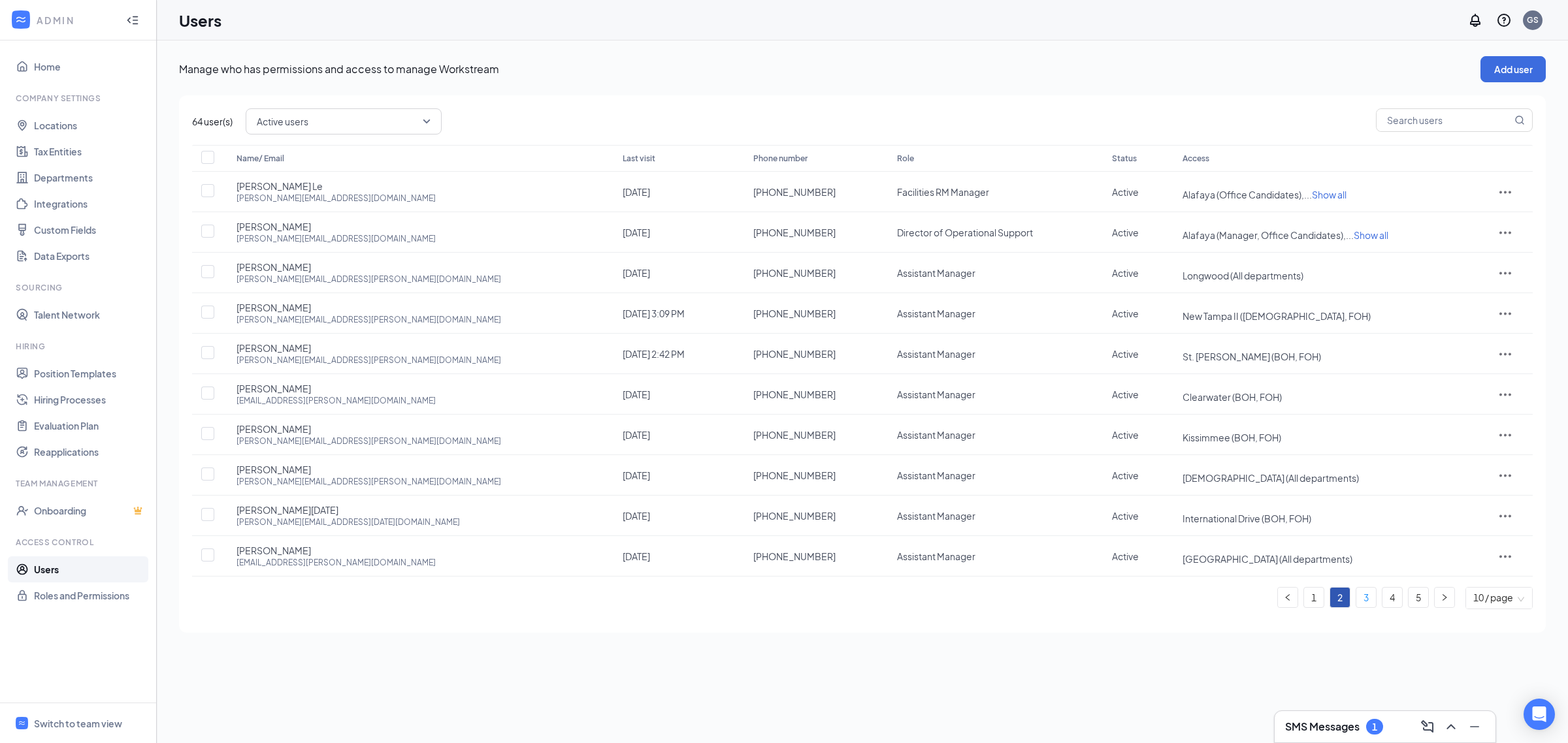
click at [1369, 606] on link "3" at bounding box center [1365, 597] width 20 height 20
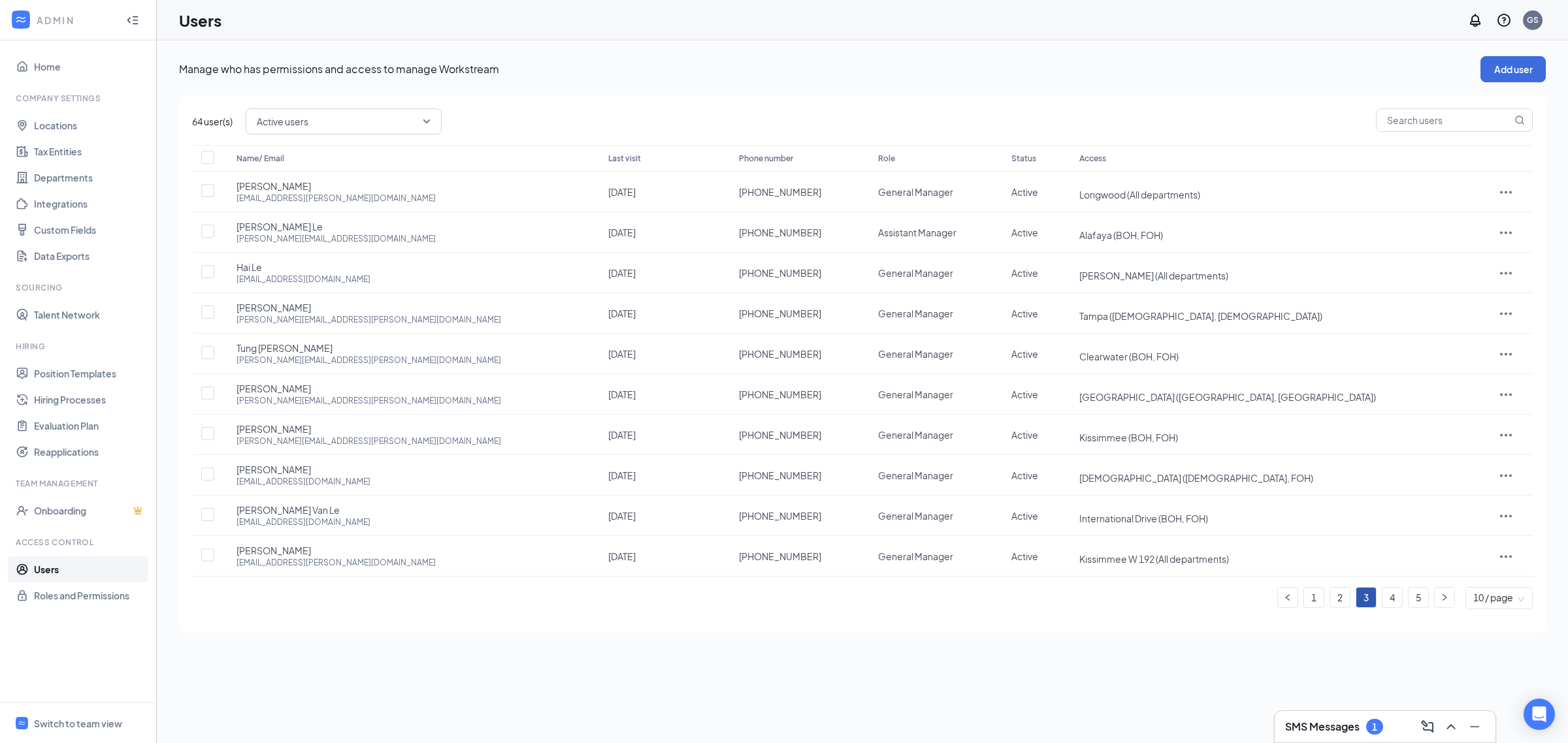
click at [382, 125] on span "Active users" at bounding box center [338, 122] width 162 height 20
click at [352, 150] on span "All users" at bounding box center [344, 157] width 175 height 15
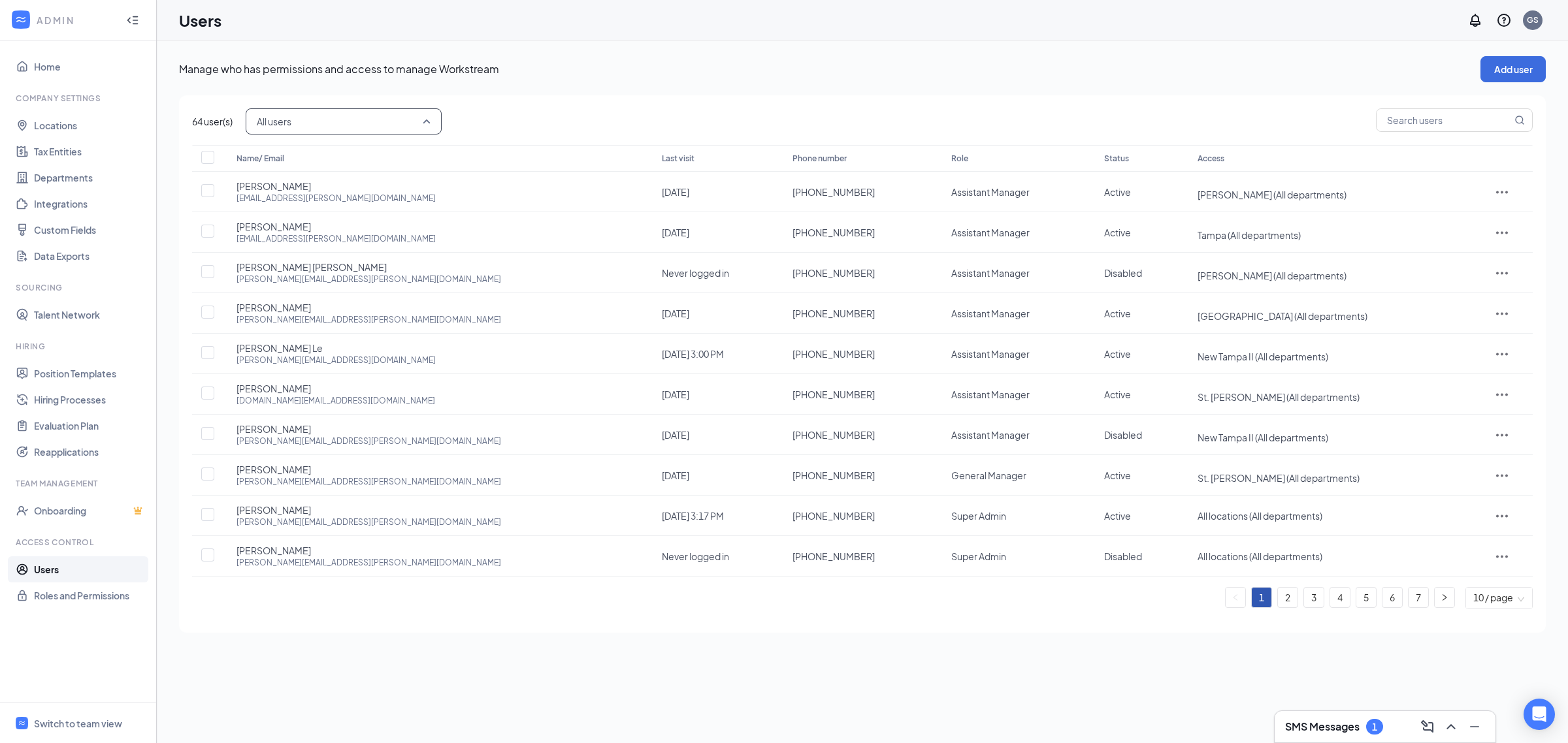
click at [340, 120] on span "All users" at bounding box center [338, 122] width 162 height 20
click at [323, 215] on span "Disabled users" at bounding box center [344, 218] width 175 height 15
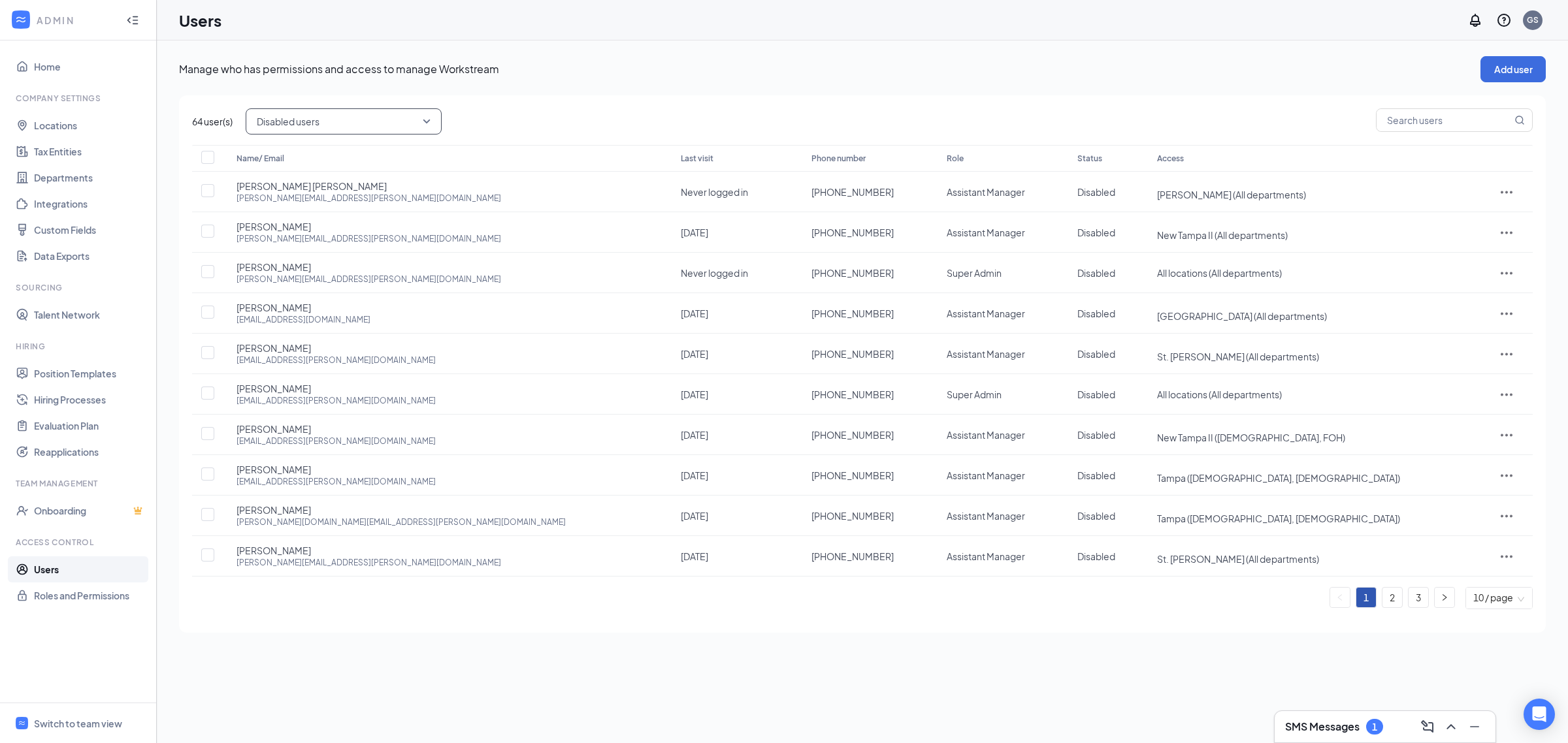
click at [325, 121] on span "Disabled users" at bounding box center [338, 122] width 162 height 20
click at [320, 190] on span "Active users" at bounding box center [344, 186] width 175 height 15
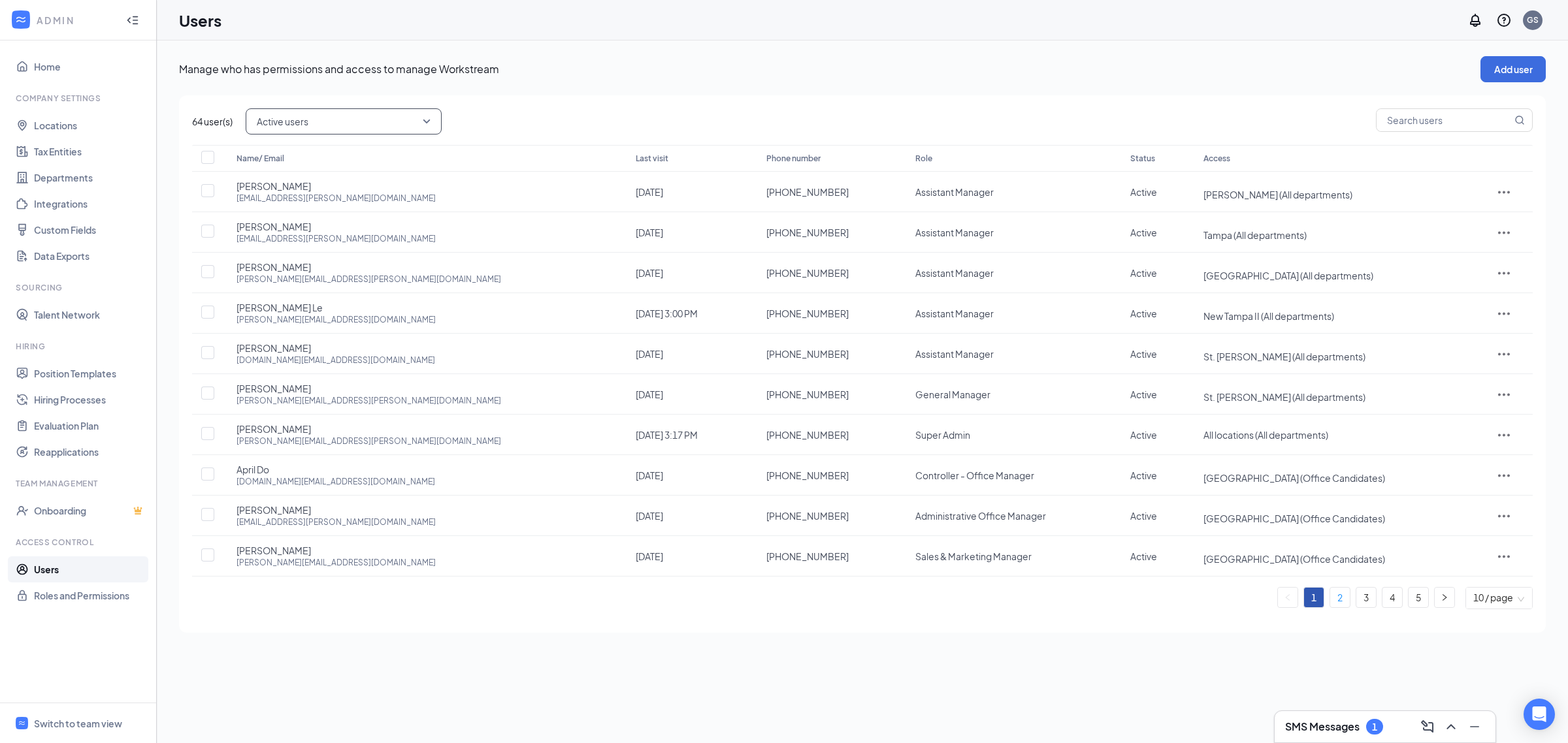
click at [1340, 606] on link "2" at bounding box center [1340, 597] width 20 height 20
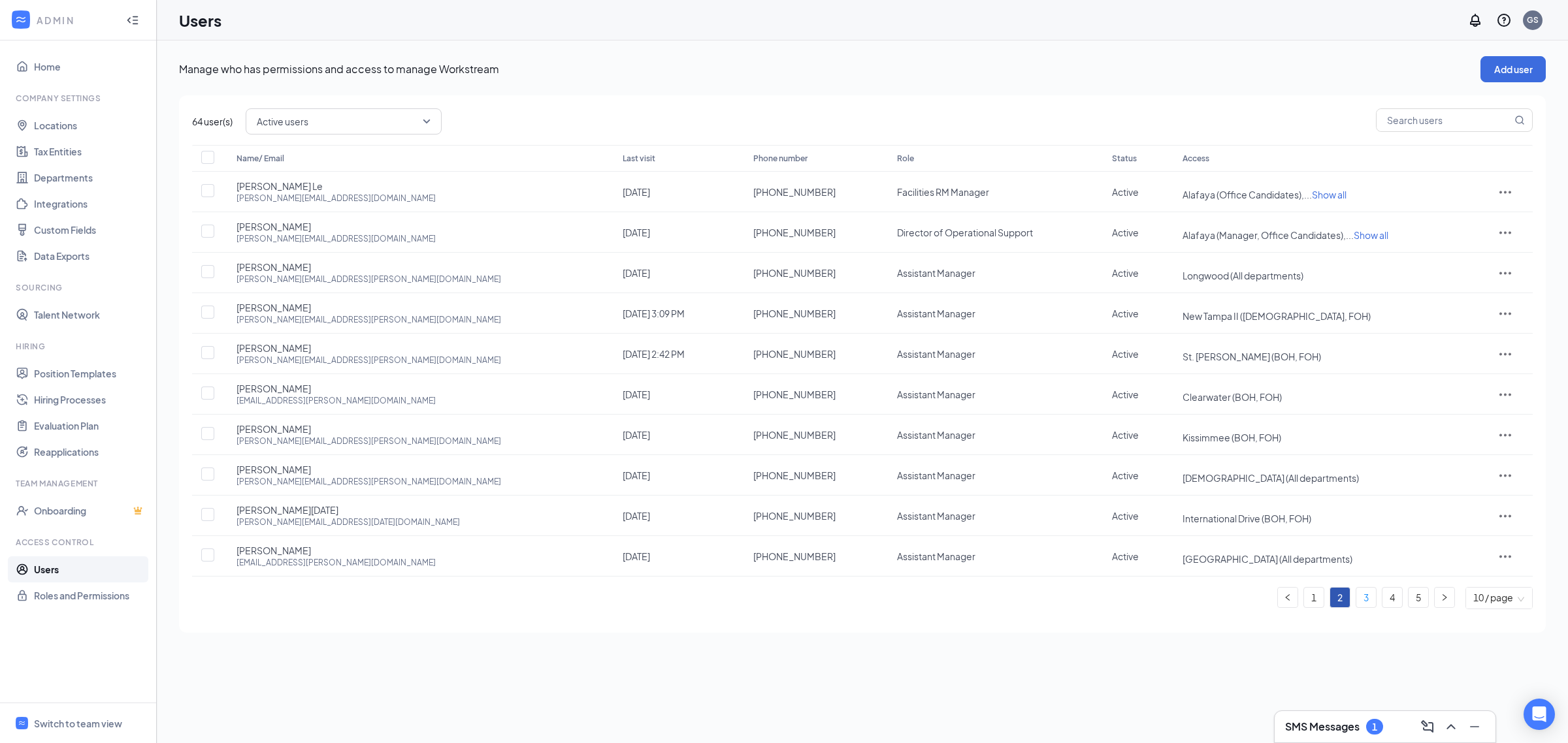
click at [1365, 605] on link "3" at bounding box center [1365, 597] width 20 height 20
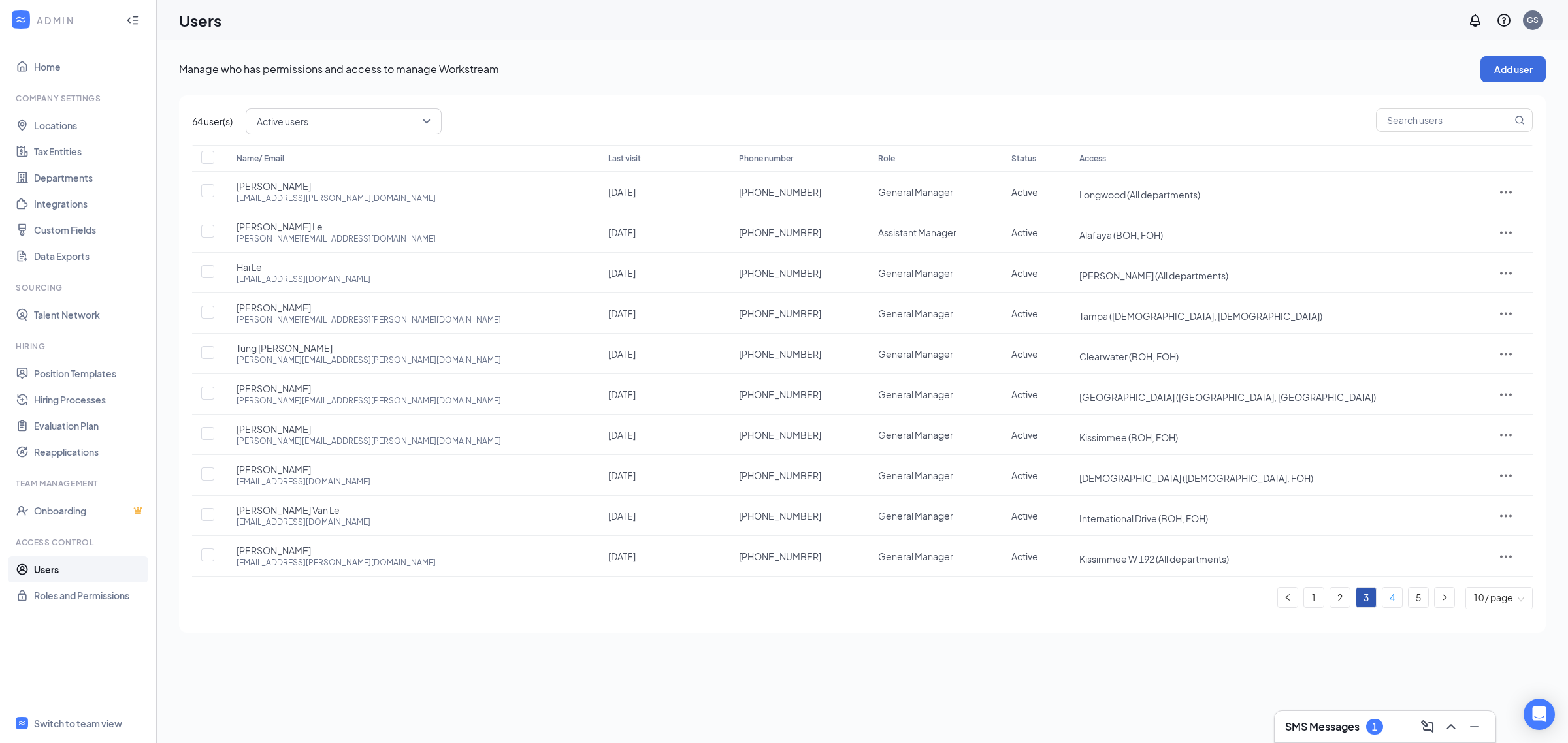
click at [1390, 606] on link "4" at bounding box center [1391, 597] width 20 height 20
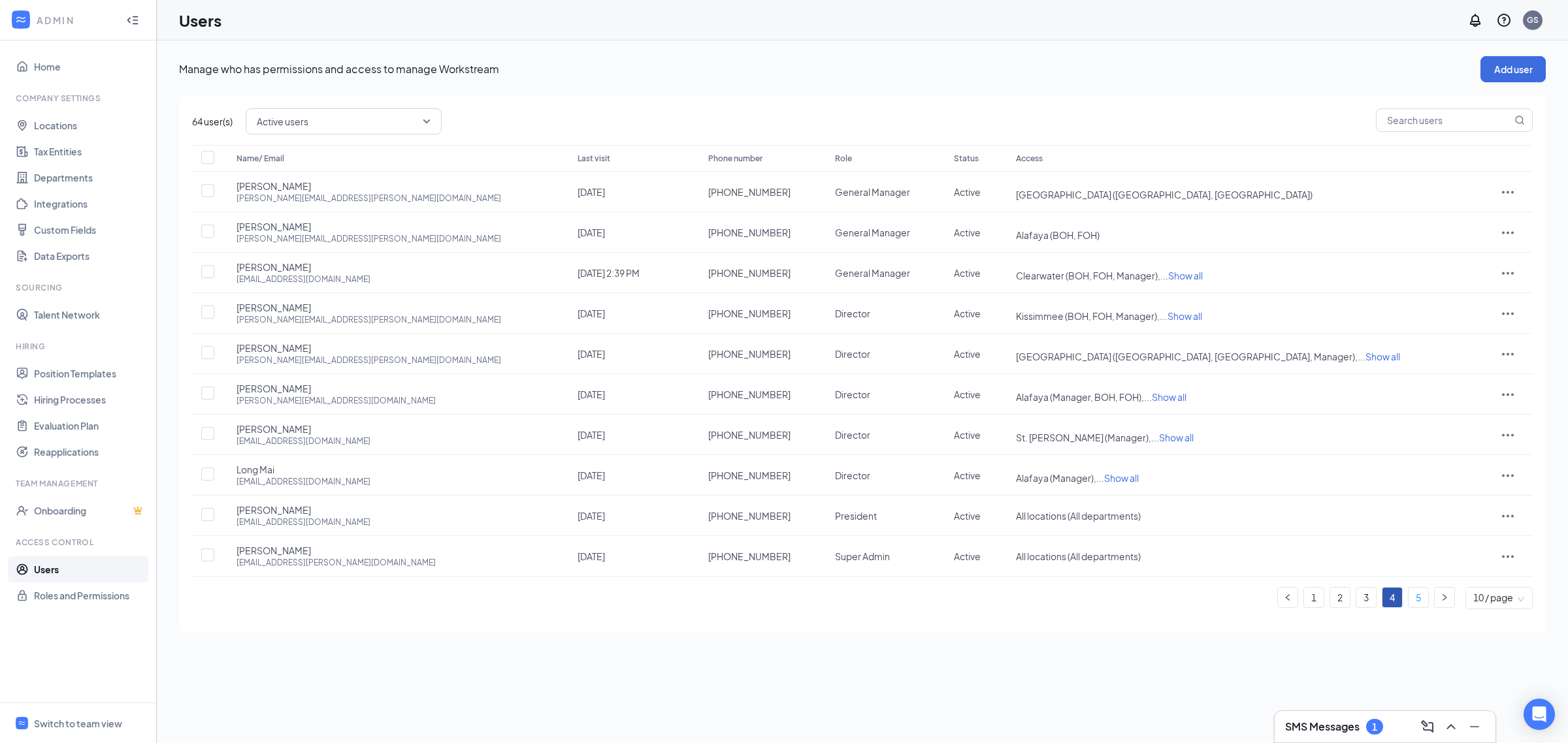
click at [1416, 605] on link "5" at bounding box center [1418, 597] width 20 height 20
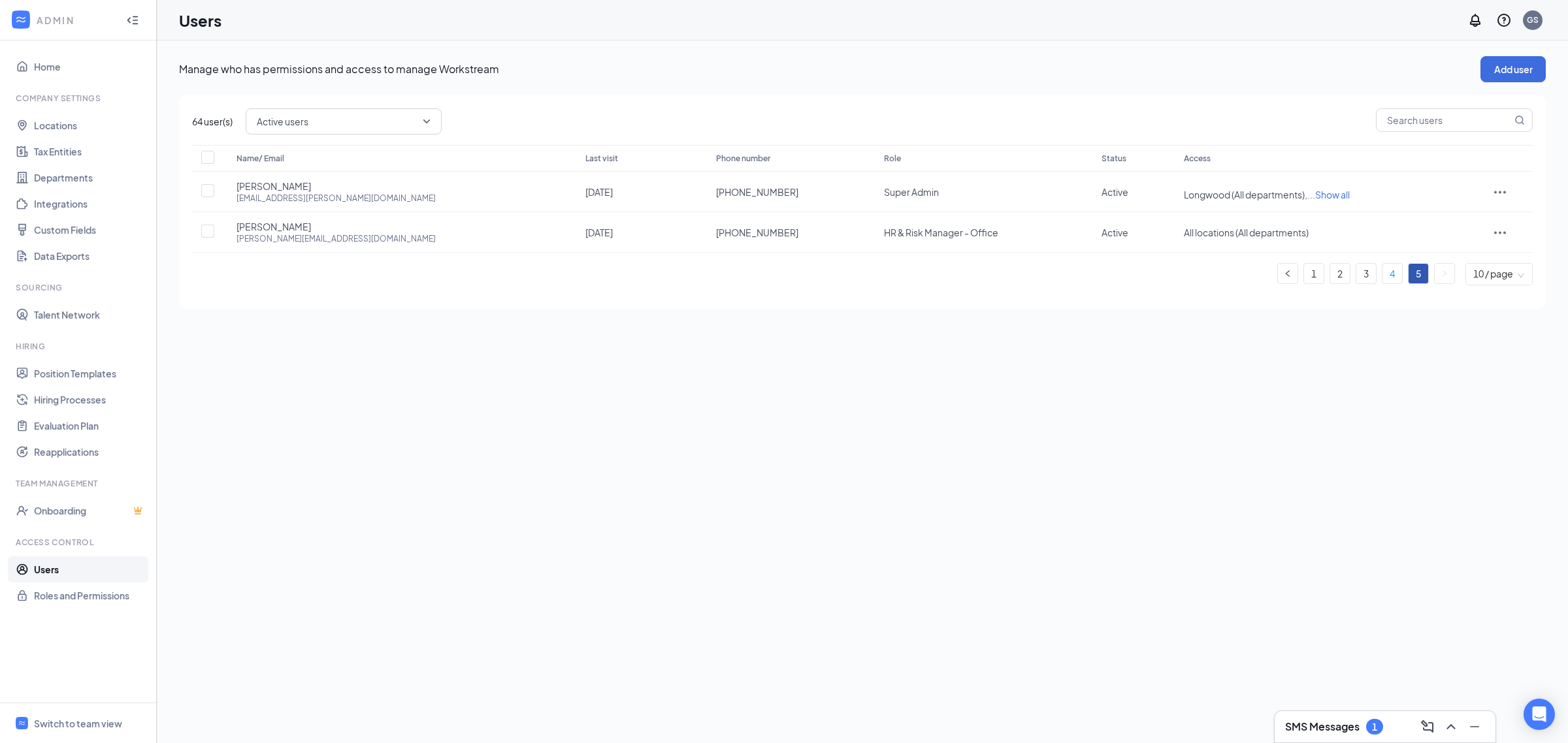
click at [1385, 277] on link "4" at bounding box center [1391, 273] width 20 height 20
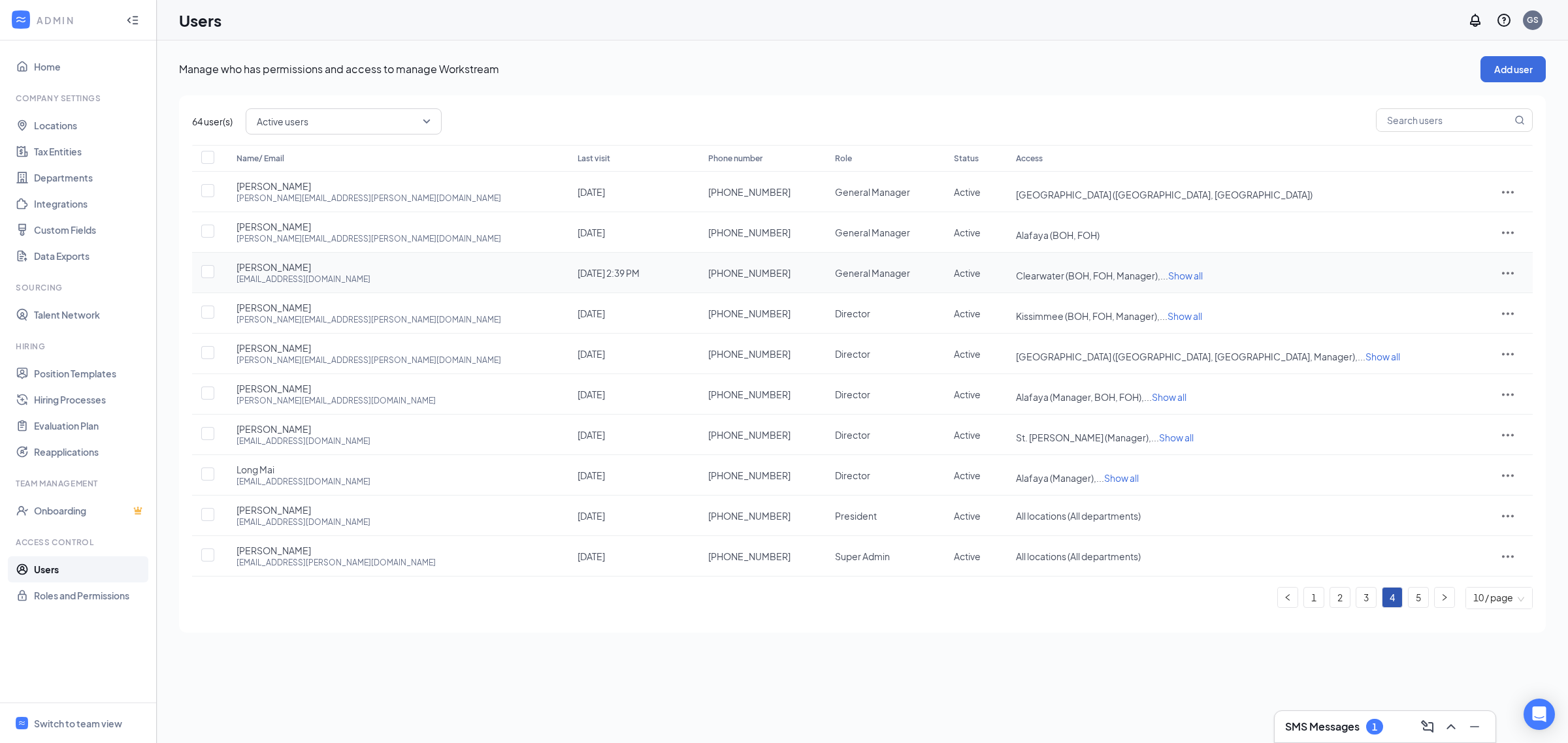
click at [695, 287] on td "[PHONE_NUMBER]" at bounding box center [759, 272] width 128 height 41
click at [1203, 279] on span "Show all" at bounding box center [1185, 276] width 34 height 12
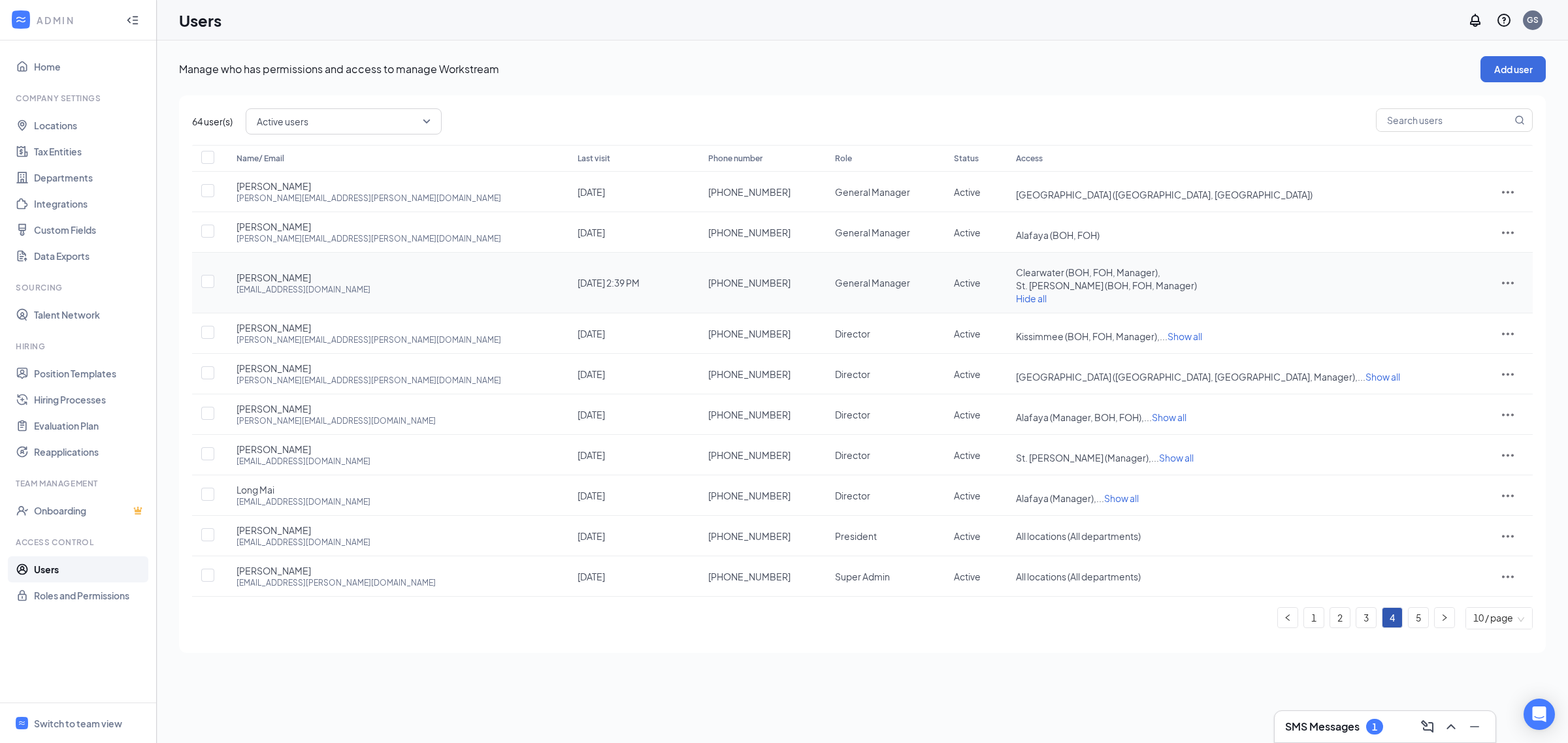
click at [1500, 282] on icon "ActionsIcon" at bounding box center [1508, 283] width 16 height 16
click at [1440, 319] on li "Edit user" at bounding box center [1468, 310] width 102 height 30
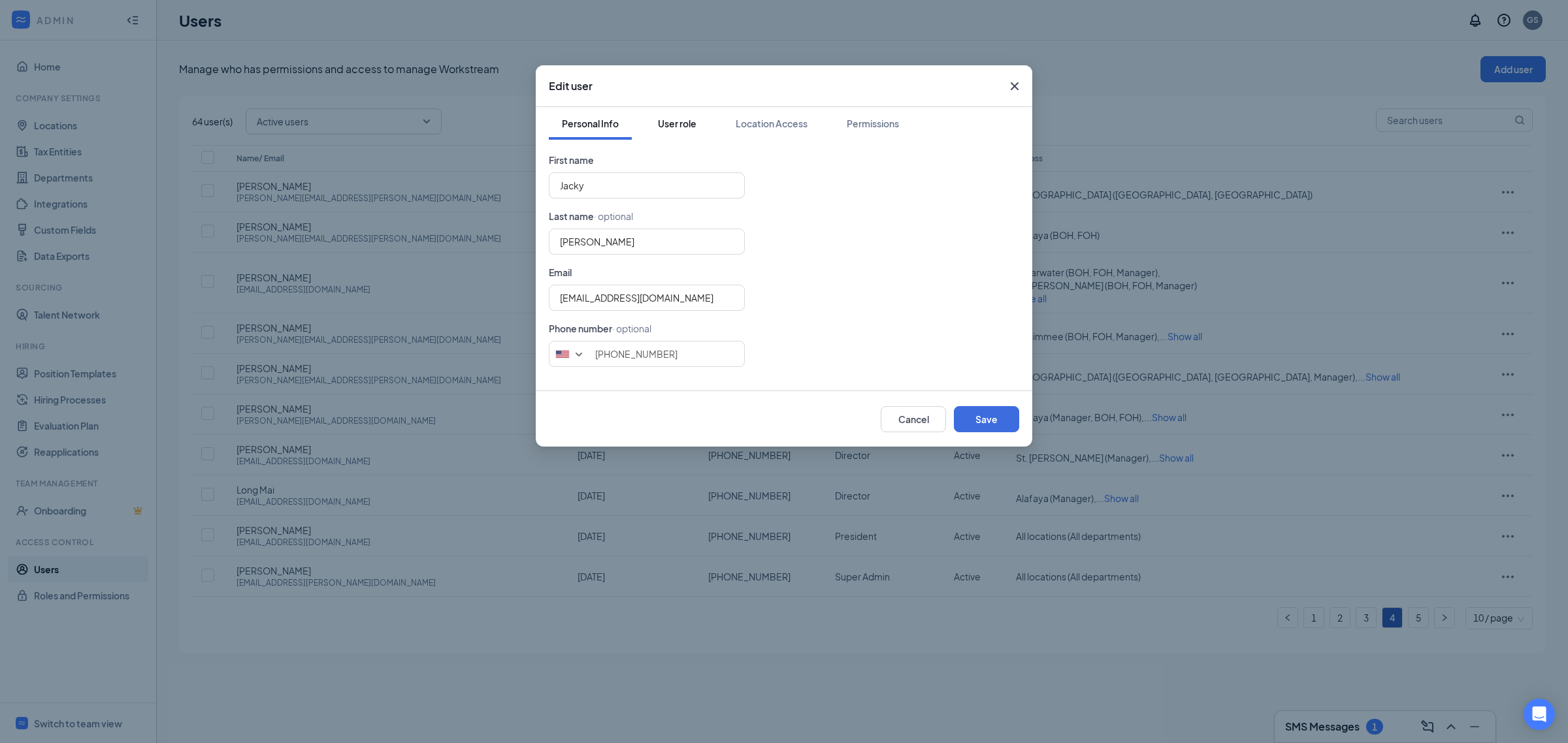
click at [689, 124] on div "User role" at bounding box center [677, 123] width 39 height 13
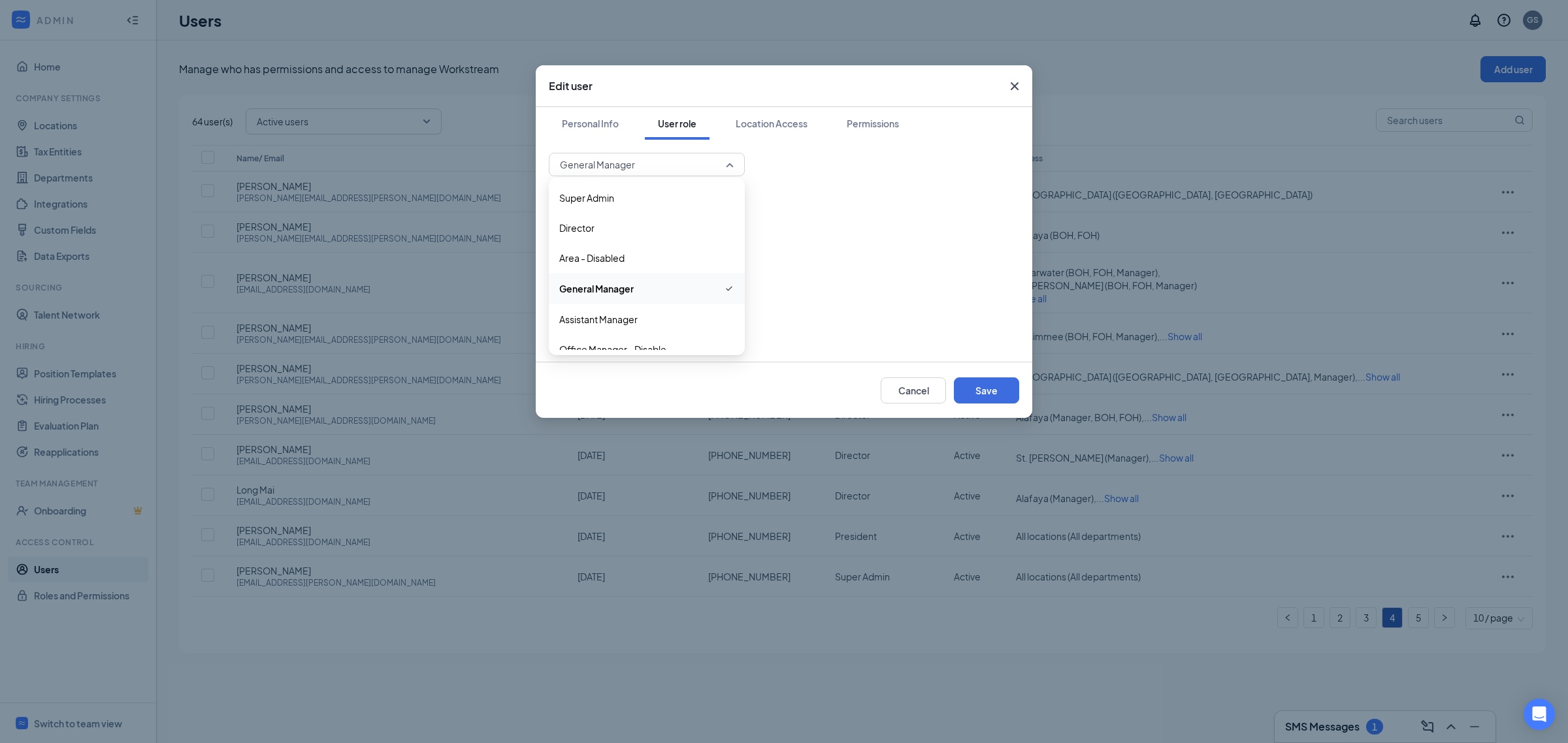
click at [715, 160] on span "General Manager" at bounding box center [640, 165] width 162 height 20
click at [834, 184] on div "General Manager 58575 58576 Super Admin Director Area - Disabled General Manage…" at bounding box center [784, 250] width 471 height 196
click at [1008, 86] on icon "Cross" at bounding box center [1015, 86] width 16 height 16
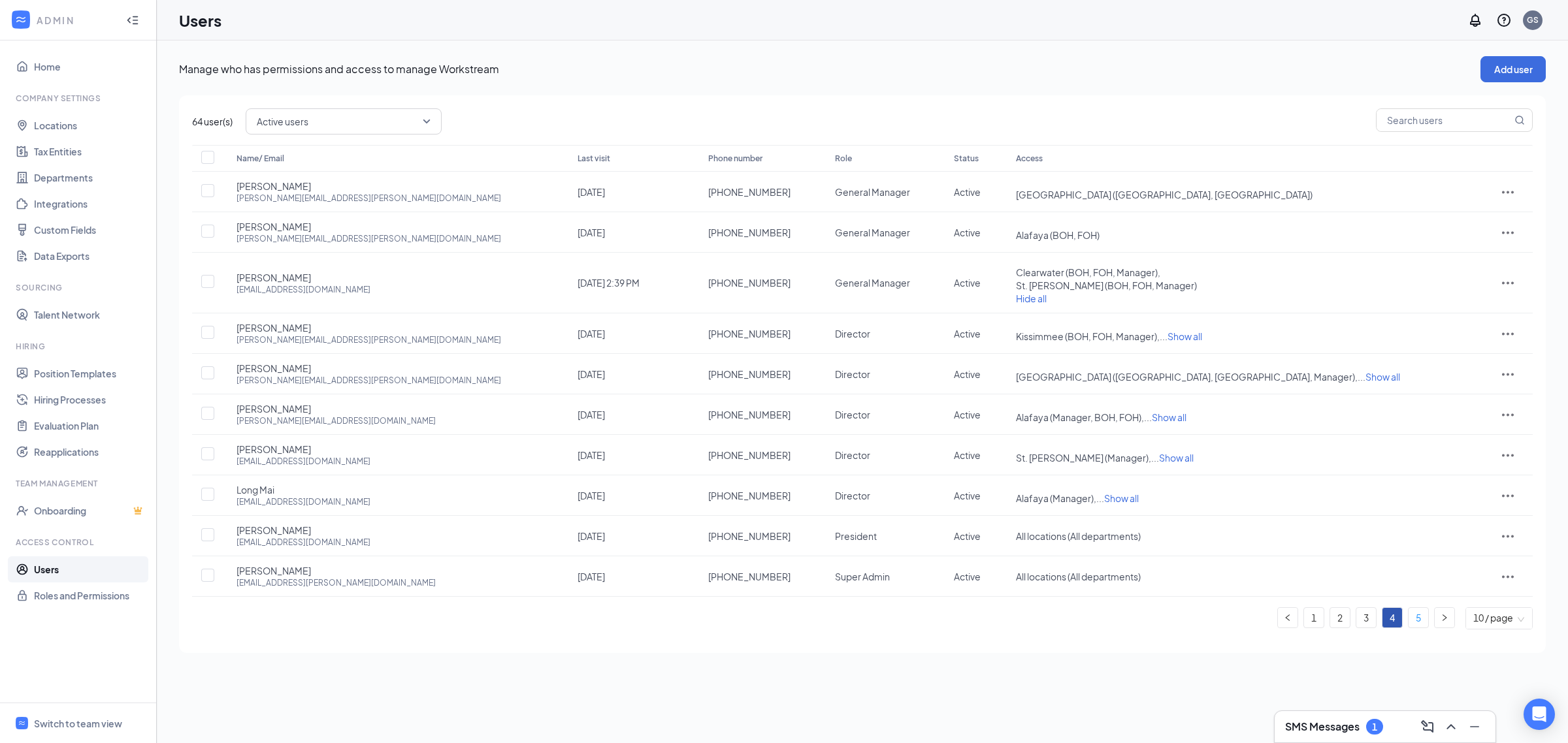
click at [1421, 621] on link "5" at bounding box center [1418, 618] width 20 height 20
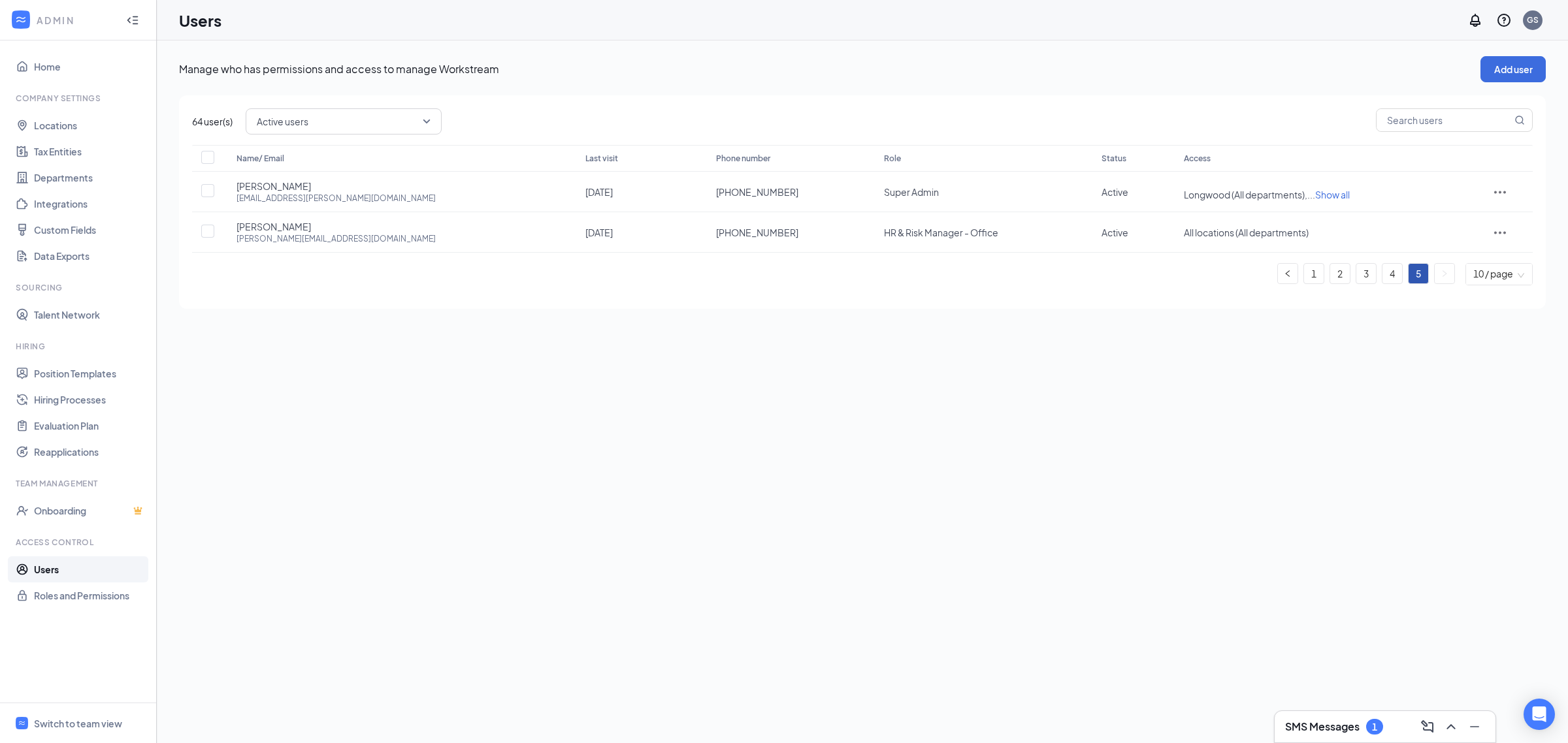
click at [1346, 724] on h3 "SMS Messages" at bounding box center [1322, 727] width 74 height 15
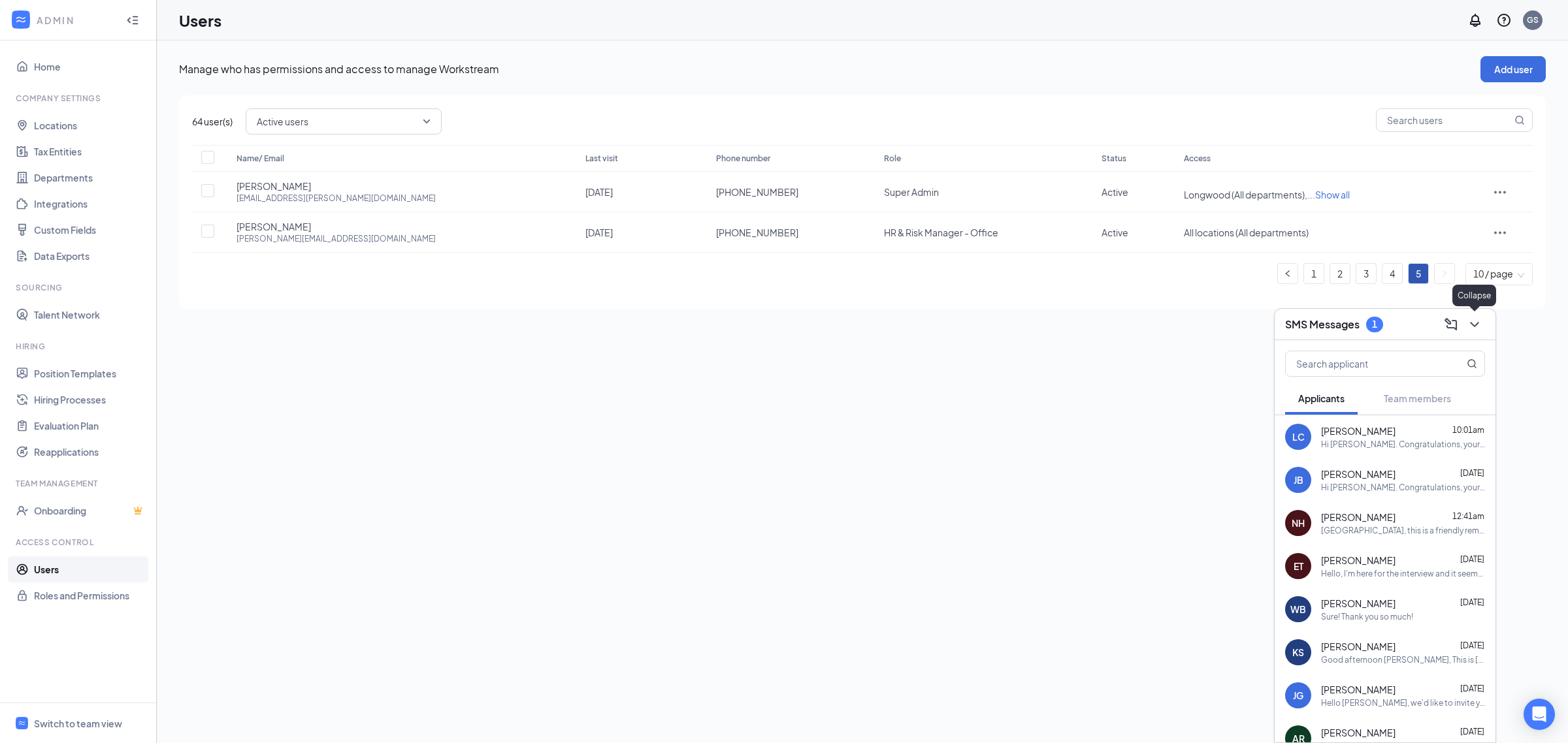
click at [1473, 317] on icon "ChevronDown" at bounding box center [1474, 325] width 16 height 16
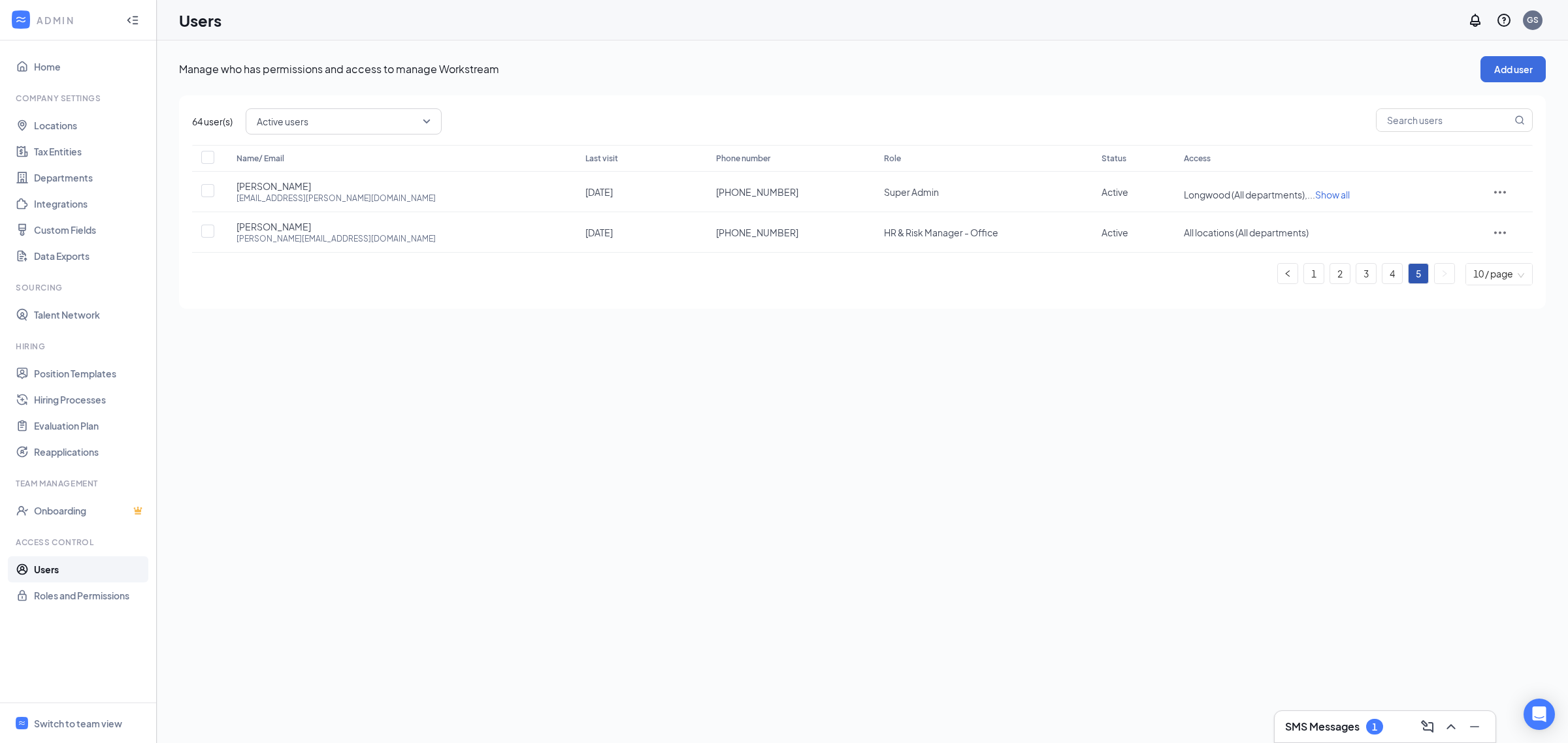
click at [1326, 279] on ul "1 2 3 4 5 10 / page" at bounding box center [862, 274] width 1340 height 22
click at [1341, 275] on link "2" at bounding box center [1340, 273] width 20 height 20
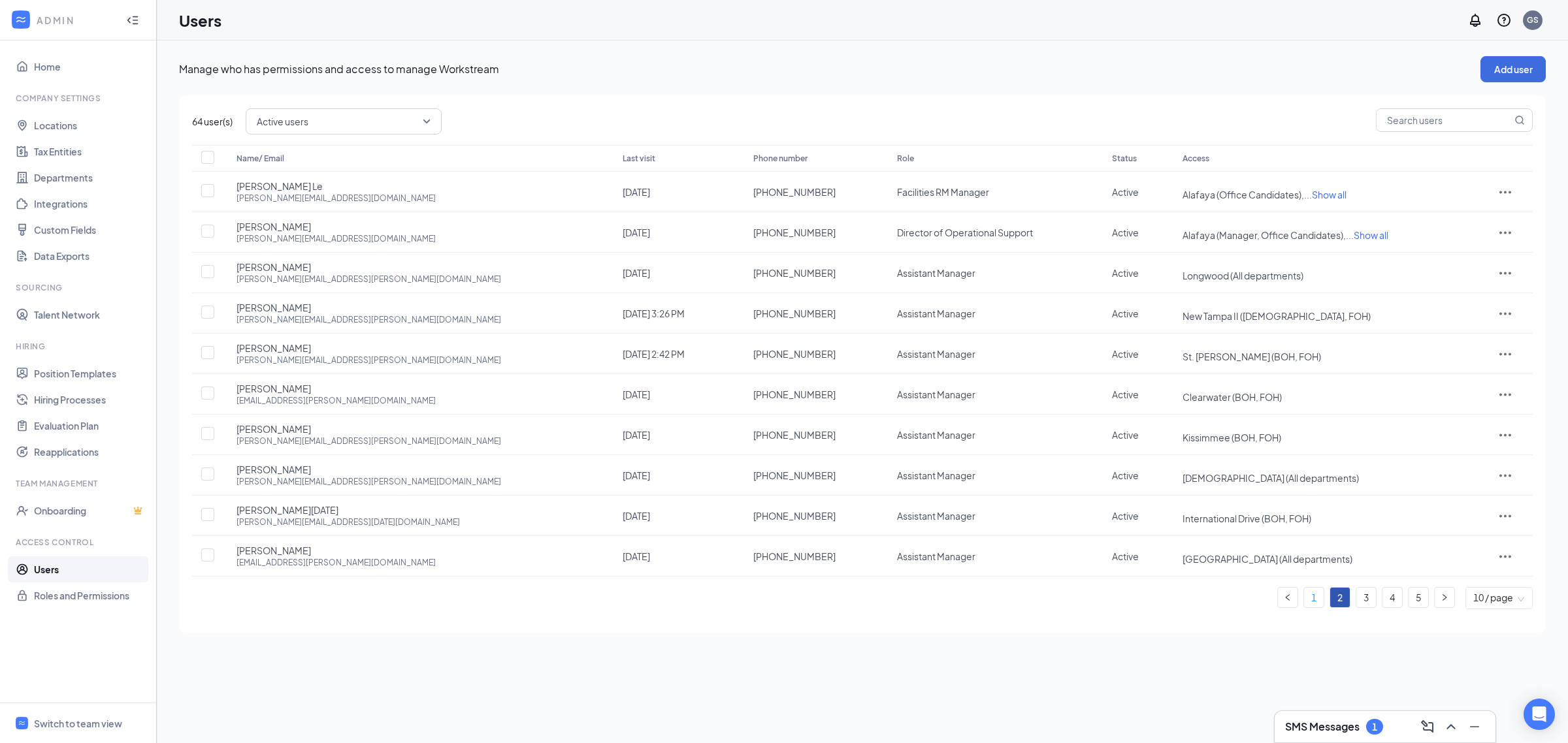
click at [1315, 603] on link "1" at bounding box center [1314, 597] width 20 height 20
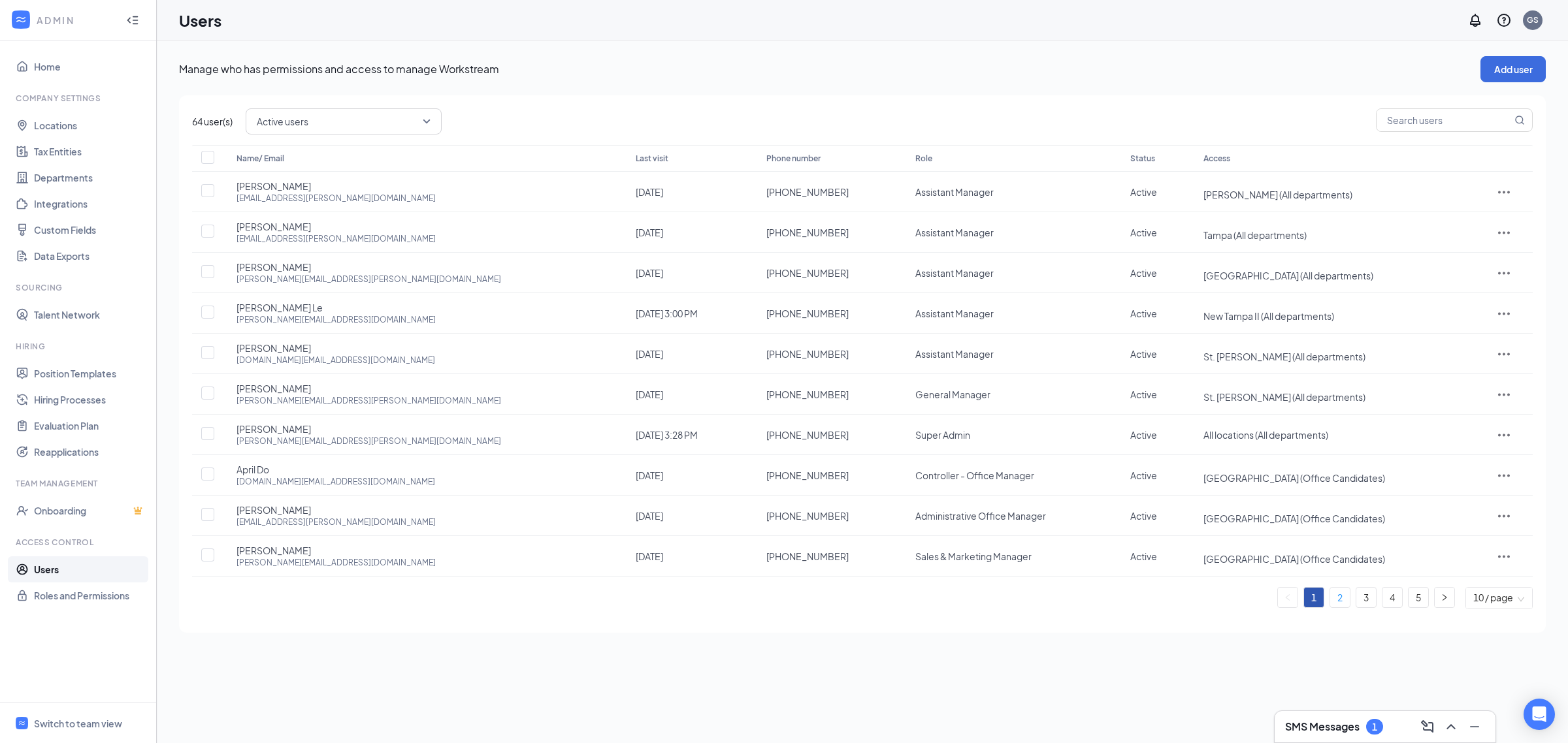
click at [1338, 599] on link "2" at bounding box center [1340, 597] width 20 height 20
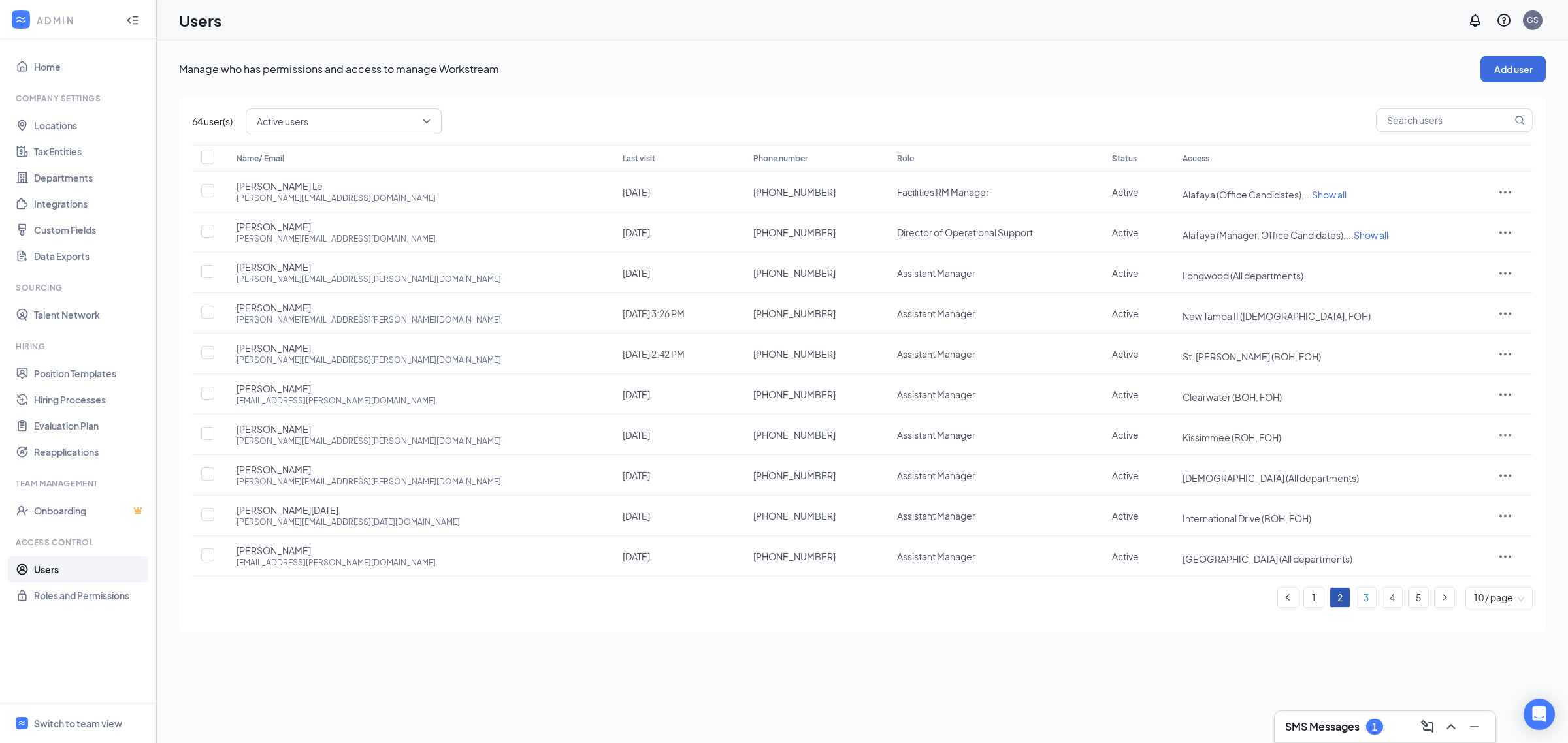
click at [1365, 599] on link "3" at bounding box center [1365, 597] width 20 height 20
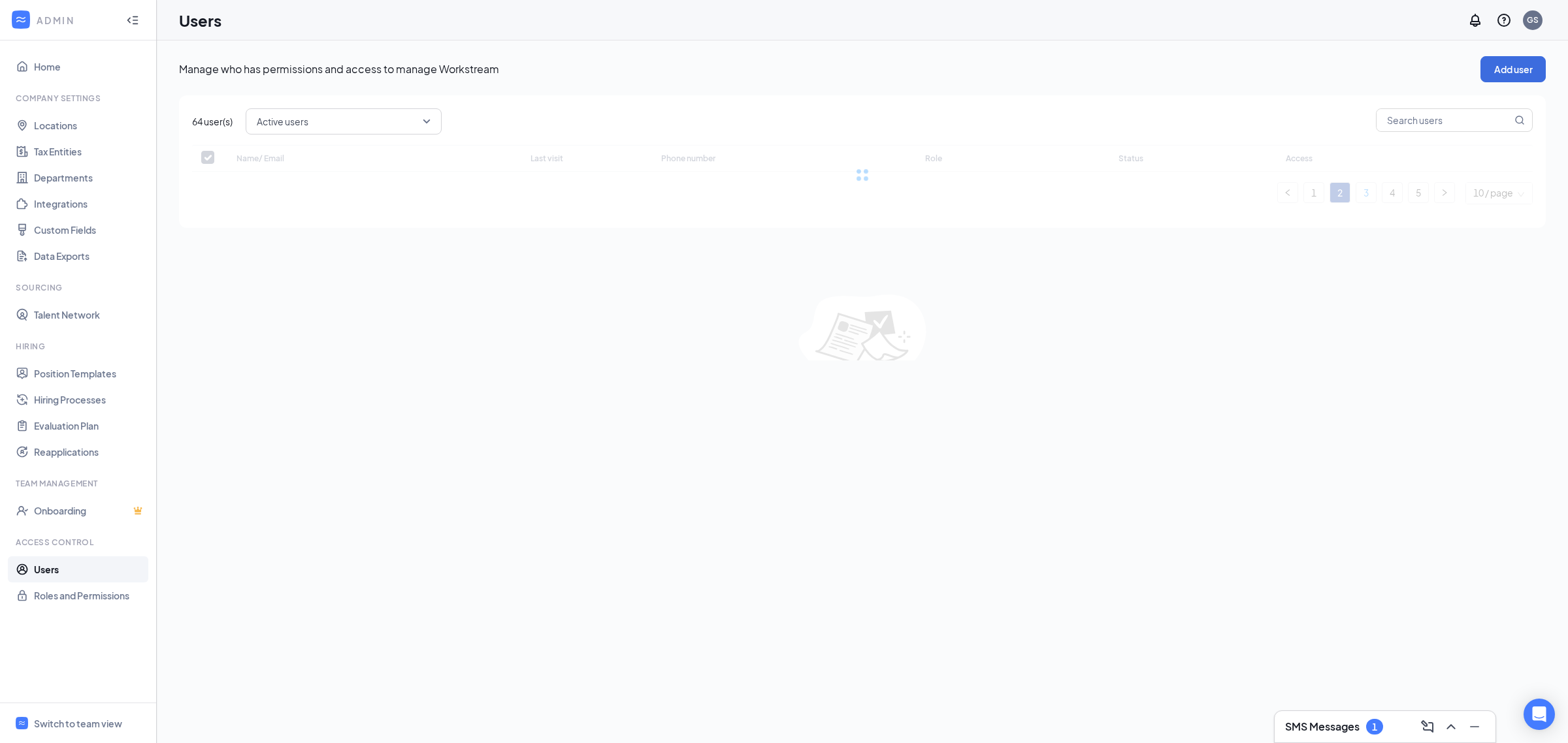
checkbox input "false"
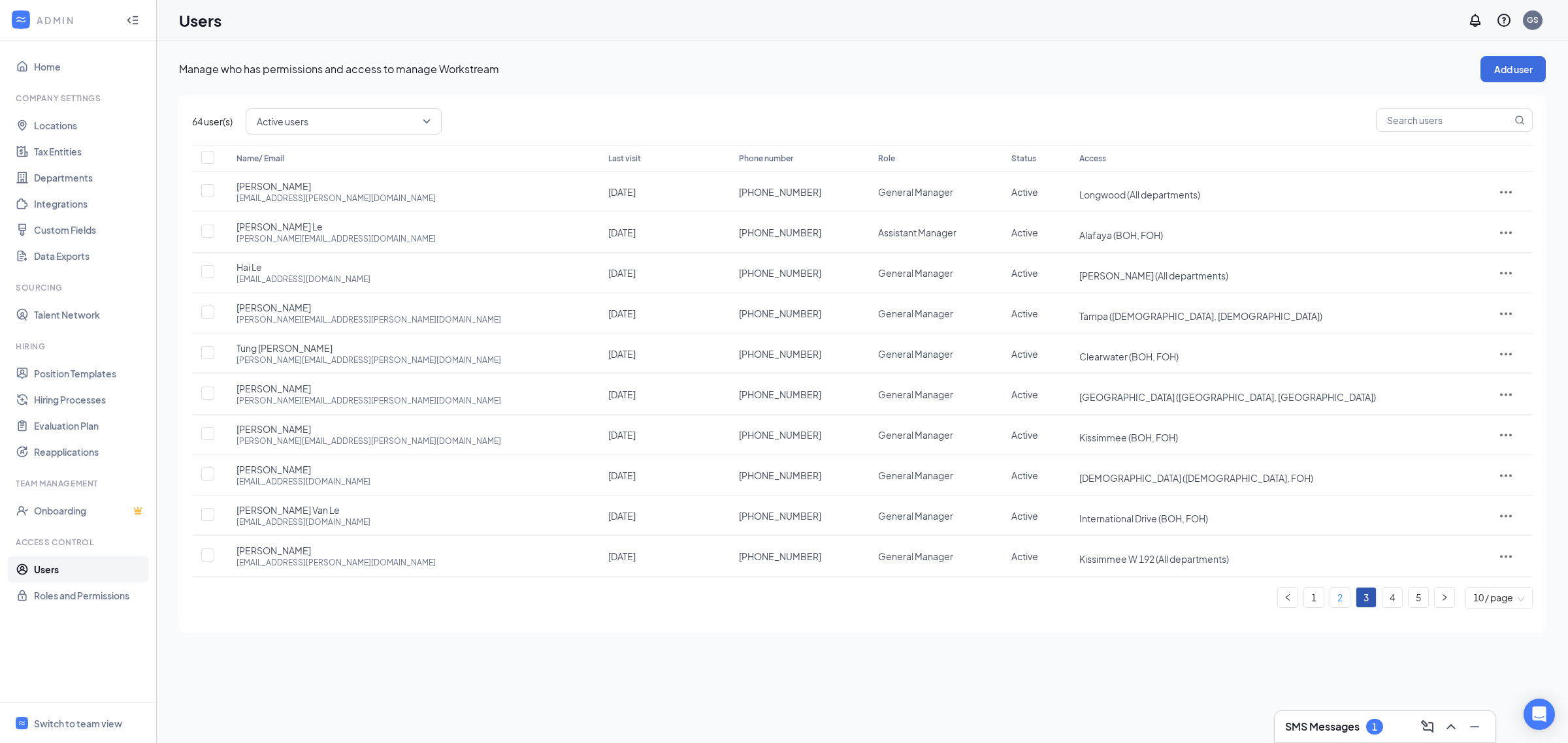
click at [1334, 596] on link "2" at bounding box center [1340, 597] width 20 height 20
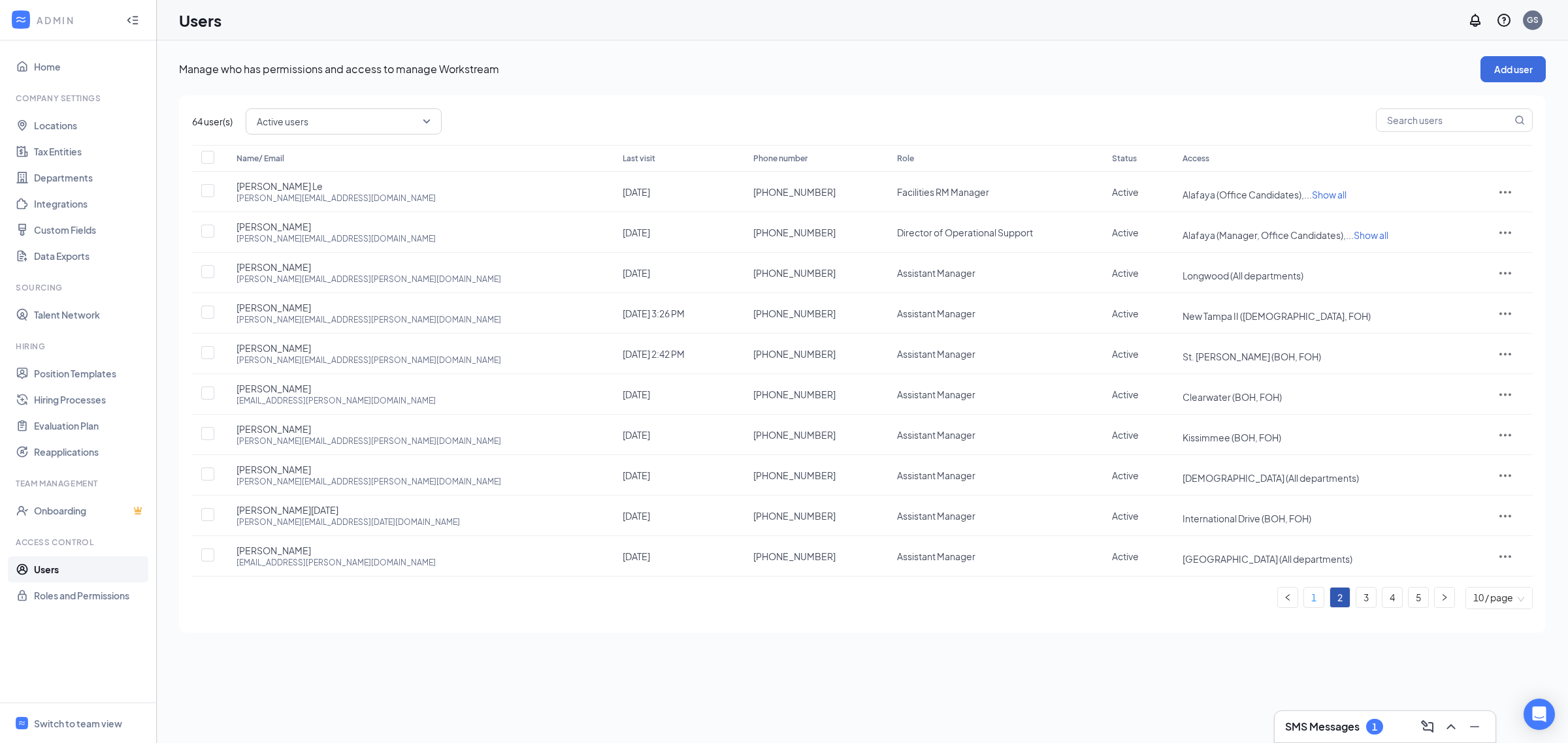
click at [1316, 604] on link "1" at bounding box center [1314, 597] width 20 height 20
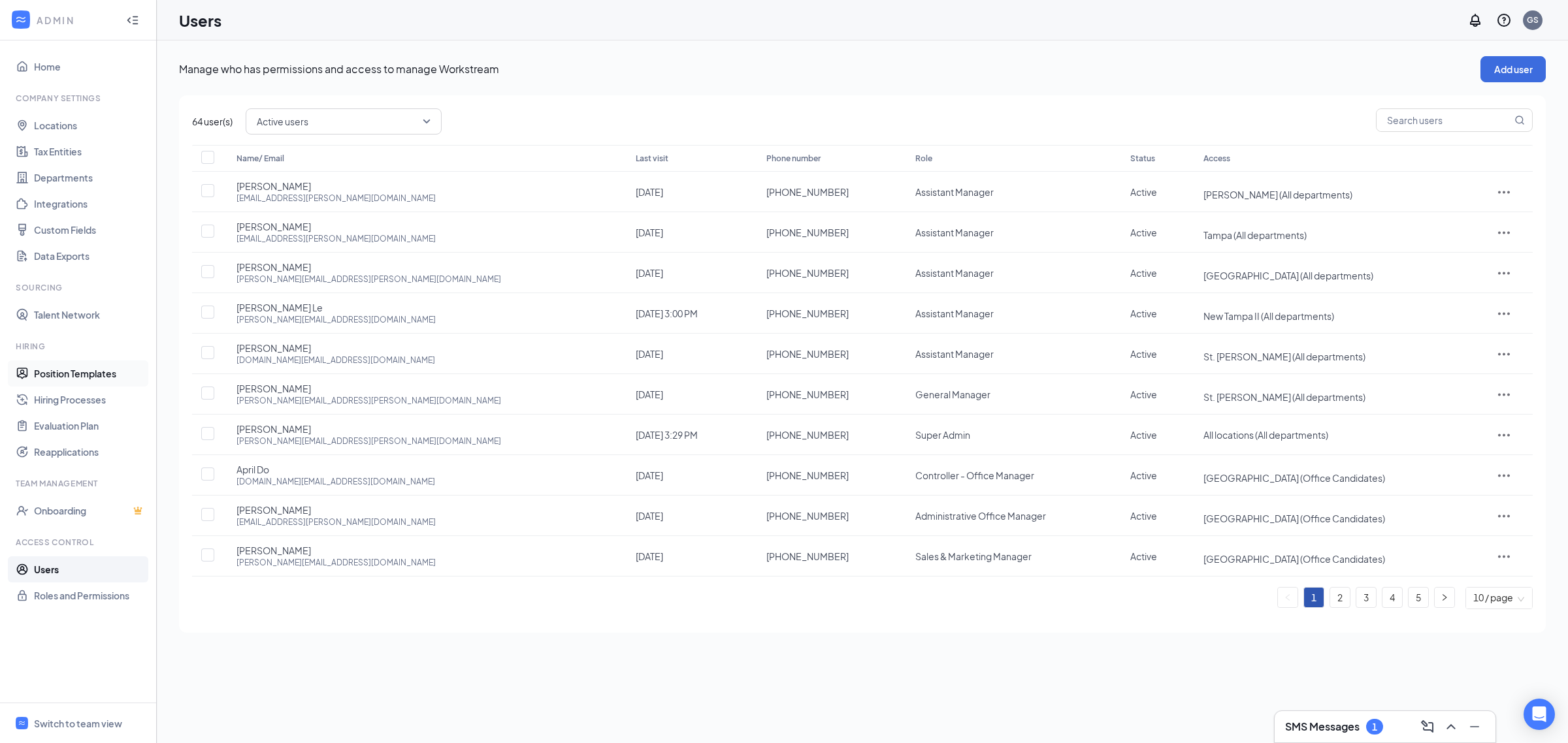
click at [91, 374] on link "Position Templates" at bounding box center [90, 373] width 112 height 26
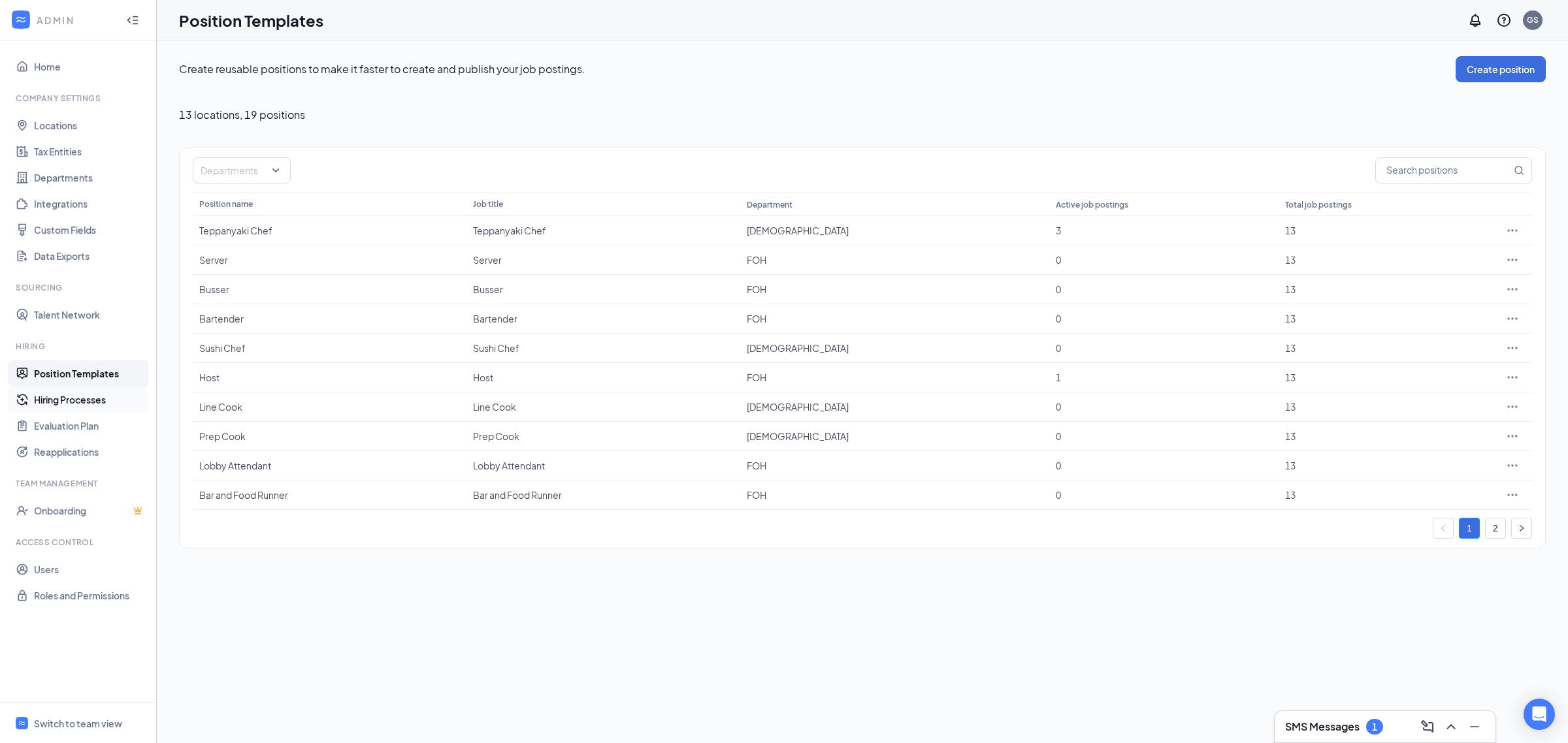
click at [96, 403] on link "Hiring Processes" at bounding box center [90, 400] width 112 height 26
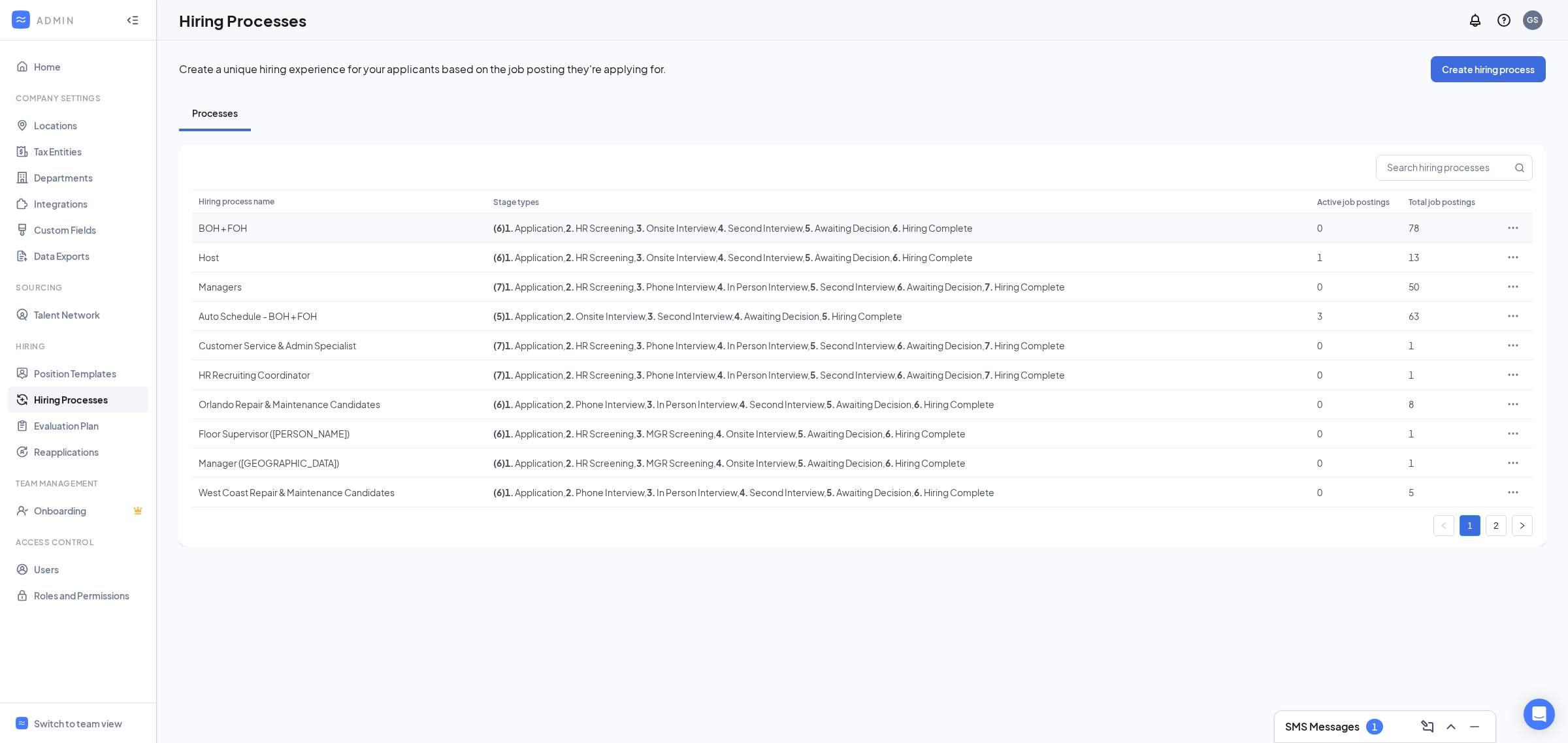
click at [333, 223] on div "BOH + FOH" at bounding box center [339, 228] width 282 height 13
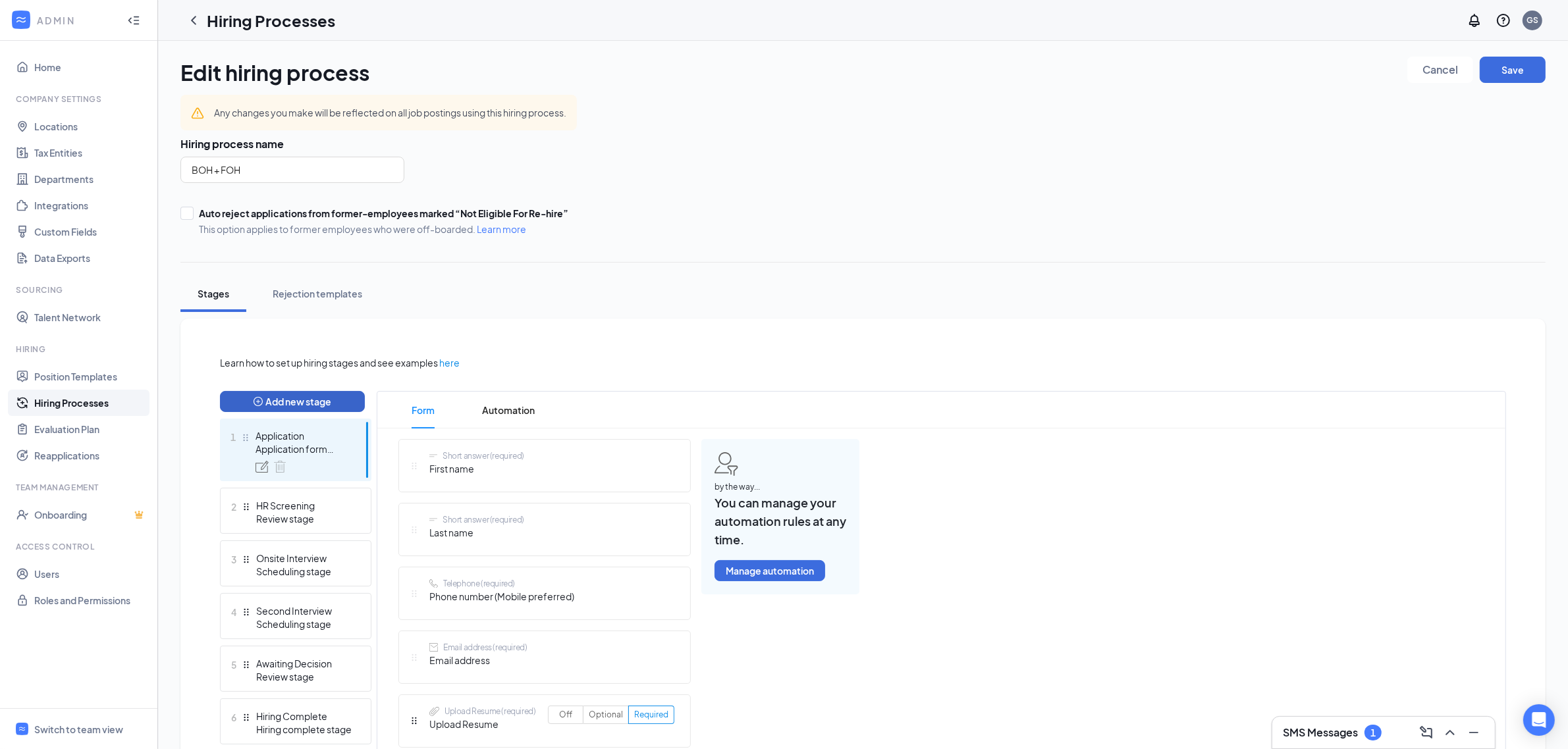
click at [323, 396] on button "Add new stage" at bounding box center [292, 401] width 145 height 21
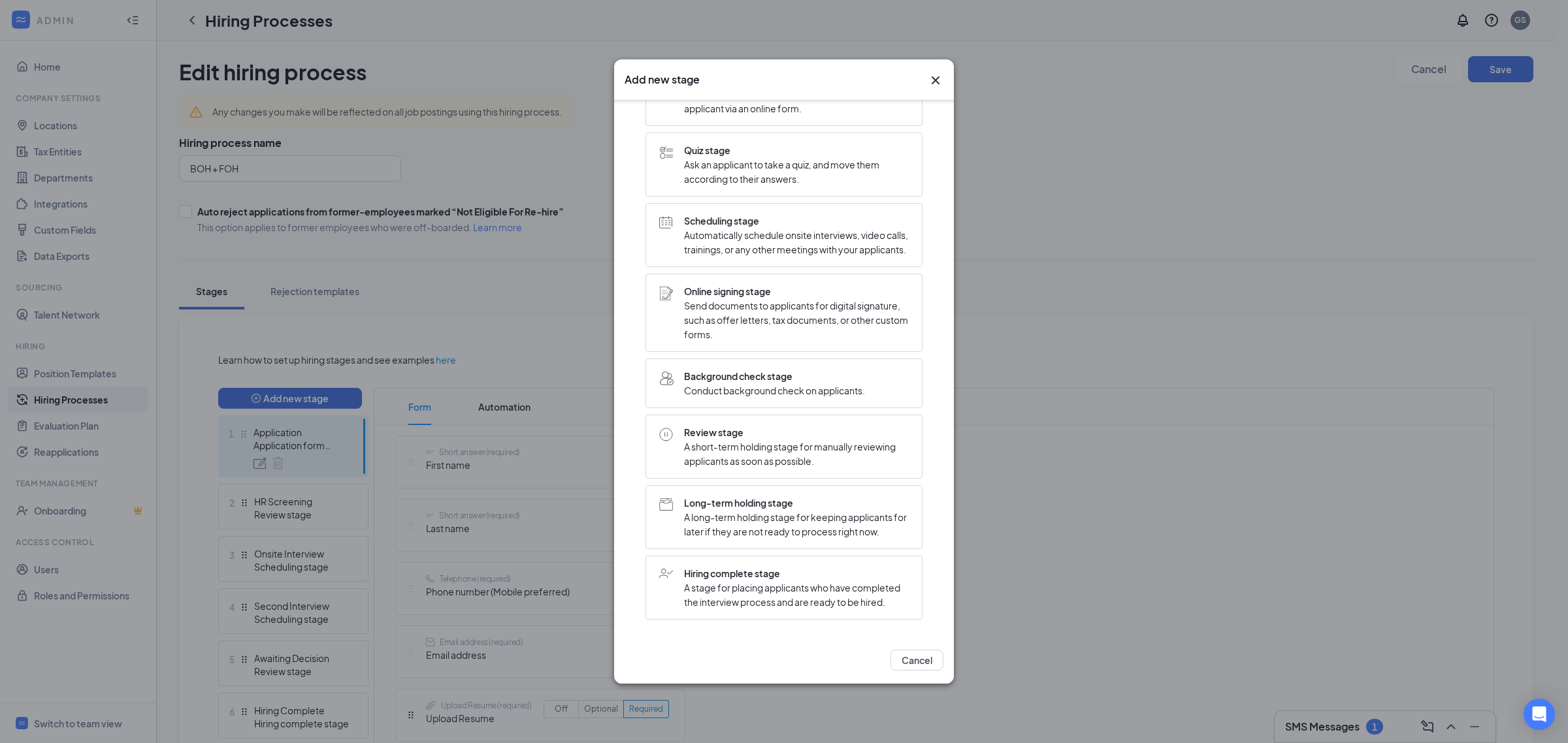
scroll to position [120, 0]
click at [823, 440] on span "A short-term holding stage for manually reviewing applicants as soon as possibl…" at bounding box center [796, 453] width 225 height 28
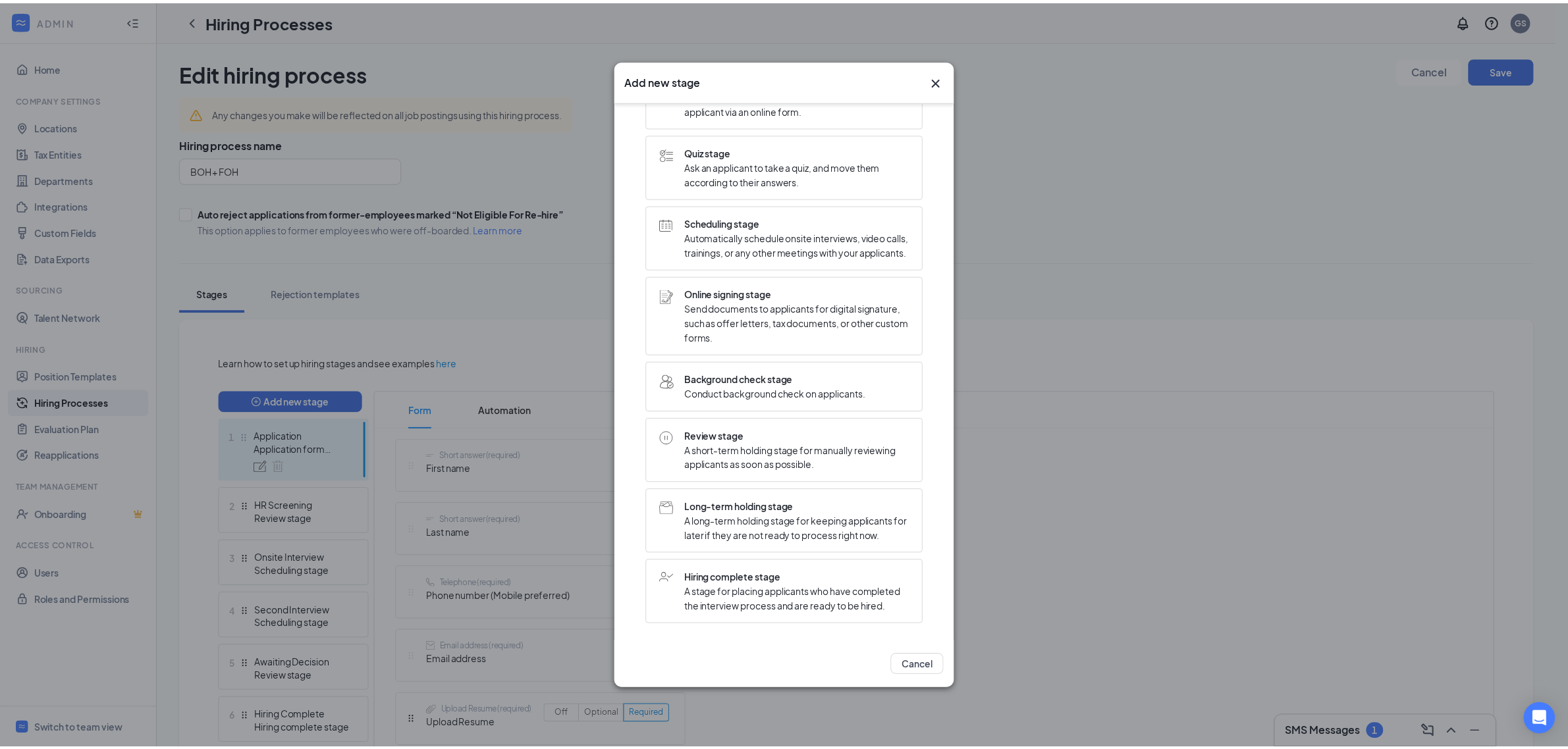
scroll to position [0, 0]
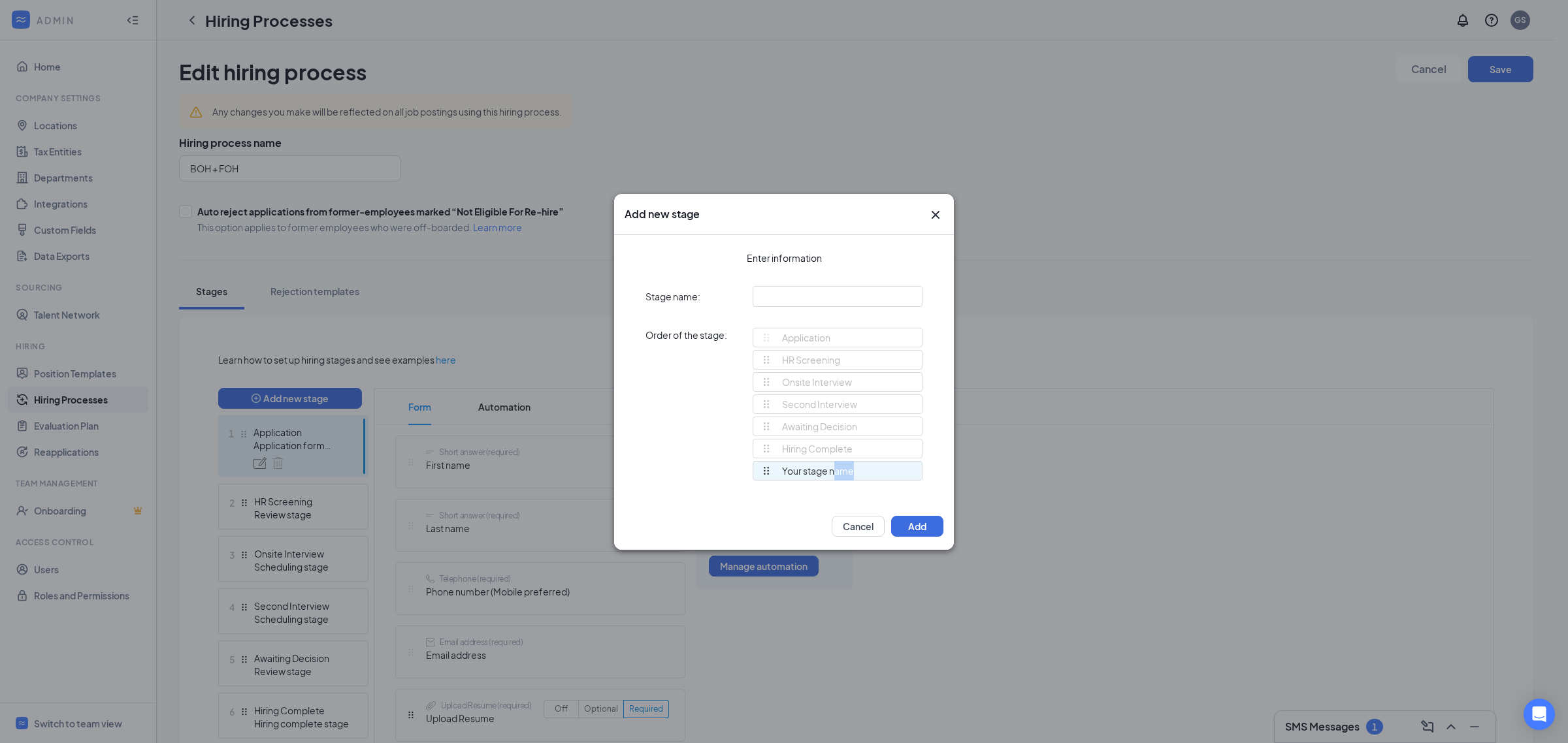
drag, startPoint x: 832, startPoint y: 471, endPoint x: 859, endPoint y: 471, distance: 27.0
click at [872, 473] on div "Your stage name" at bounding box center [837, 471] width 170 height 20
drag, startPoint x: 765, startPoint y: 471, endPoint x: 759, endPoint y: 406, distance: 65.3
click at [759, 406] on div "Application HR Screening Onsite Interview Second Interview Awaiting Decision Hi…" at bounding box center [837, 409] width 170 height 165
click at [816, 403] on div "Your stage name" at bounding box center [808, 403] width 93 height 18
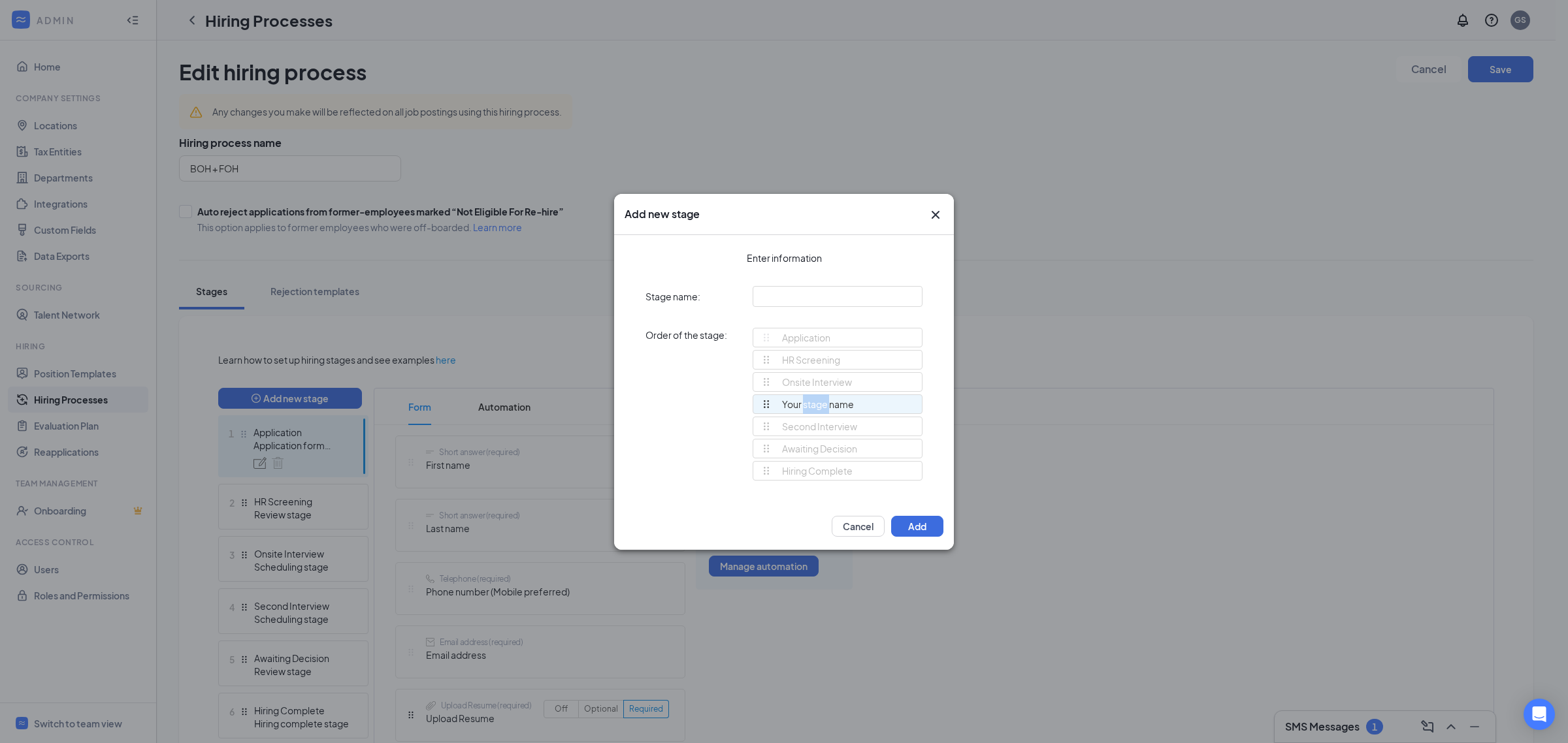
click at [816, 403] on div "Your stage name" at bounding box center [808, 403] width 93 height 18
click at [770, 301] on input "text" at bounding box center [837, 297] width 170 height 21
type input "Interview Feedback (Complete, No Show)"
click at [701, 390] on div "Order of the stage: Application HR Screening Onsite Interview Your stage name S…" at bounding box center [784, 409] width 277 height 165
click at [850, 294] on input "Interview Feedback (Complete, No Show)" at bounding box center [837, 297] width 170 height 21
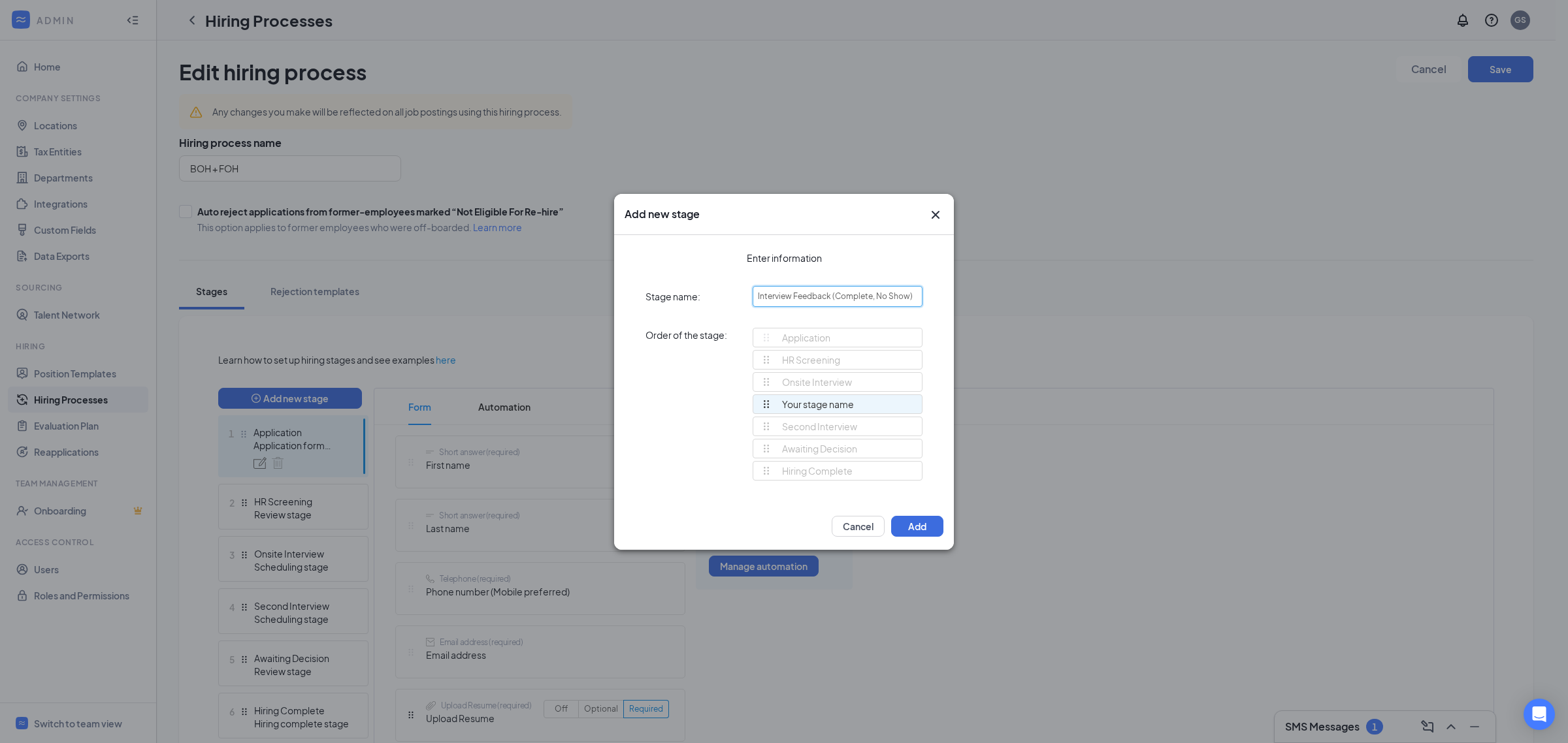
click at [850, 294] on input "Interview Feedback (Complete, No Show)" at bounding box center [837, 297] width 170 height 21
click at [934, 213] on icon "Cross" at bounding box center [935, 214] width 8 height 8
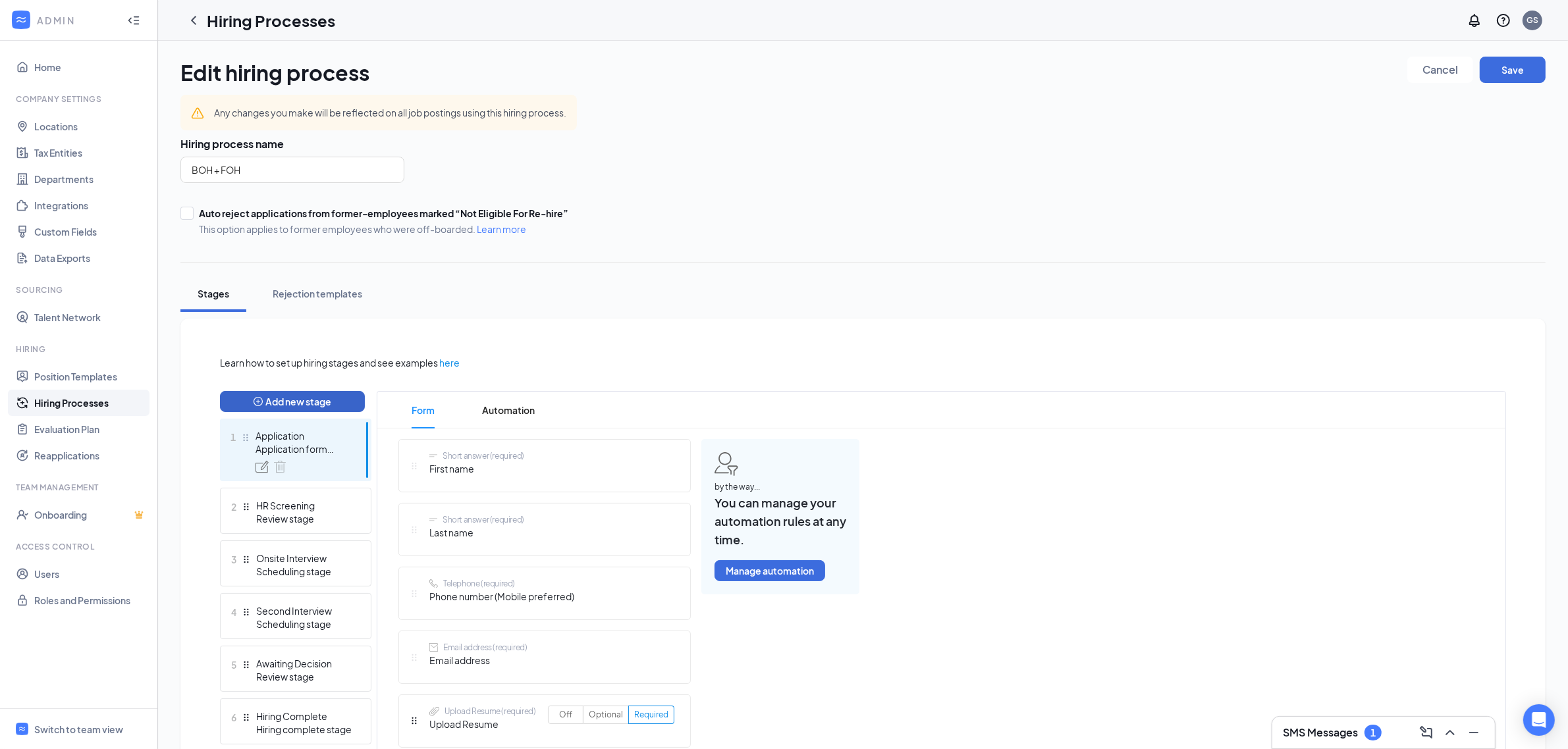
click at [274, 403] on button "Add new stage" at bounding box center [292, 401] width 145 height 21
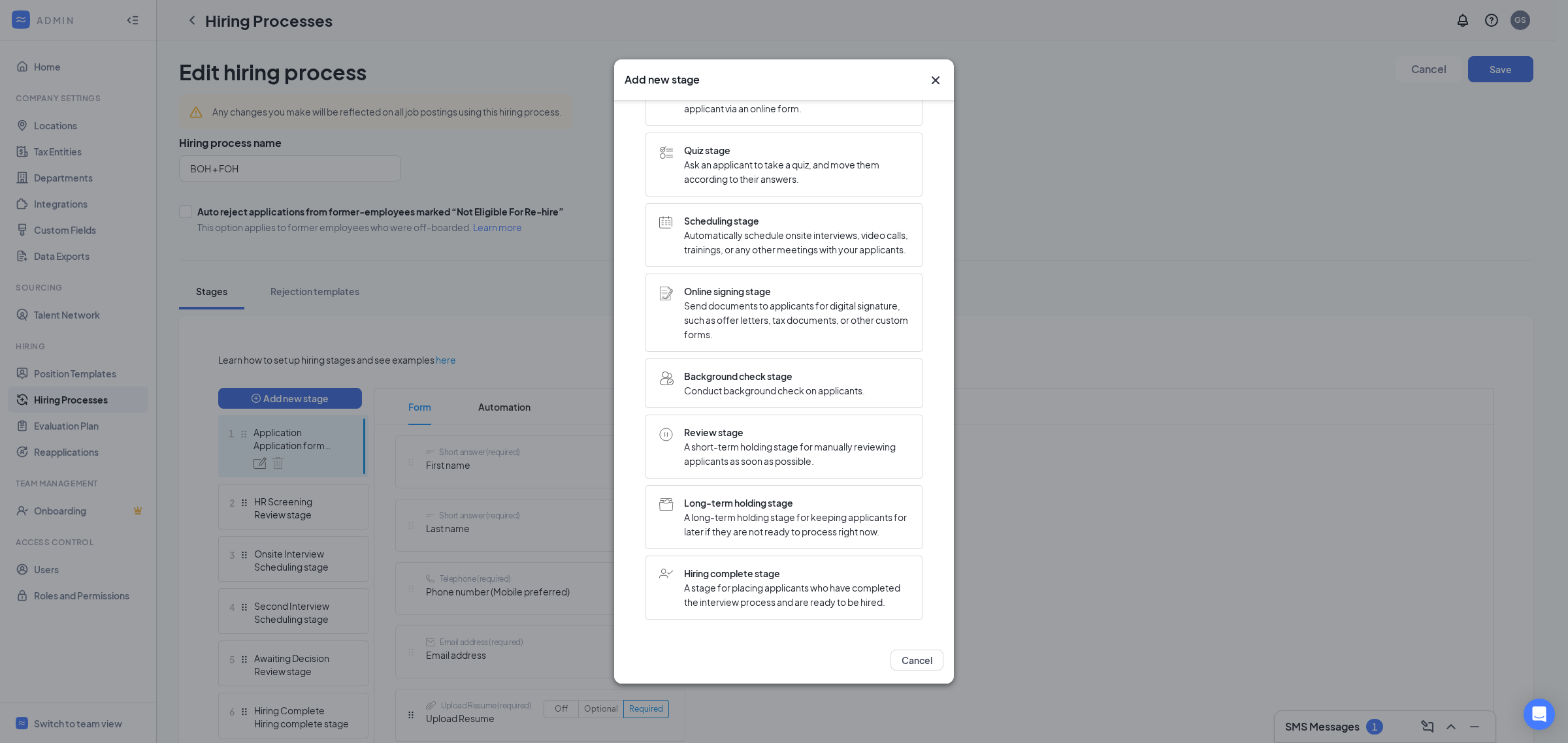
scroll to position [120, 0]
click at [775, 440] on span "A short-term holding stage for manually reviewing applicants as soon as possibl…" at bounding box center [796, 453] width 225 height 28
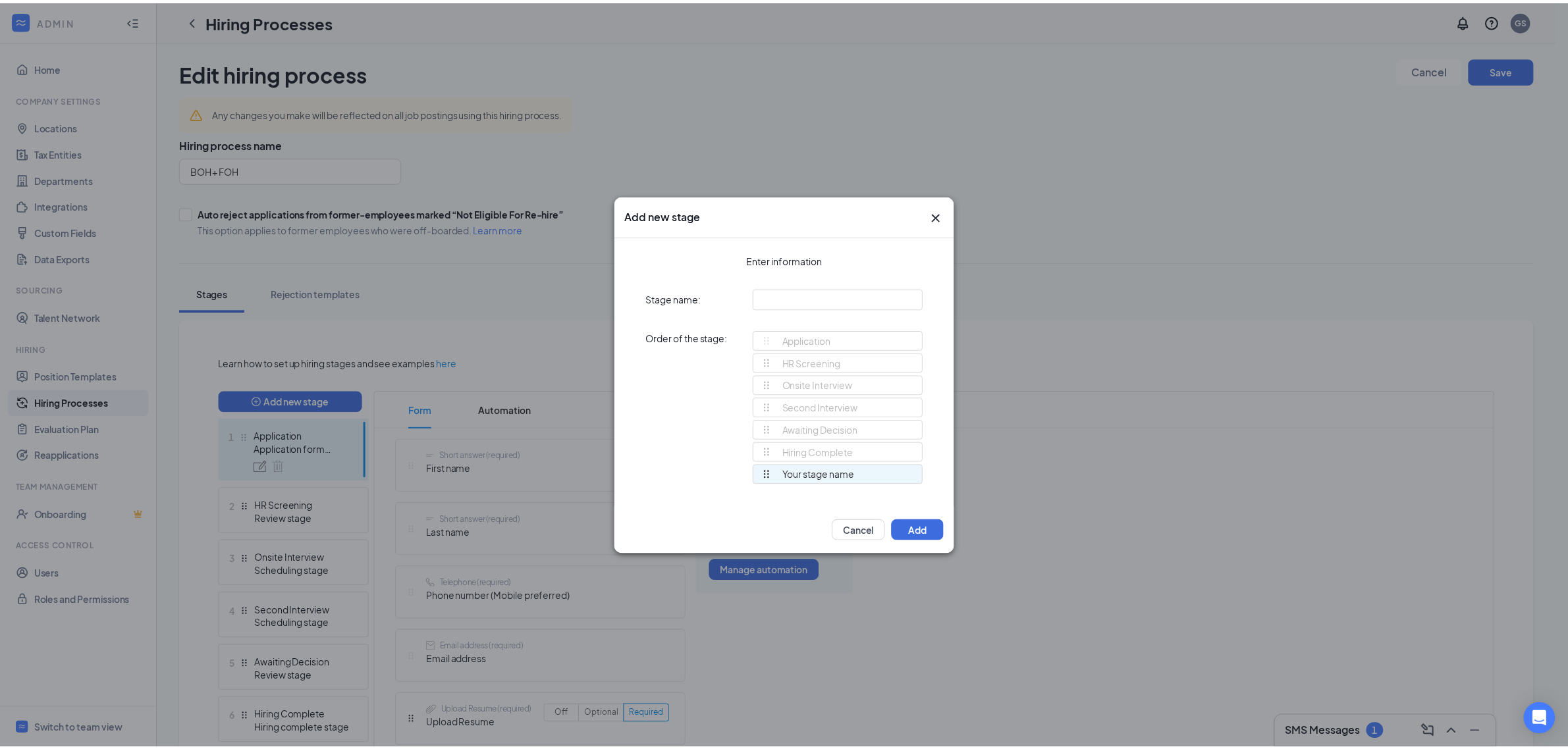
scroll to position [0, 0]
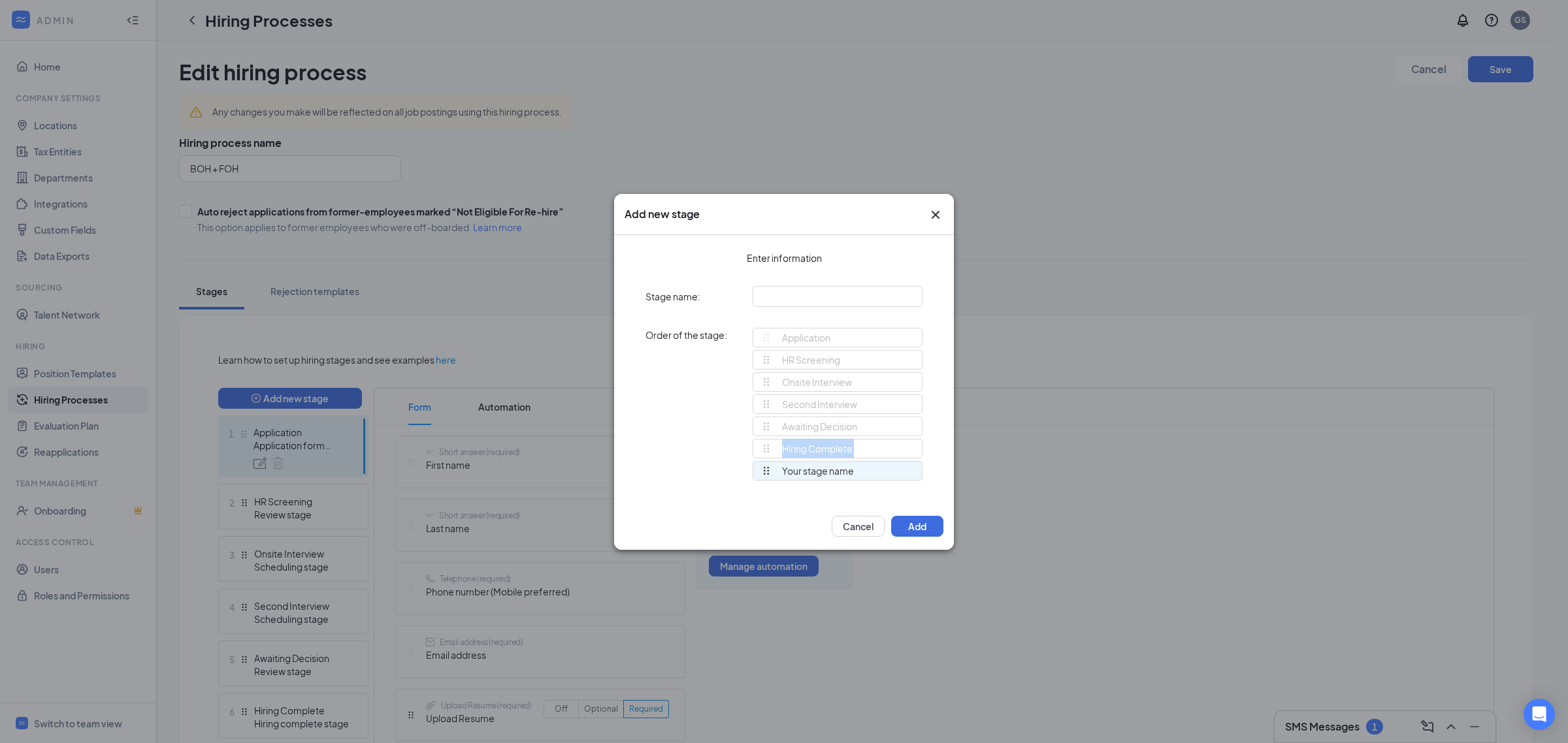
drag, startPoint x: 772, startPoint y: 471, endPoint x: 765, endPoint y: 459, distance: 13.9
click at [765, 459] on ul "HR Screening Onsite Interview Second Interview Awaiting Decision Hiring Complet…" at bounding box center [837, 416] width 170 height 134
drag, startPoint x: 765, startPoint y: 469, endPoint x: 759, endPoint y: 403, distance: 66.3
click at [759, 403] on div "Application HR Screening Onsite Interview Second Interview Awaiting Decision Hi…" at bounding box center [837, 409] width 170 height 165
click at [791, 290] on input "text" at bounding box center [837, 297] width 170 height 21
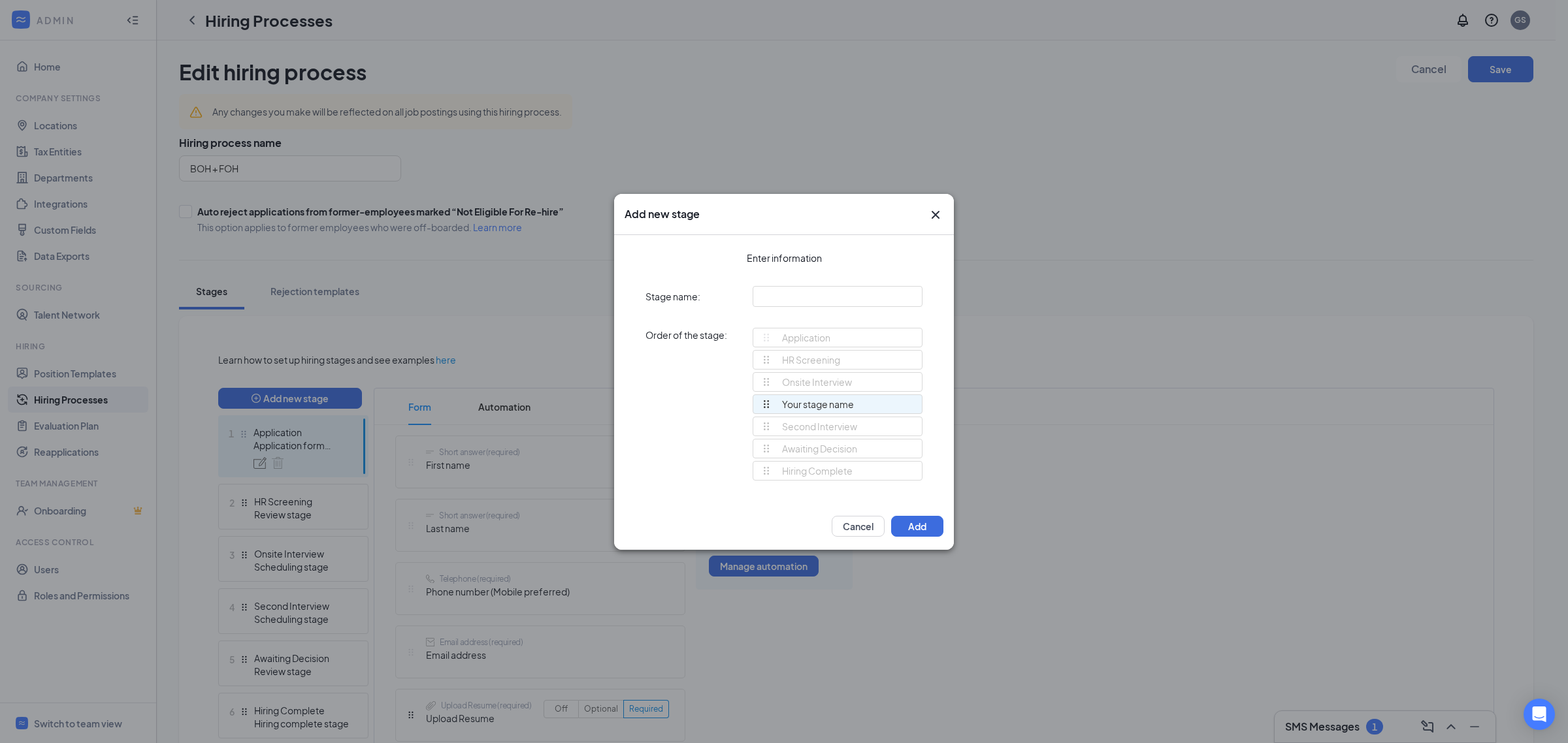
click at [929, 219] on icon "Cross" at bounding box center [935, 215] width 16 height 16
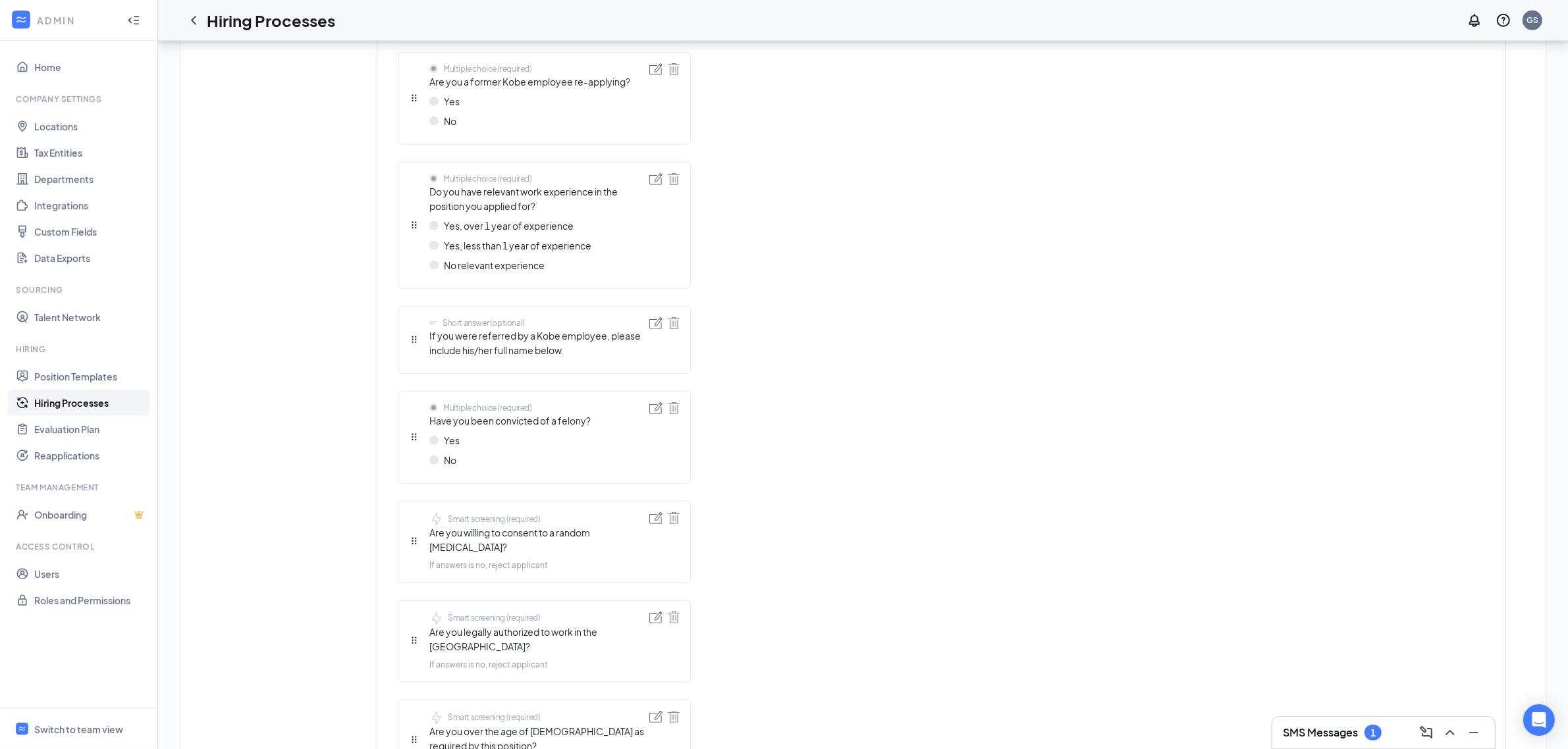
scroll to position [1298, 0]
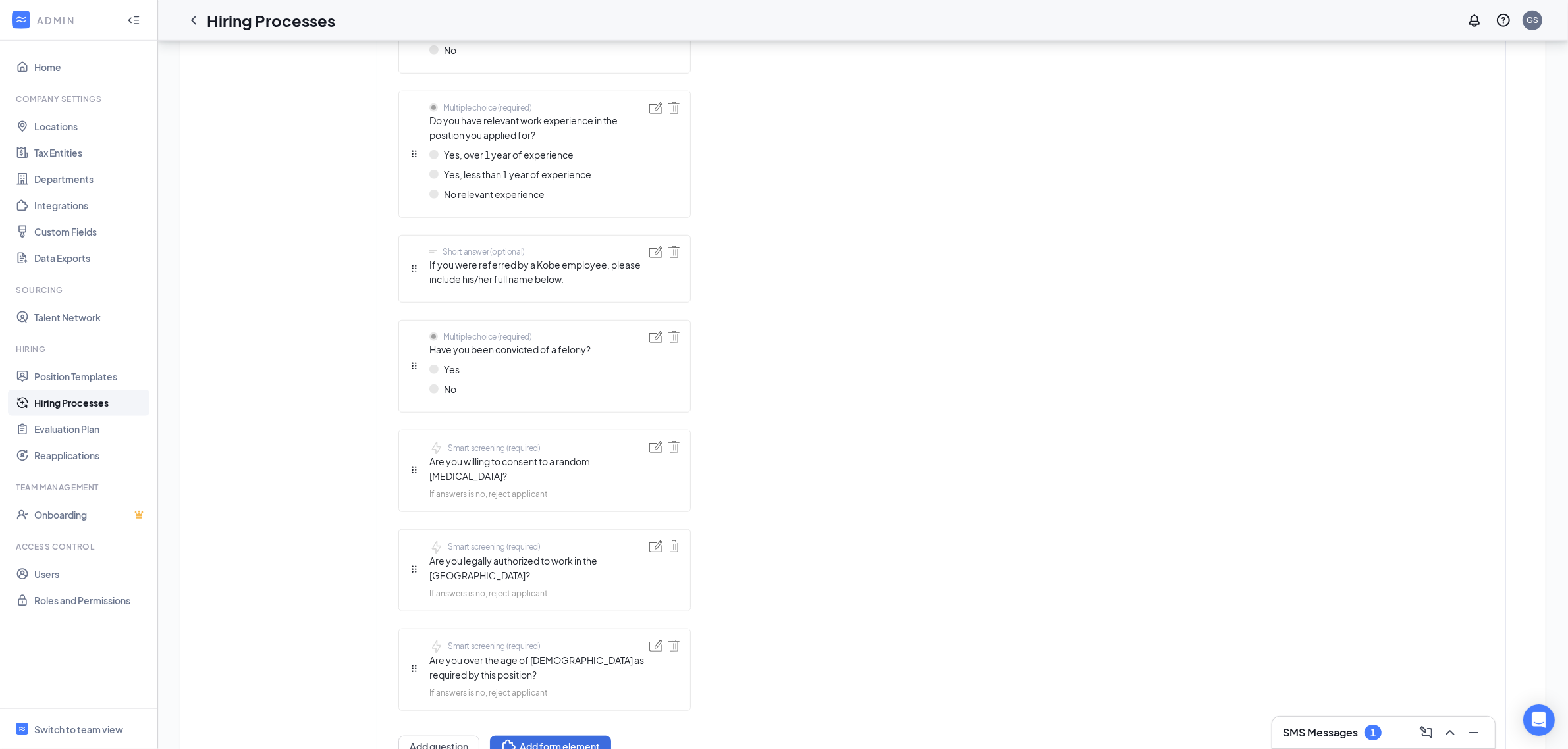
click at [1307, 731] on h3 "SMS Messages" at bounding box center [1320, 732] width 75 height 15
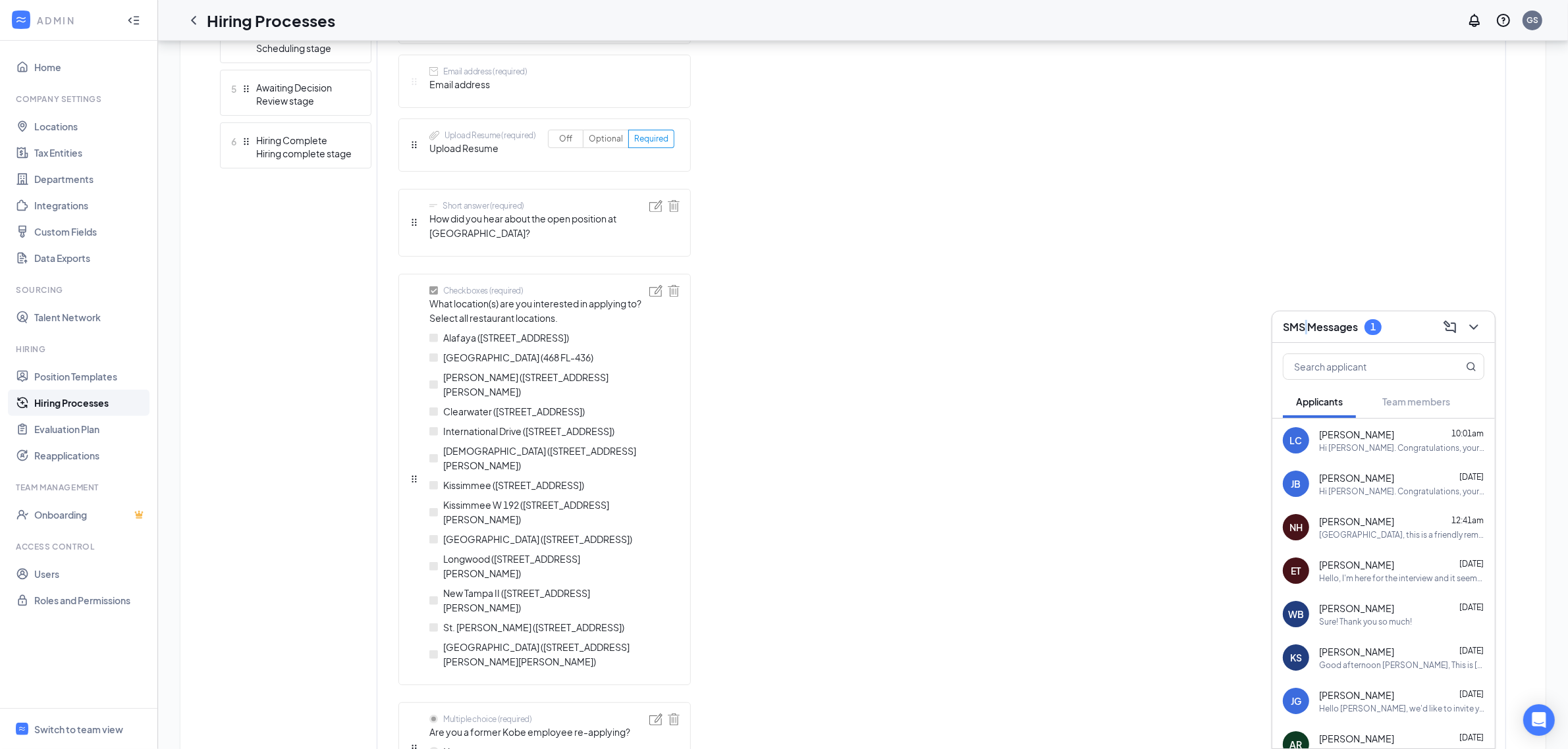
scroll to position [474, 0]
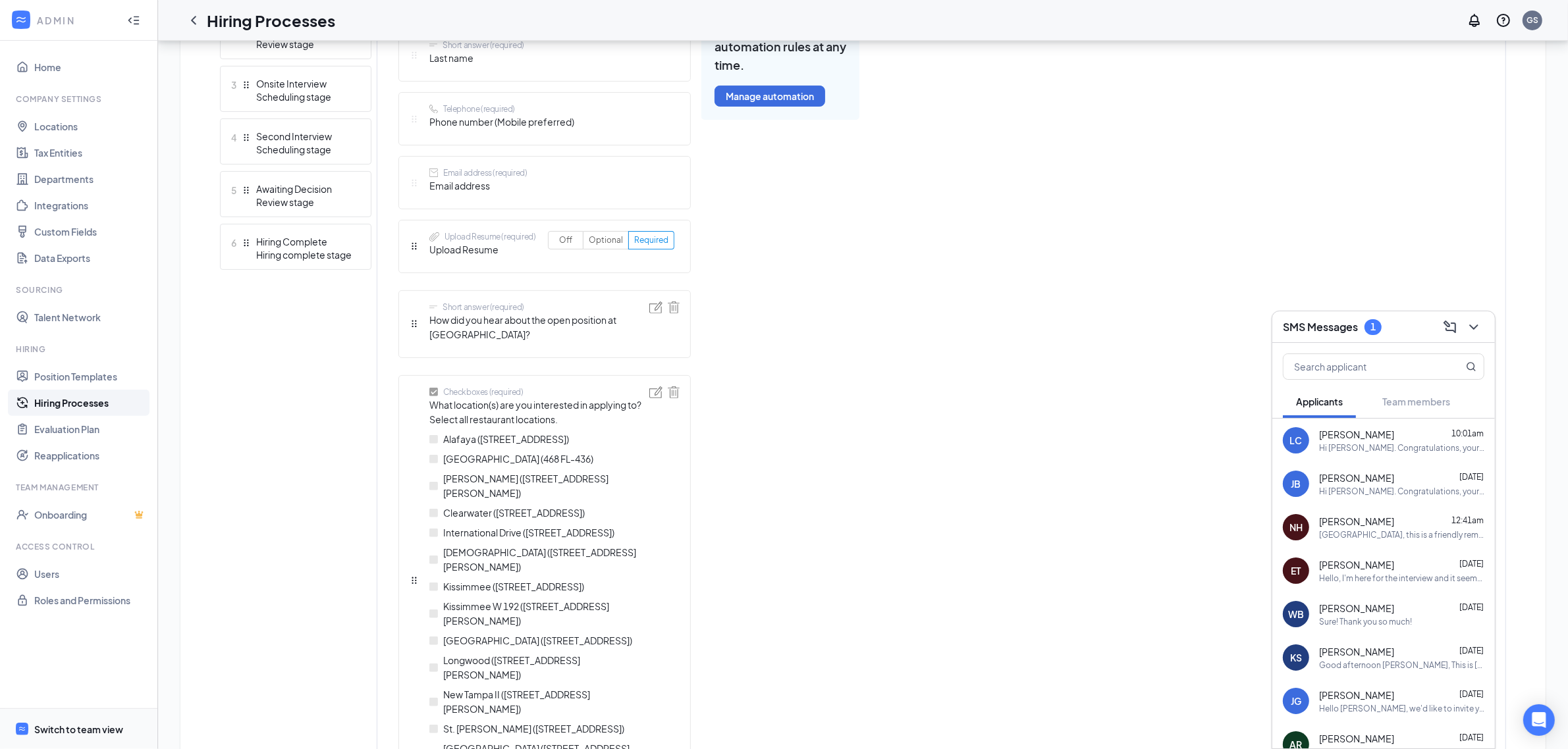
click at [83, 725] on div "Switch to team view" at bounding box center [78, 729] width 89 height 13
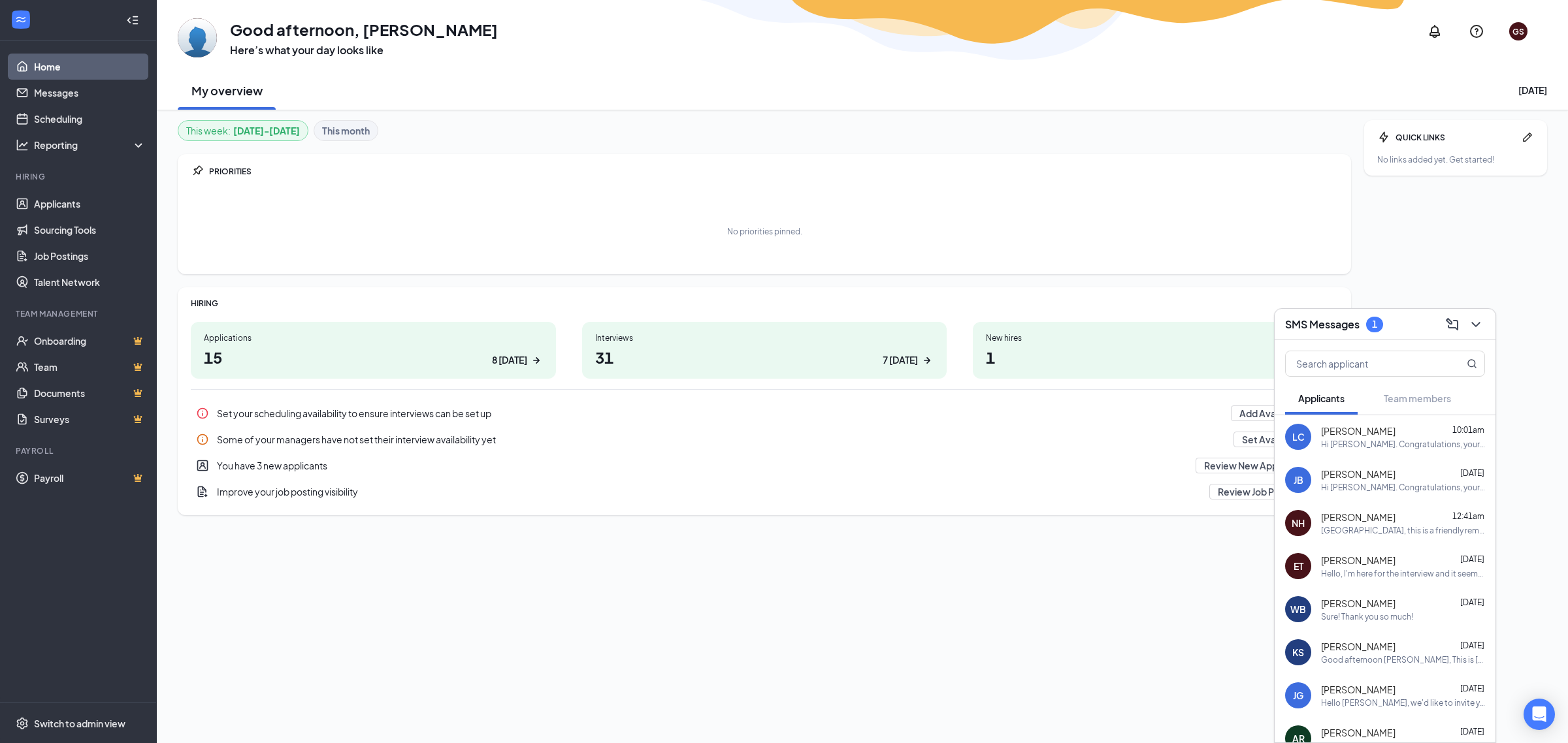
click at [1372, 543] on div "NH Nissana Hightower 12:41am HeNissana, this is a friendly reminder. Please sel…" at bounding box center [1384, 523] width 221 height 43
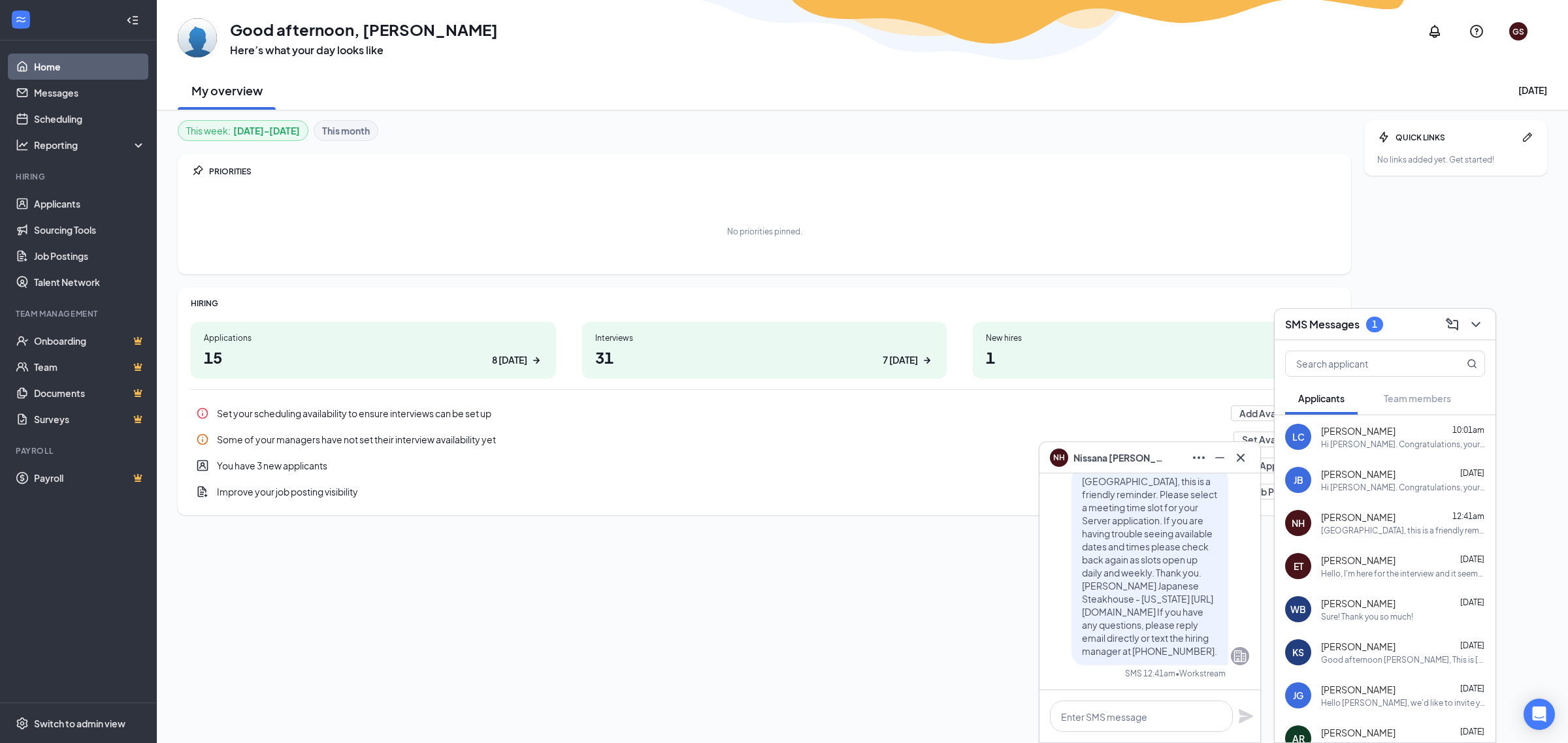
click at [1360, 566] on span "[PERSON_NAME]" at bounding box center [1358, 560] width 74 height 13
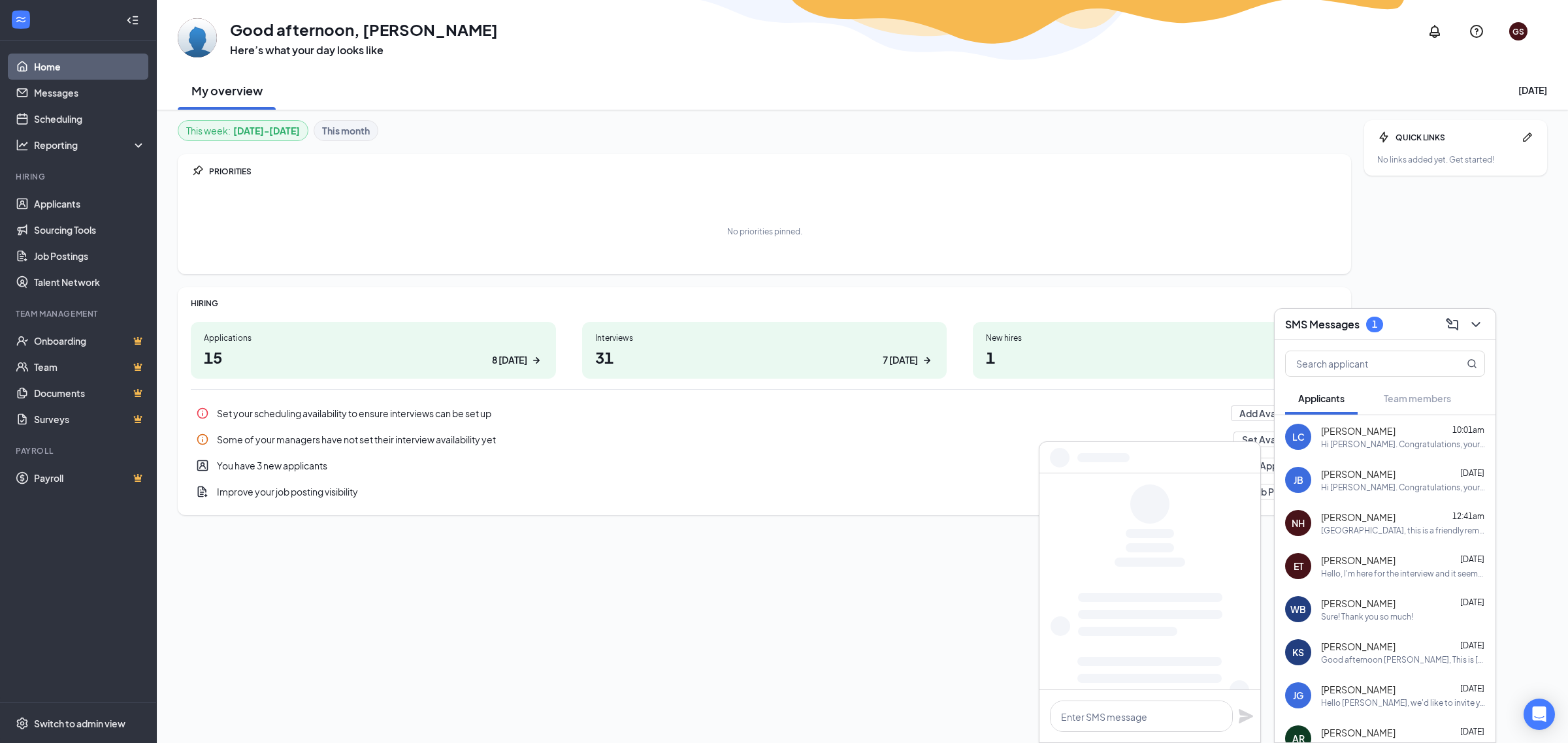
click at [1350, 614] on div "Sure! Thank you so much!" at bounding box center [1366, 616] width 92 height 11
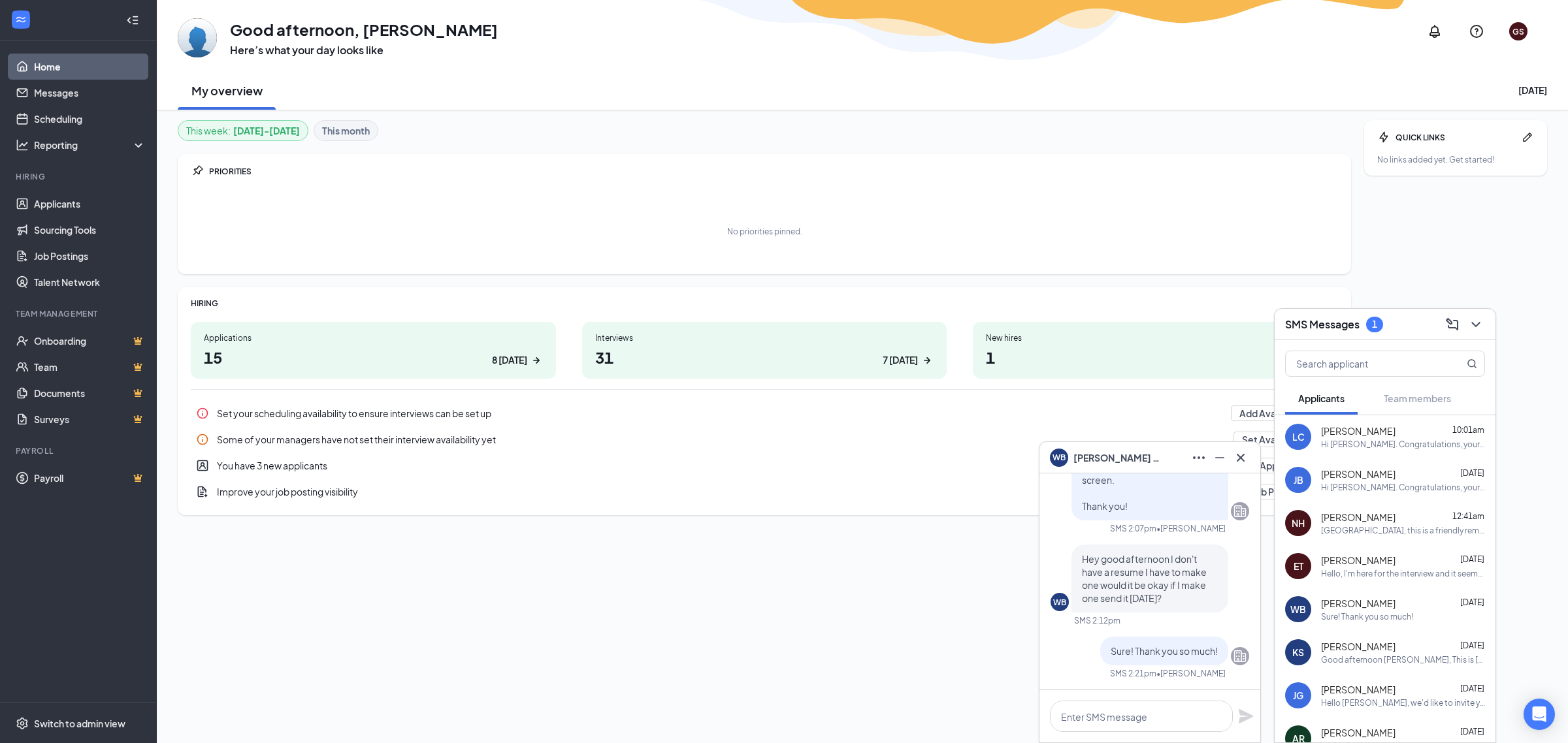
click at [1350, 657] on div "Good afternoon [PERSON_NAME], This is [PERSON_NAME] from Kobe Japanese Steakhou…" at bounding box center [1402, 659] width 164 height 11
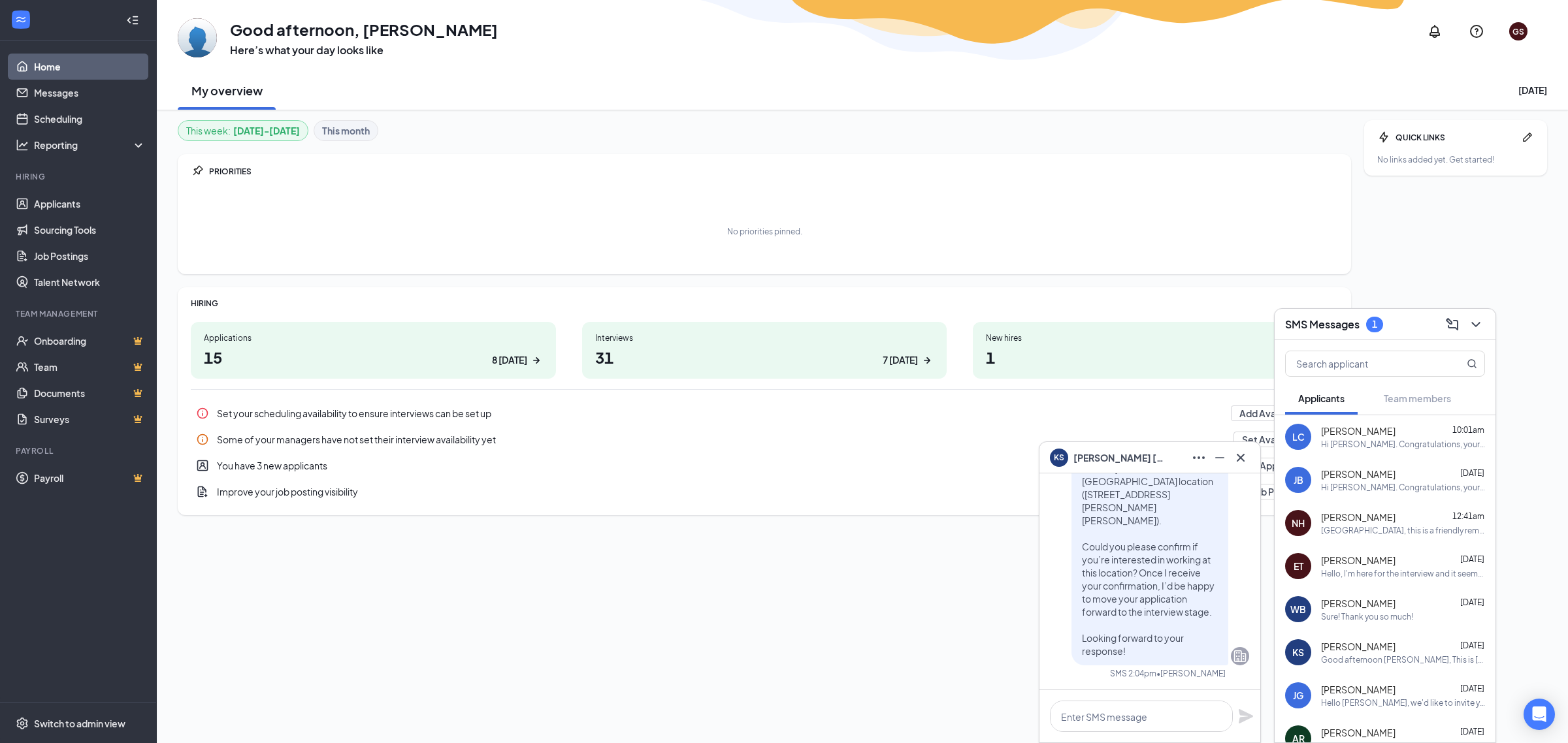
click at [79, 190] on li "Hiring Applicants Sourcing Tools Job Postings Talent Network" at bounding box center [78, 234] width 156 height 124
click at [79, 198] on link "Applicants" at bounding box center [90, 203] width 112 height 26
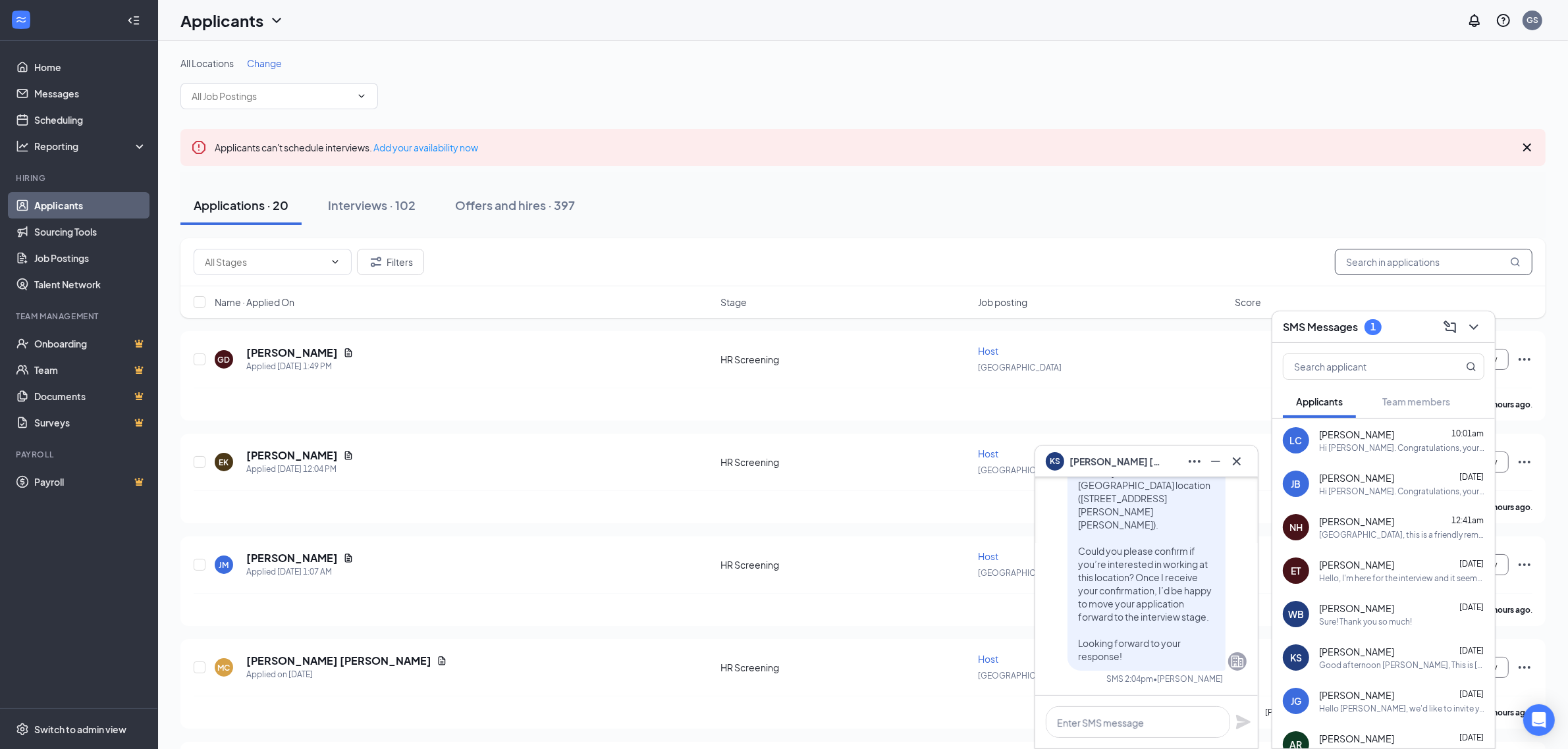
click at [1406, 265] on input "text" at bounding box center [1433, 262] width 197 height 26
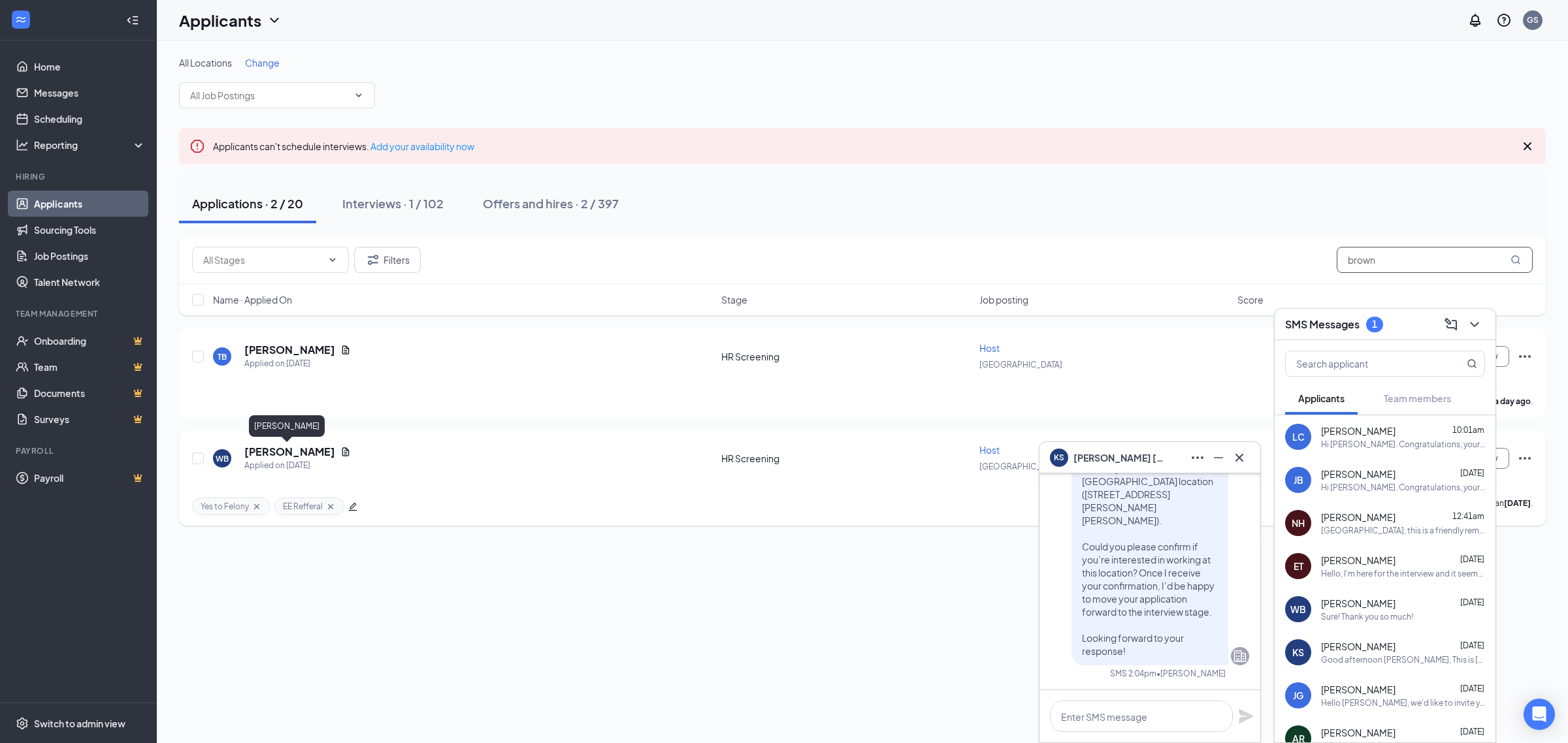
type input "brown"
click at [282, 449] on h5 "[PERSON_NAME]" at bounding box center [289, 452] width 91 height 15
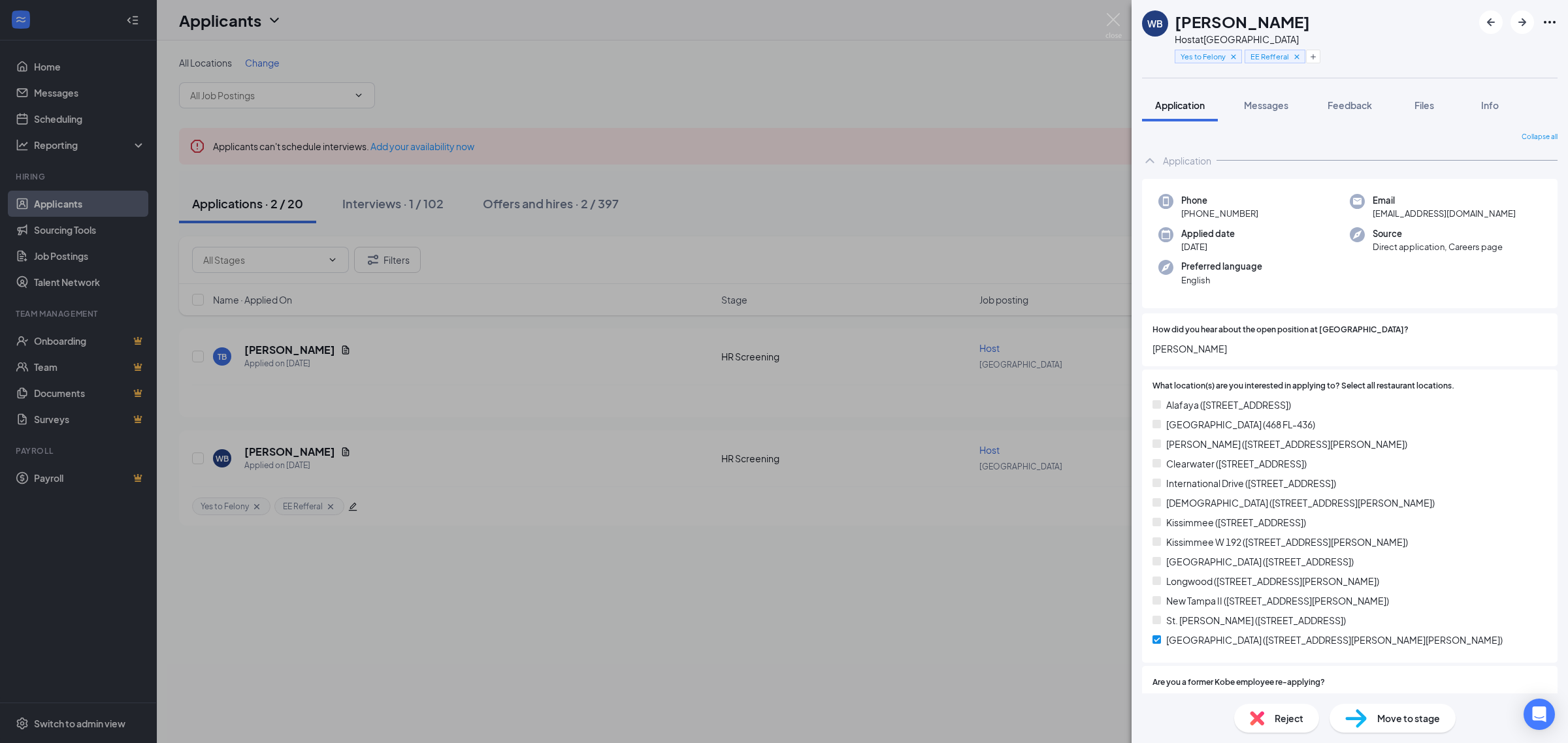
click at [1212, 347] on span "Steve Matuese" at bounding box center [1350, 348] width 395 height 15
copy span "Steve Matuese"
